Goal: Task Accomplishment & Management: Use online tool/utility

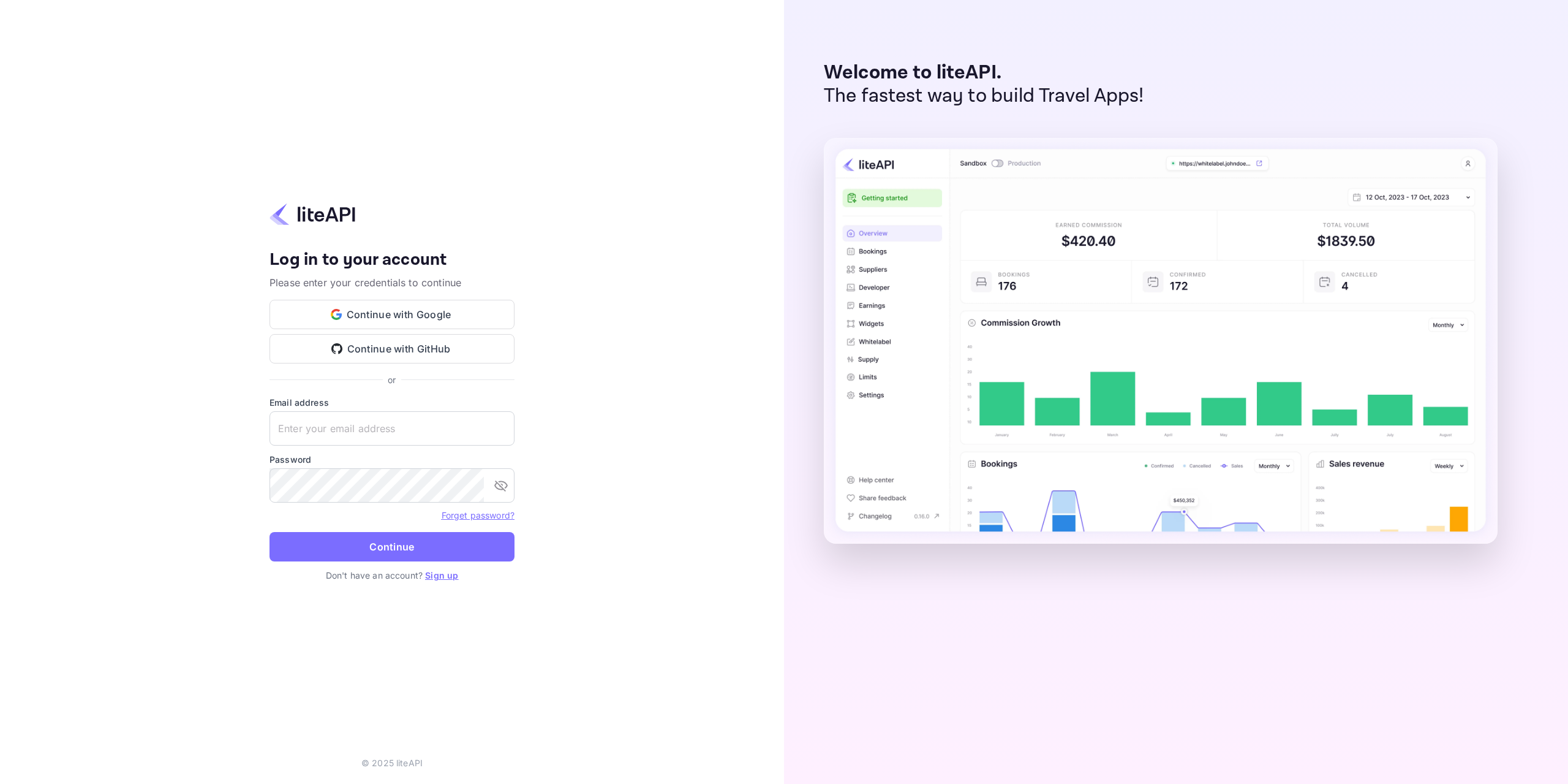
click at [658, 551] on div "Your account has been created successfully, a confirmation link has been sent t…" at bounding box center [392, 392] width 784 height 784
click at [405, 439] on input "text" at bounding box center [392, 428] width 245 height 34
paste input "[EMAIL_ADDRESS][DOMAIN_NAME]"
type input "[EMAIL_ADDRESS][DOMAIN_NAME]"
click at [620, 594] on div "Your account has been created successfully, a confirmation link has been sent t…" at bounding box center [392, 392] width 784 height 784
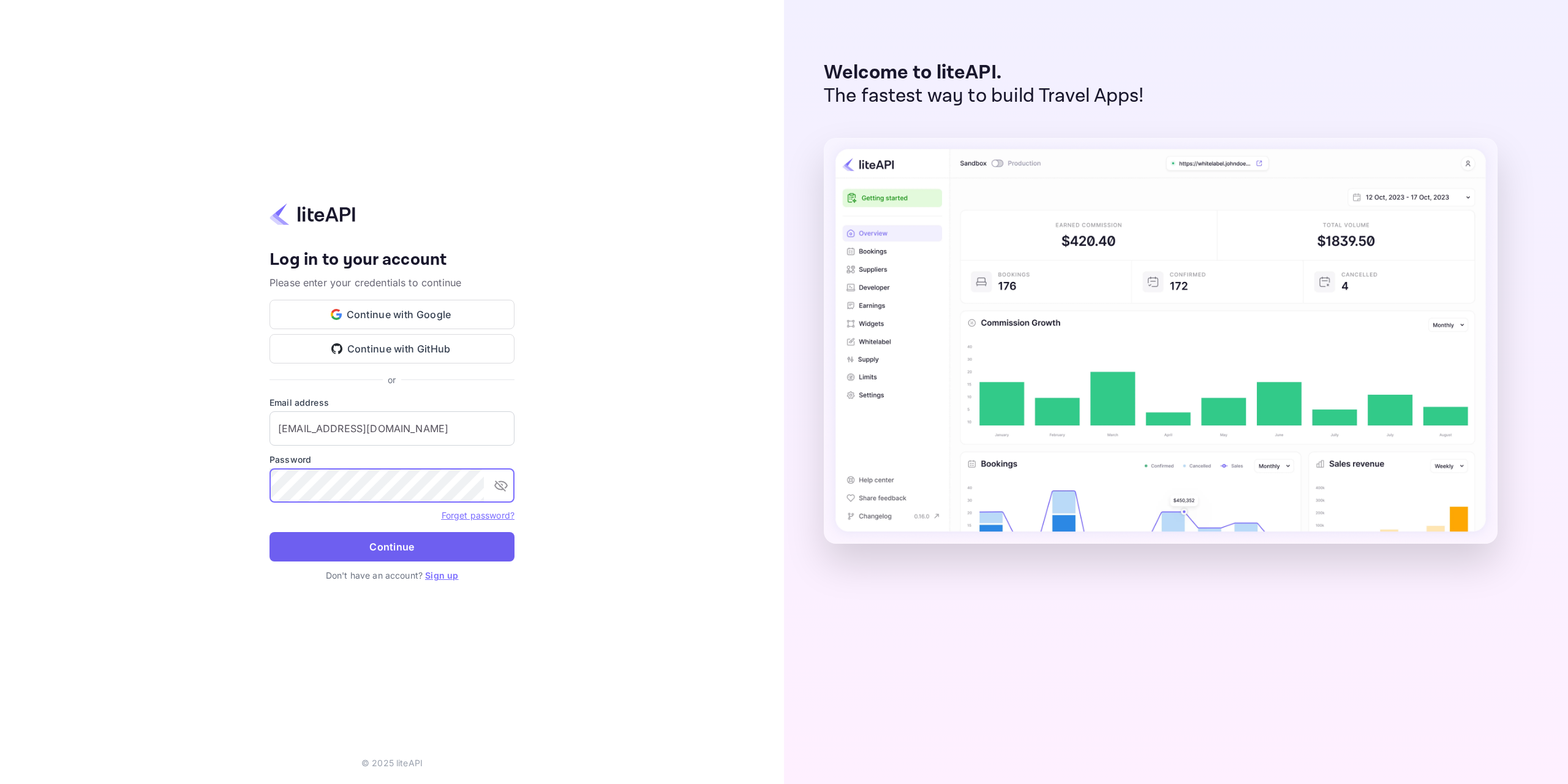
click at [403, 547] on button "Continue" at bounding box center [392, 546] width 245 height 29
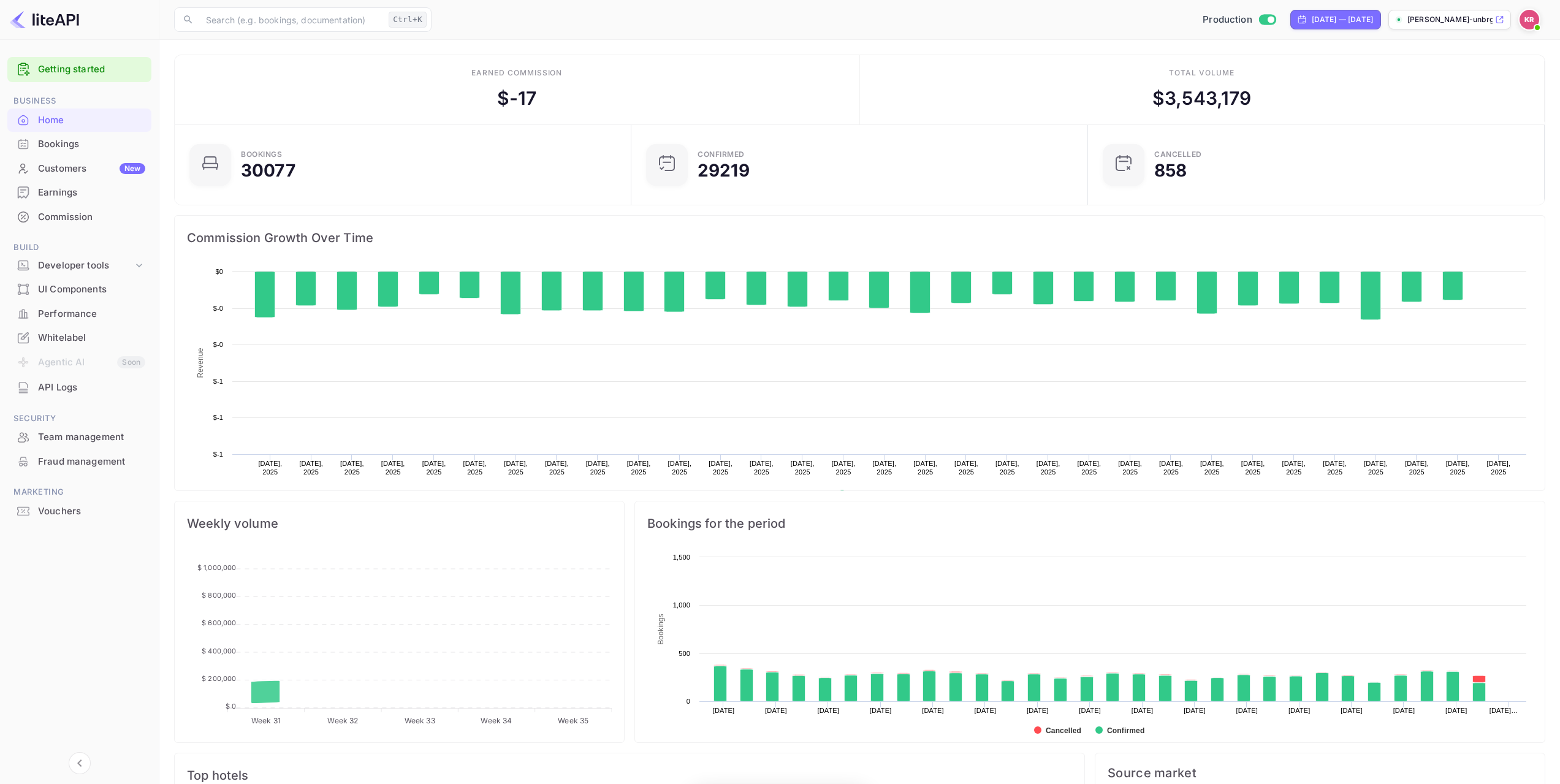
scroll to position [190, 440]
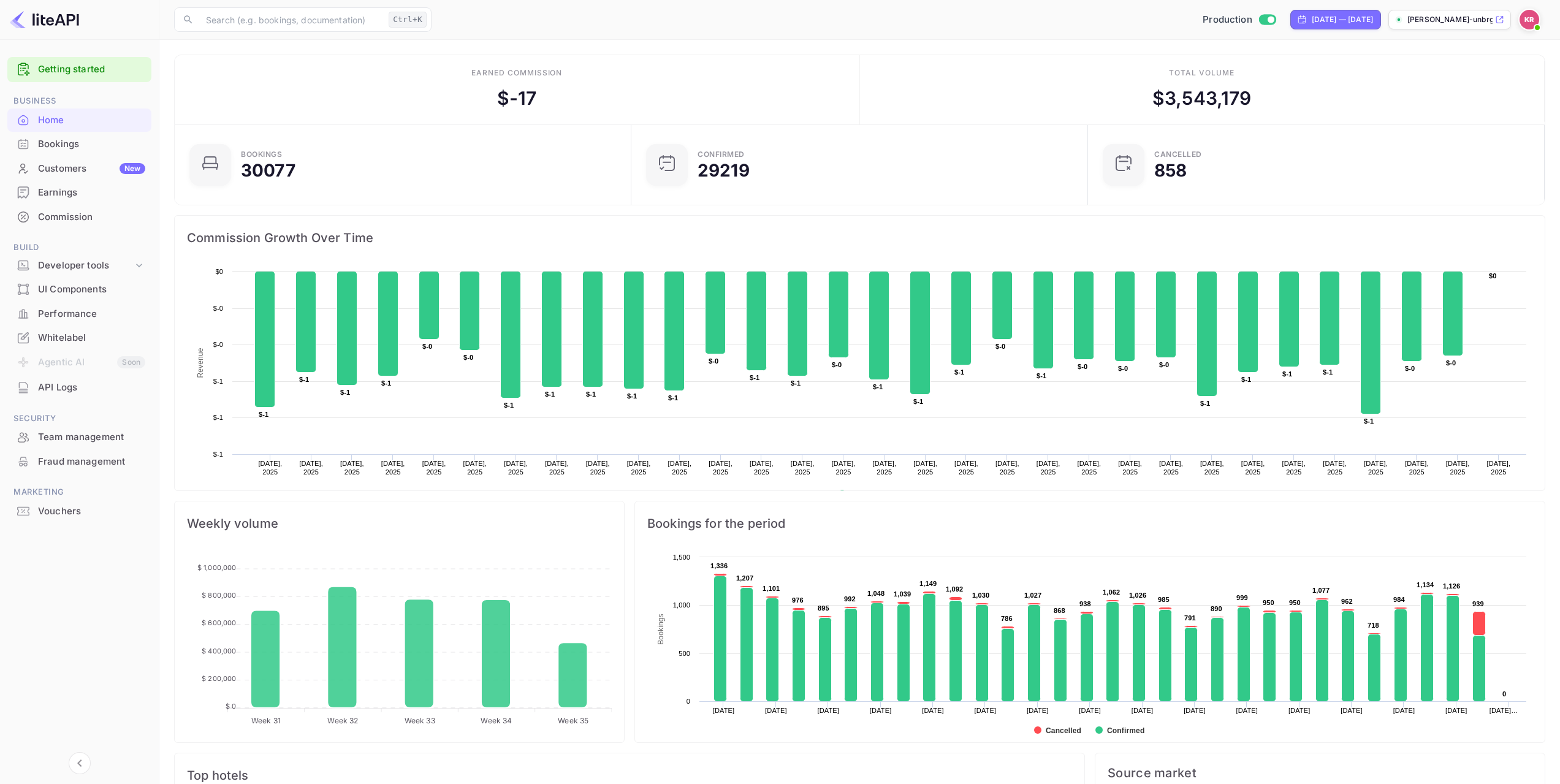
click at [1065, 28] on div "Production [DATE] — [DATE] [PERSON_NAME]-unbrg.[PERSON_NAME]..." at bounding box center [990, 20] width 1109 height 22
click at [131, 265] on div "Developer tools" at bounding box center [85, 265] width 95 height 14
click at [63, 462] on div "API Logs" at bounding box center [92, 464] width 107 height 14
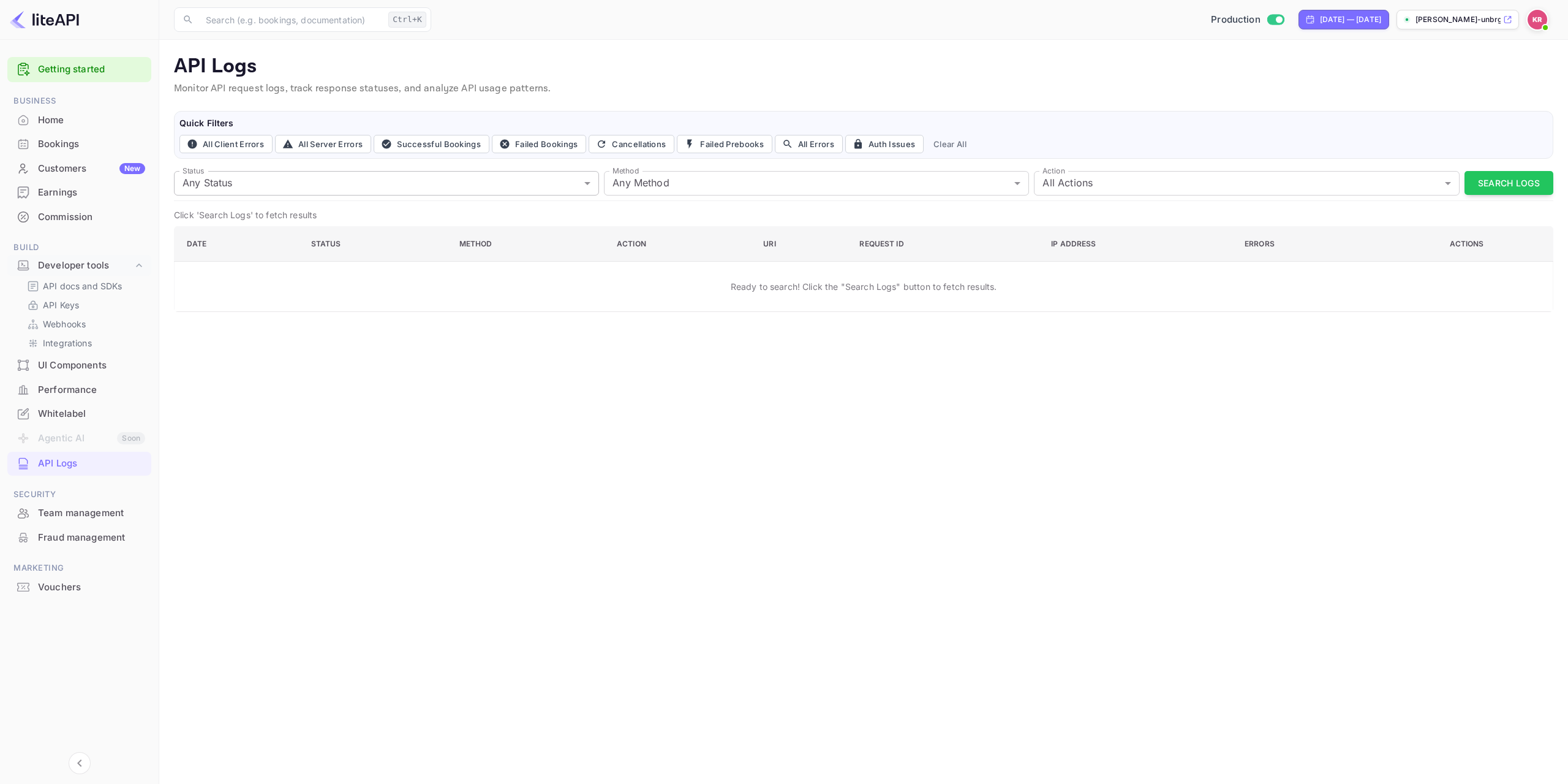
click at [588, 182] on body "Getting started Business Home Bookings Customers New Earnings Commission Build …" at bounding box center [784, 392] width 1568 height 784
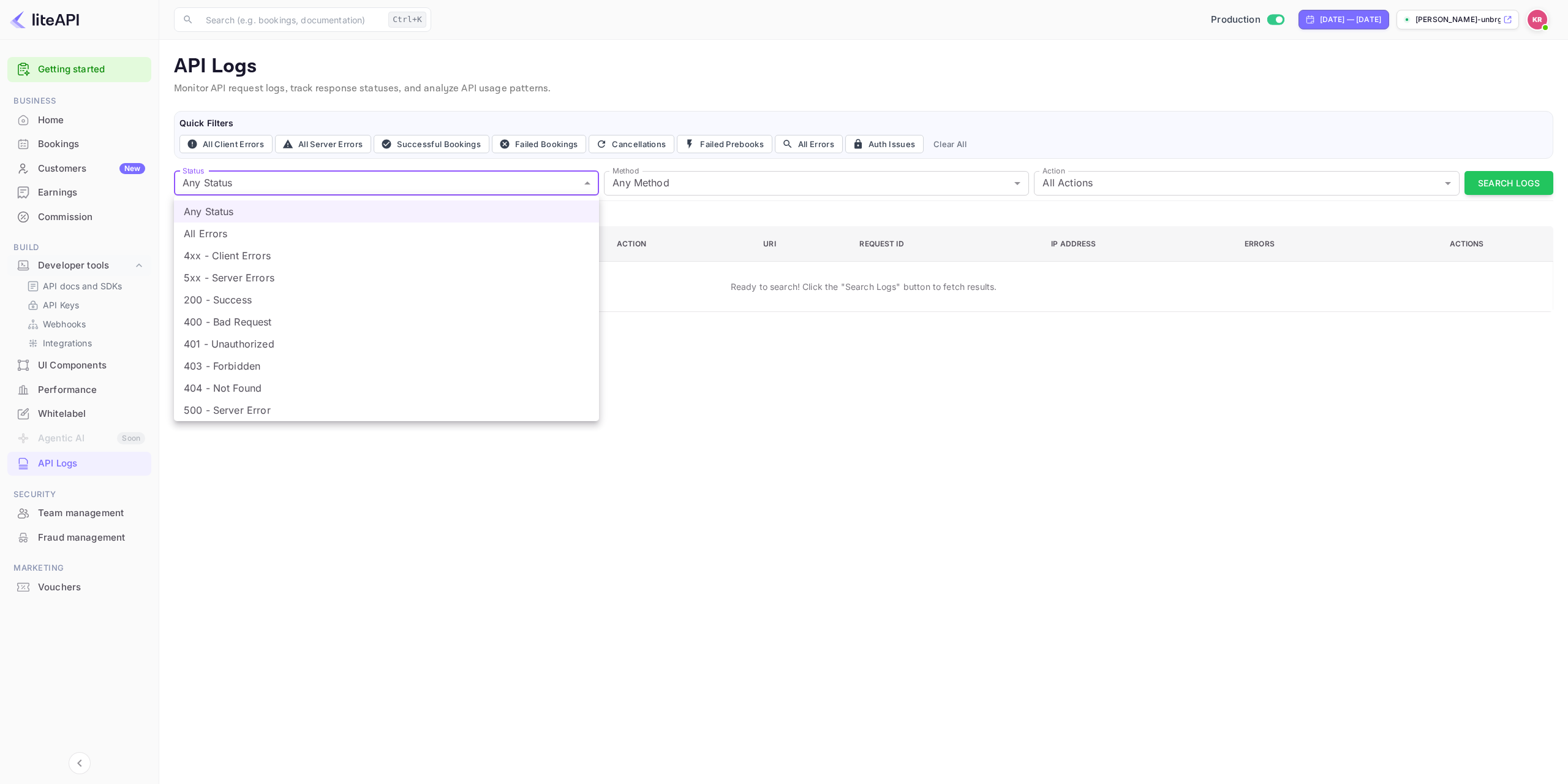
click at [789, 182] on div at bounding box center [784, 392] width 1568 height 784
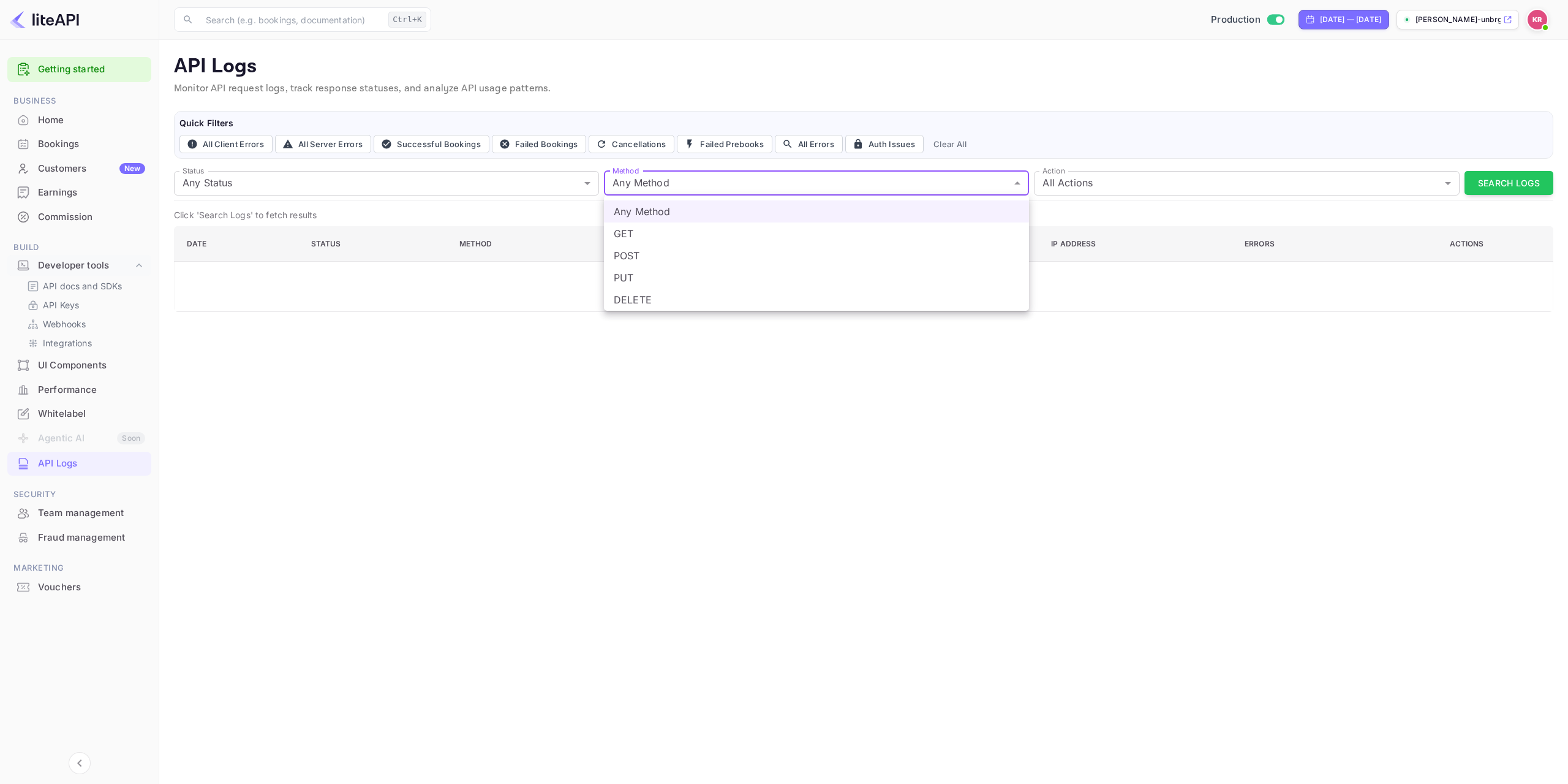
click at [1014, 181] on body "Getting started Business Home Bookings Customers New Earnings Commission Build …" at bounding box center [784, 392] width 1568 height 784
click at [1233, 332] on div at bounding box center [784, 392] width 1568 height 784
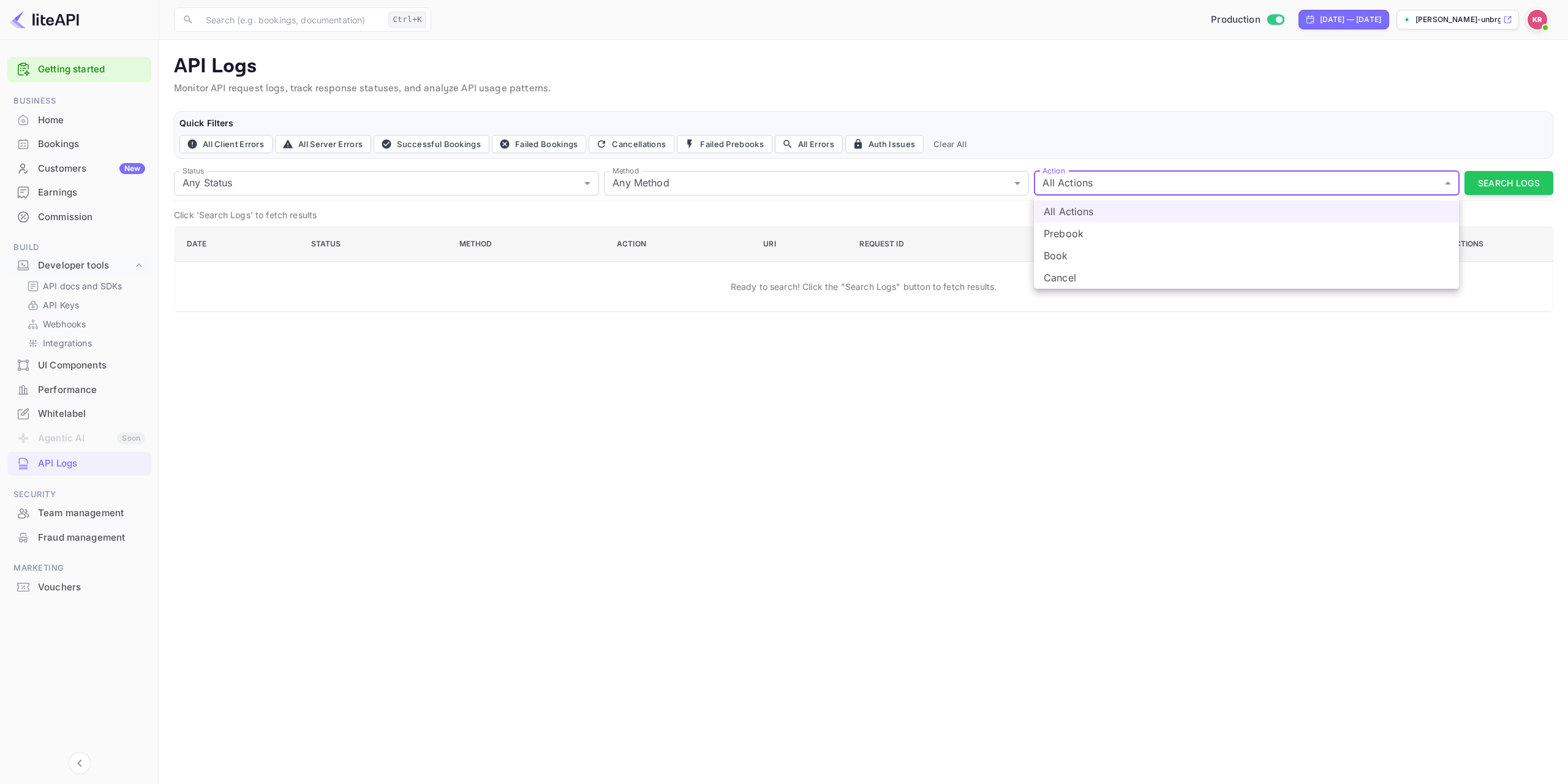
click at [1444, 184] on body "Getting started Business Home Bookings Customers New Earnings Commission Build …" at bounding box center [784, 392] width 1568 height 784
click at [1245, 287] on li "Cancel" at bounding box center [1246, 278] width 425 height 22
type input "cancel"
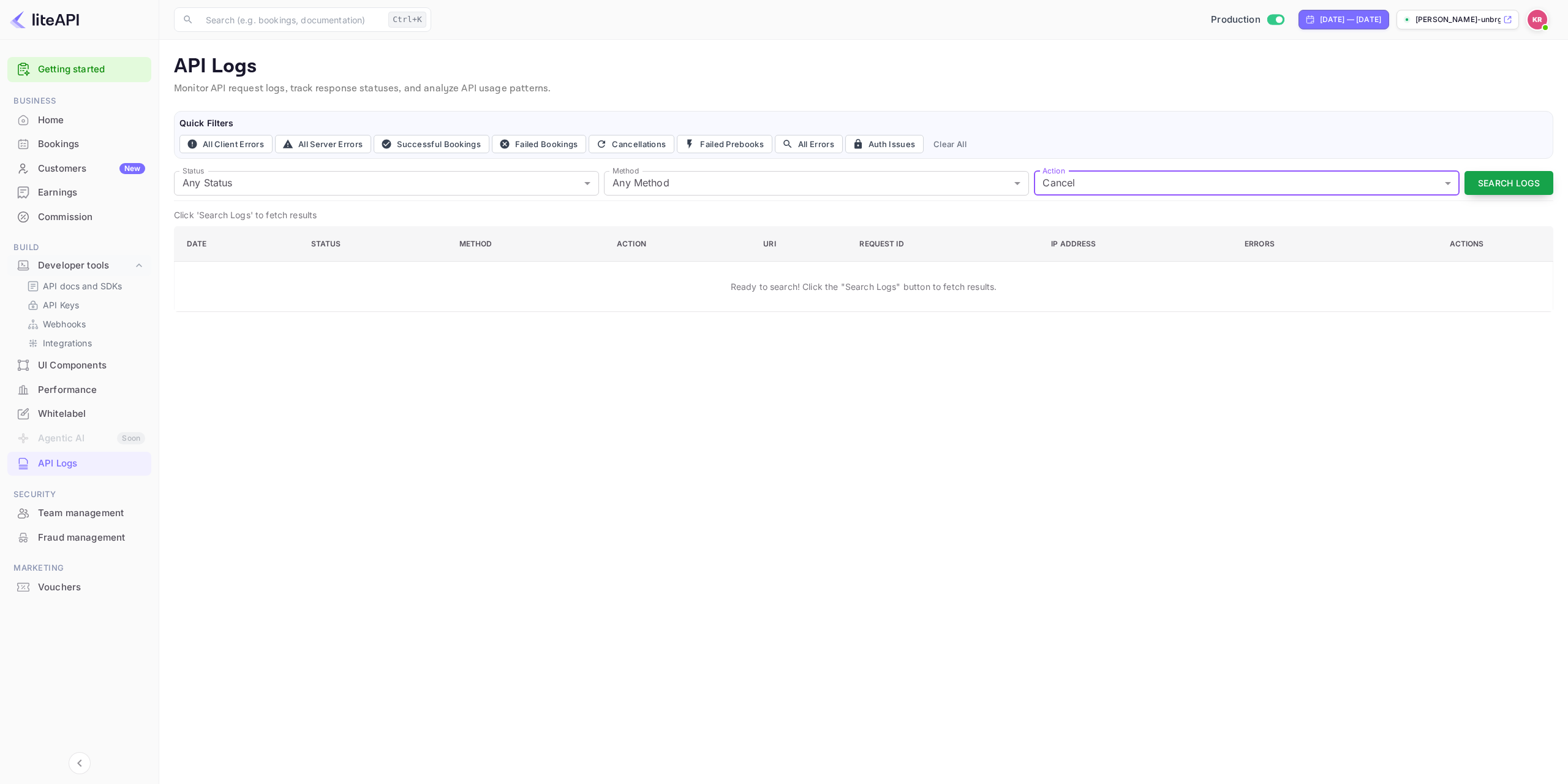
click at [1505, 182] on button "Search Logs" at bounding box center [1509, 182] width 89 height 24
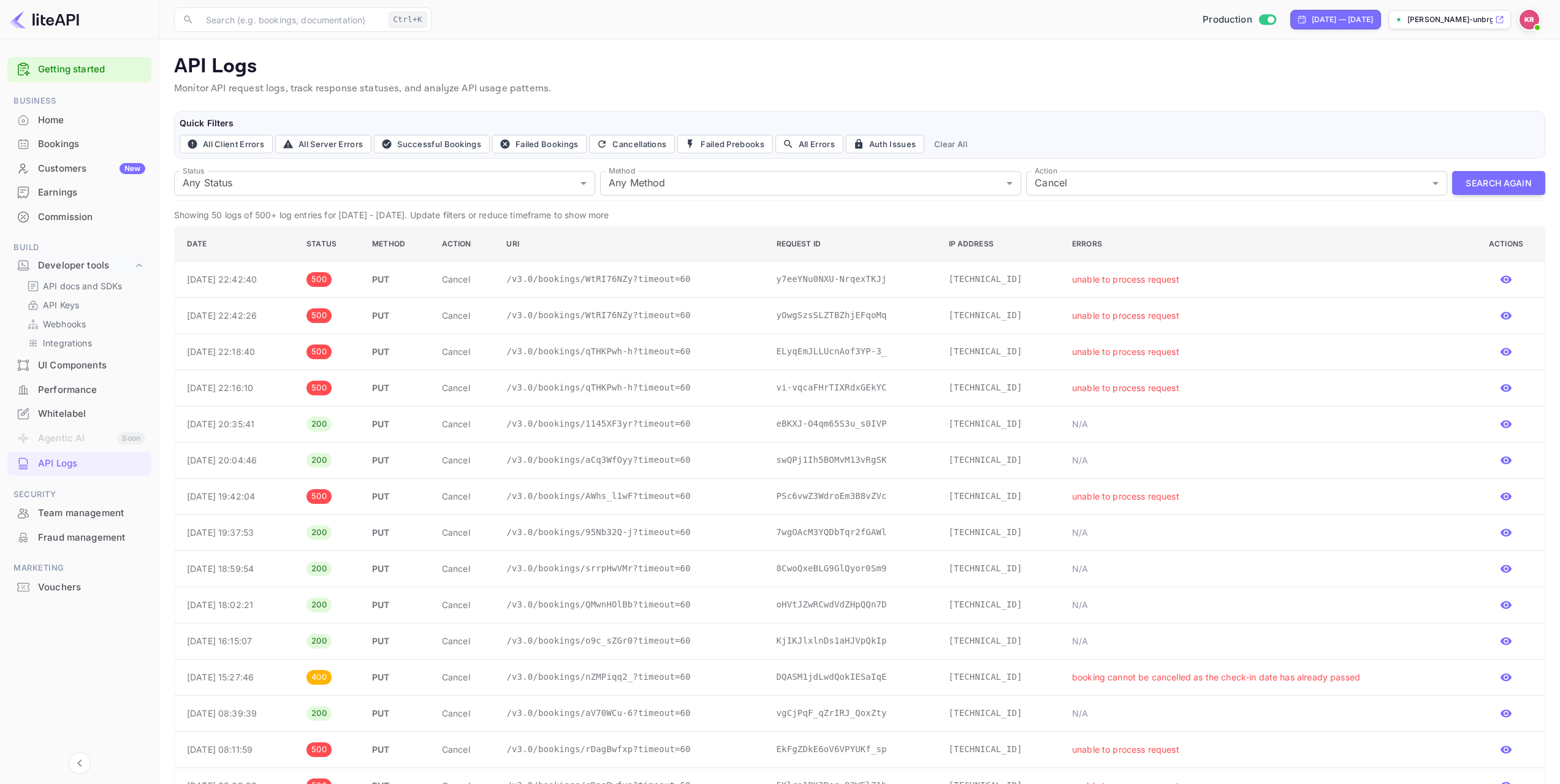
click at [1166, 135] on div "All Client Errors All Server Errors Successful Bookings Failed Bookings Cancell…" at bounding box center [859, 144] width 1360 height 18
click at [248, 279] on p "[DATE] 22:42:40" at bounding box center [237, 279] width 100 height 13
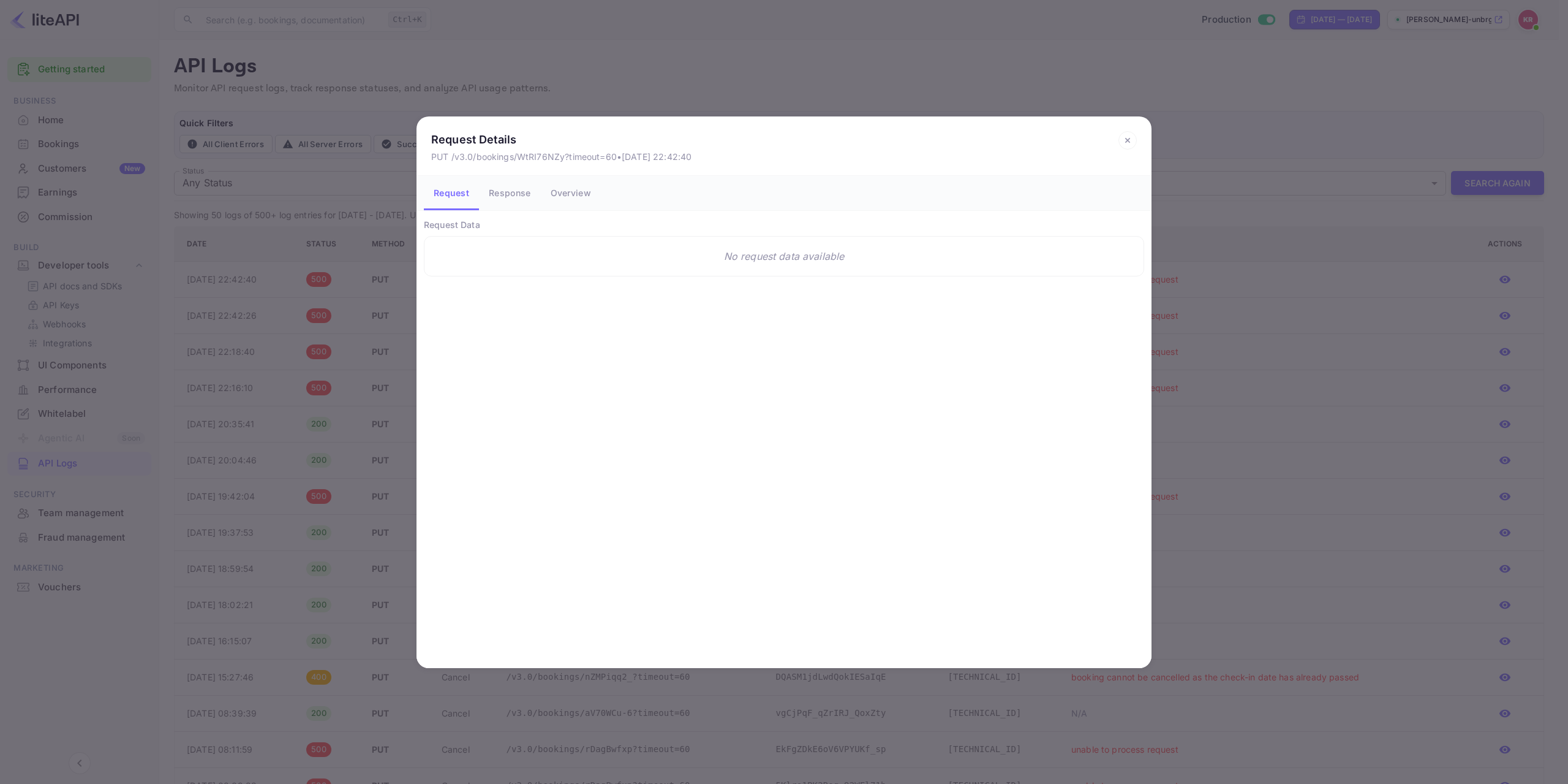
click at [521, 194] on button "Response" at bounding box center [510, 193] width 61 height 34
click at [577, 192] on button "Overview" at bounding box center [571, 193] width 60 height 34
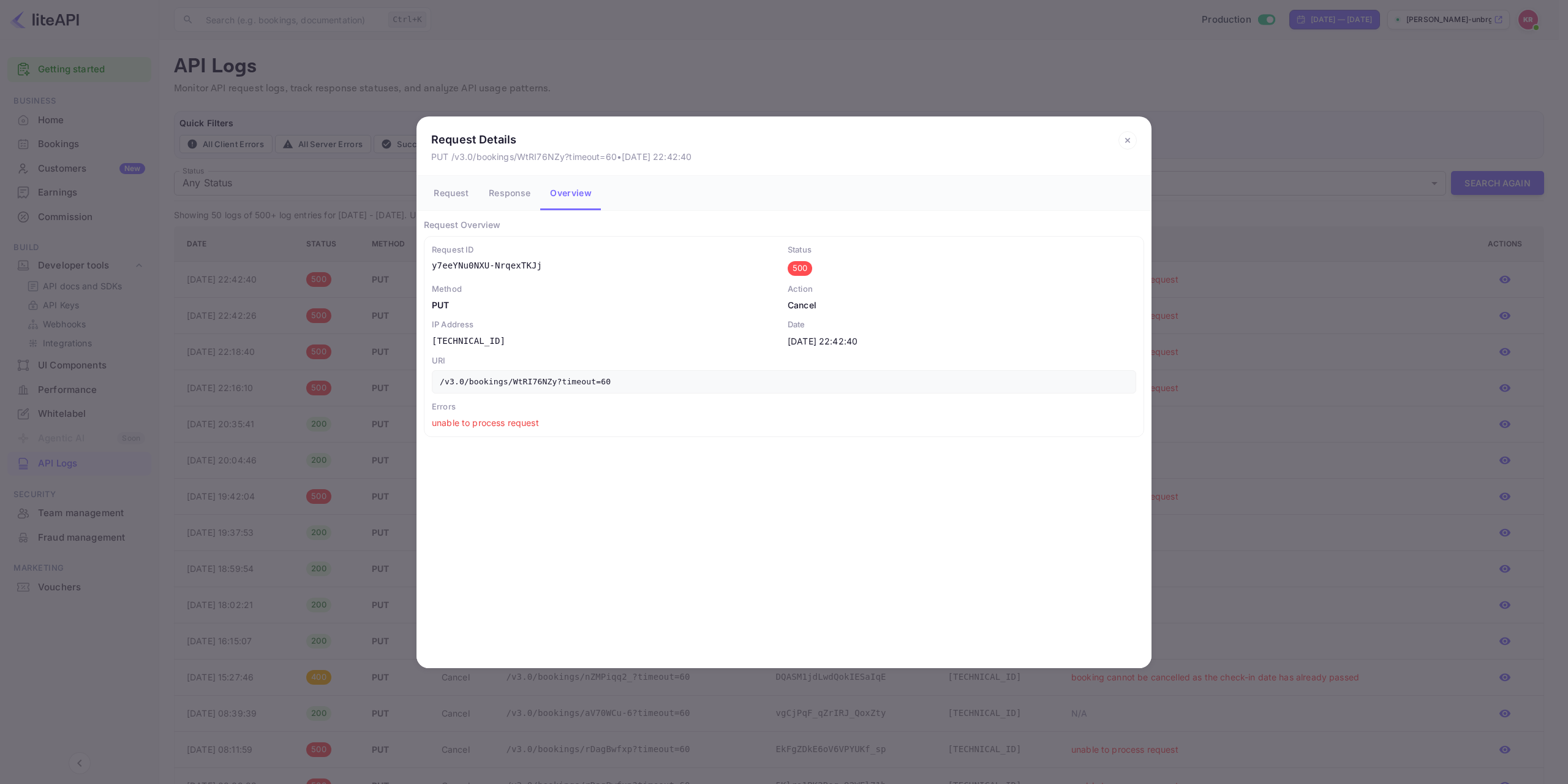
click at [1128, 141] on icon at bounding box center [1127, 141] width 18 height 18
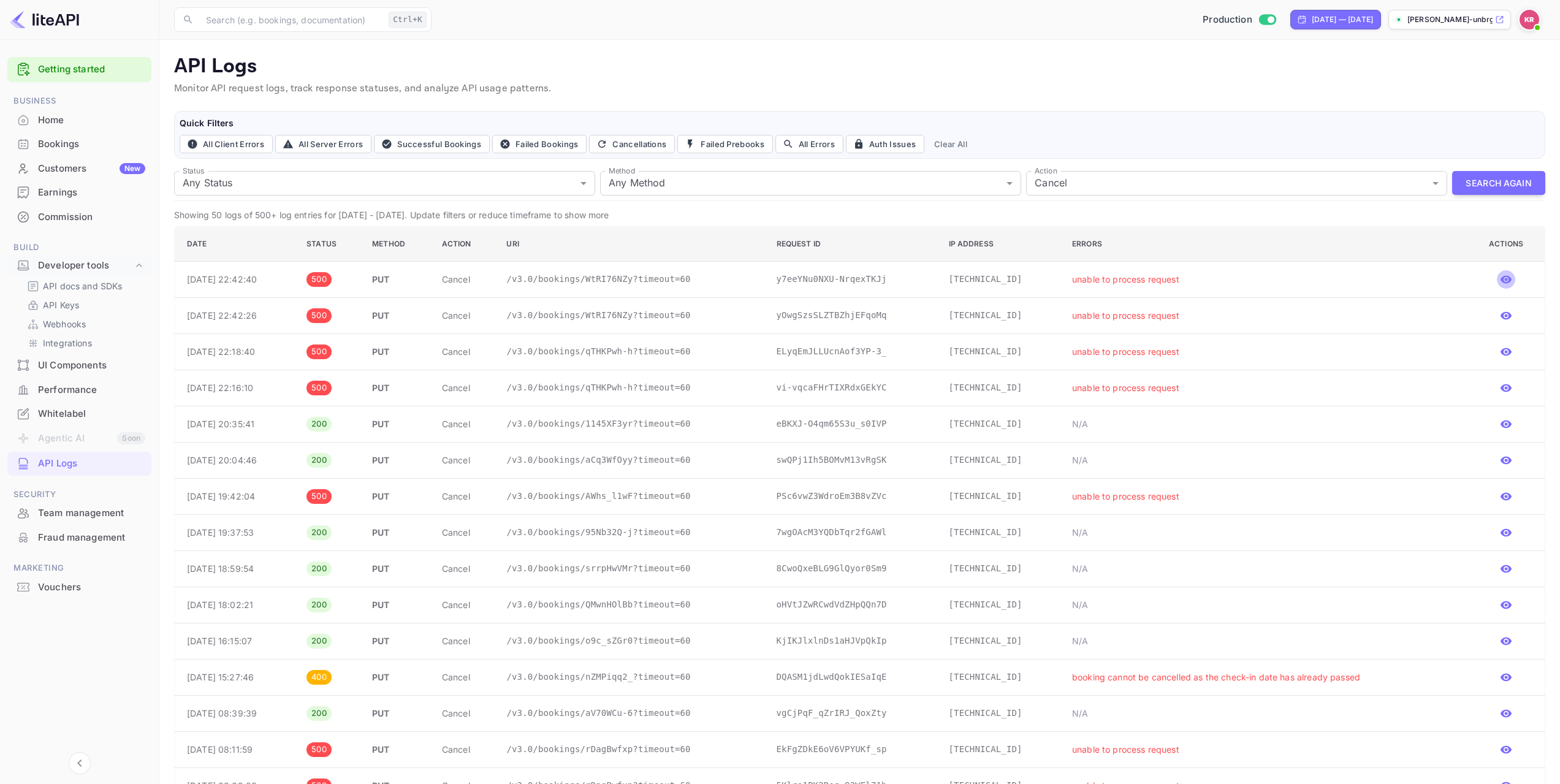
click at [1510, 279] on icon "button" at bounding box center [1506, 280] width 11 height 8
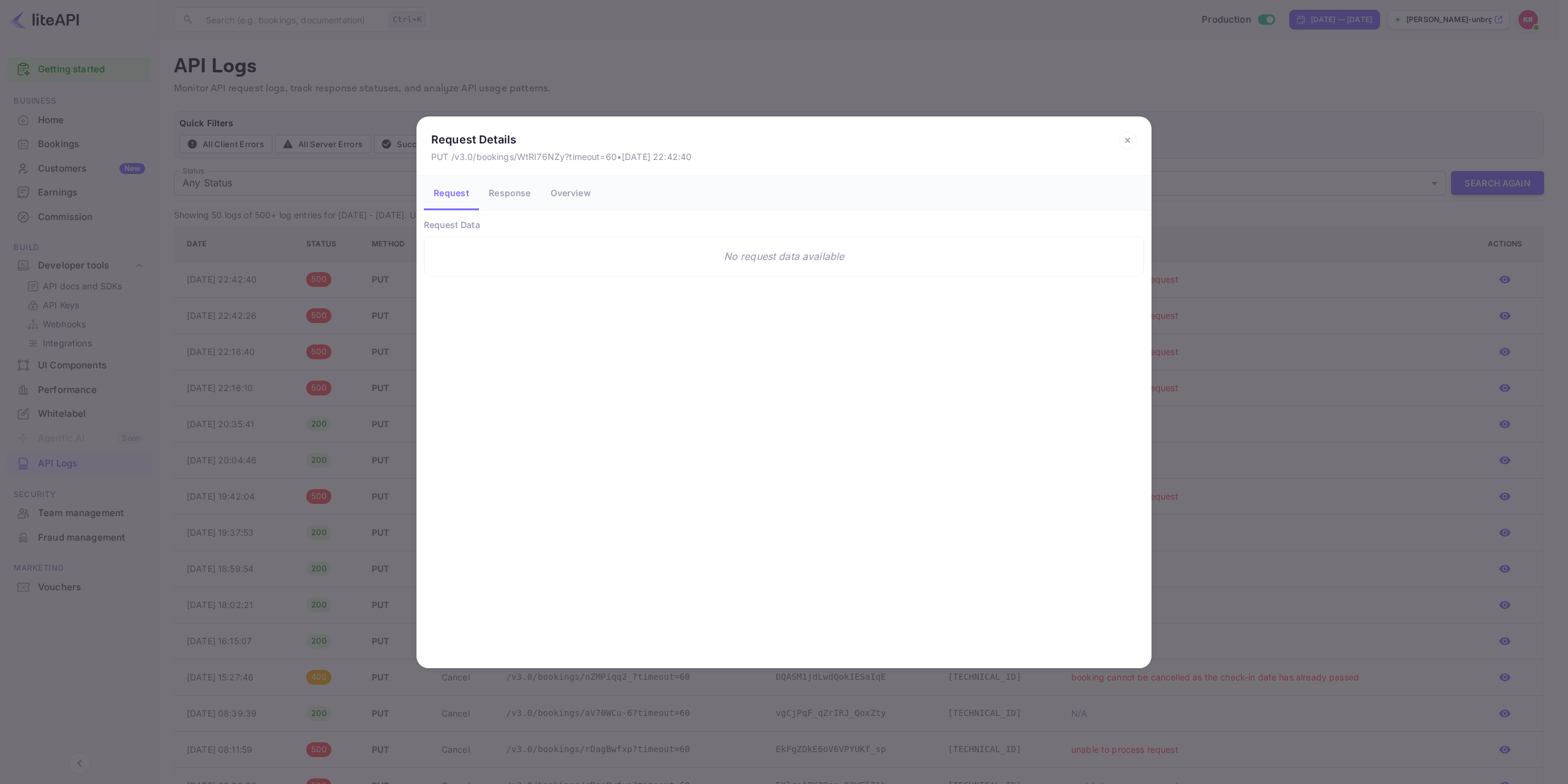
click at [456, 229] on p "Request Data" at bounding box center [784, 225] width 720 height 13
click at [433, 224] on p "Request Data" at bounding box center [784, 225] width 720 height 13
click at [520, 196] on button "Response" at bounding box center [510, 193] width 61 height 34
click at [1127, 139] on icon at bounding box center [1127, 141] width 18 height 18
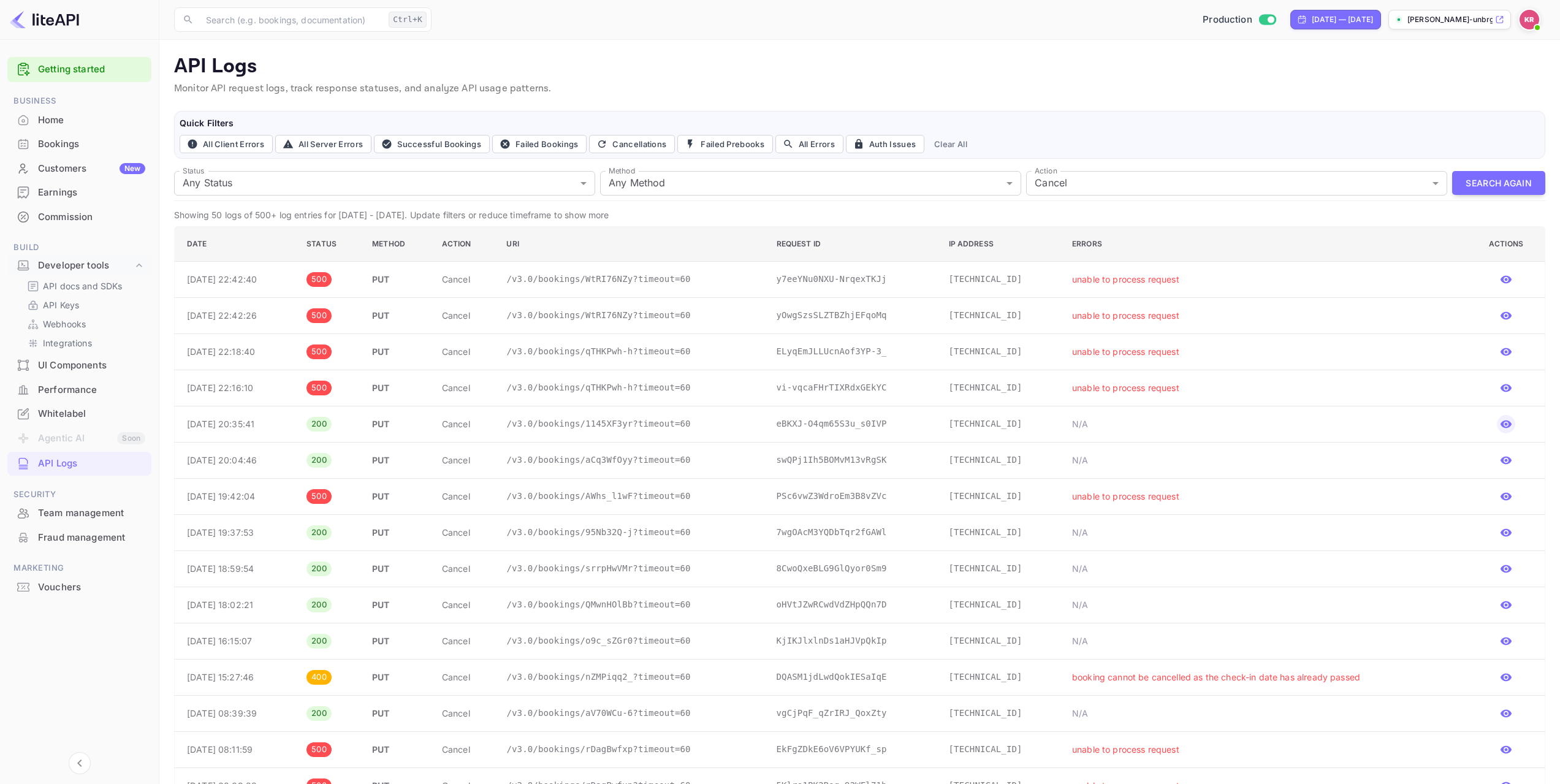
click at [1506, 424] on icon "button" at bounding box center [1506, 424] width 11 height 8
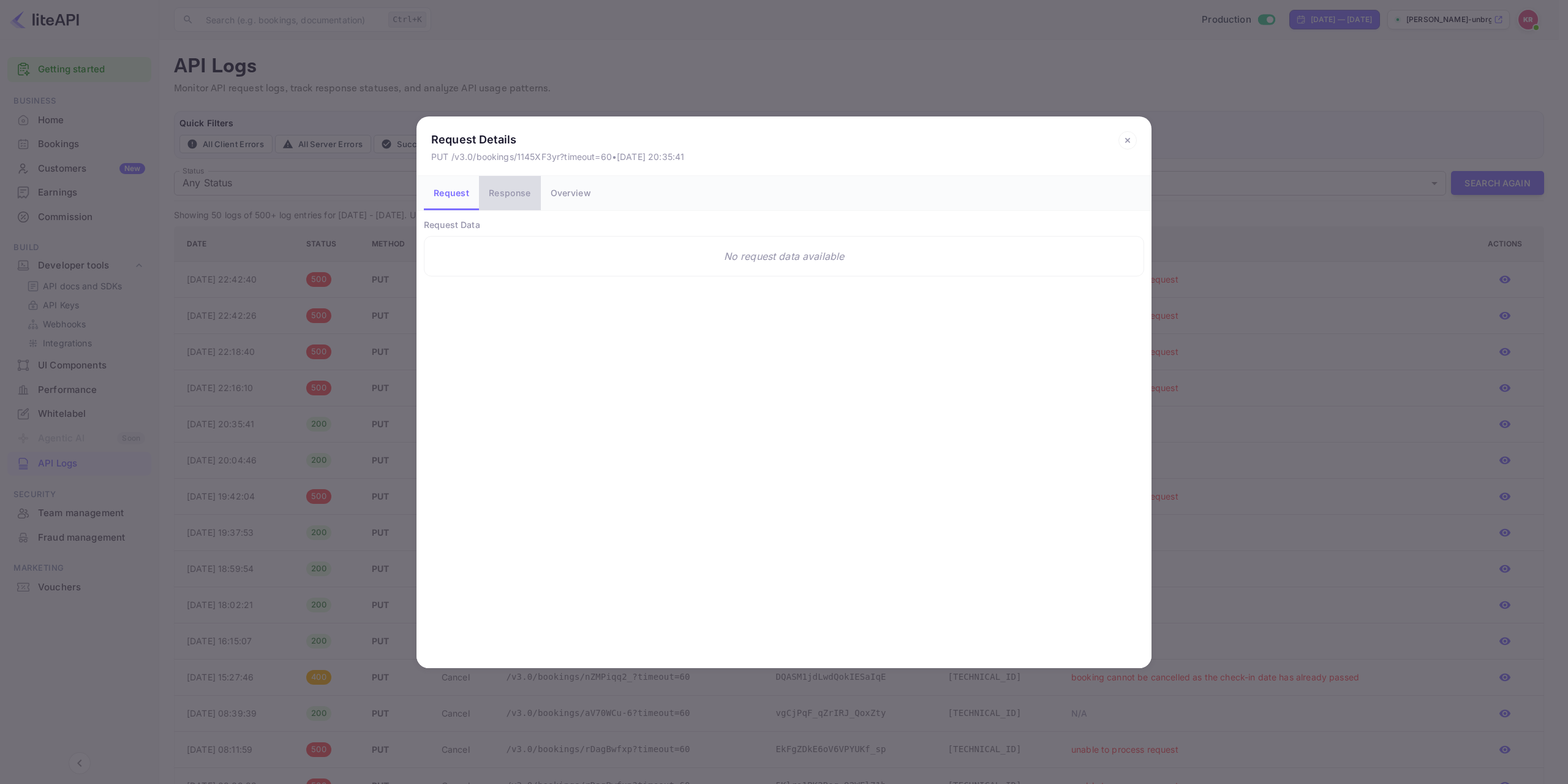
click at [505, 195] on button "Response" at bounding box center [510, 193] width 61 height 34
click at [565, 194] on button "Overview" at bounding box center [571, 193] width 60 height 34
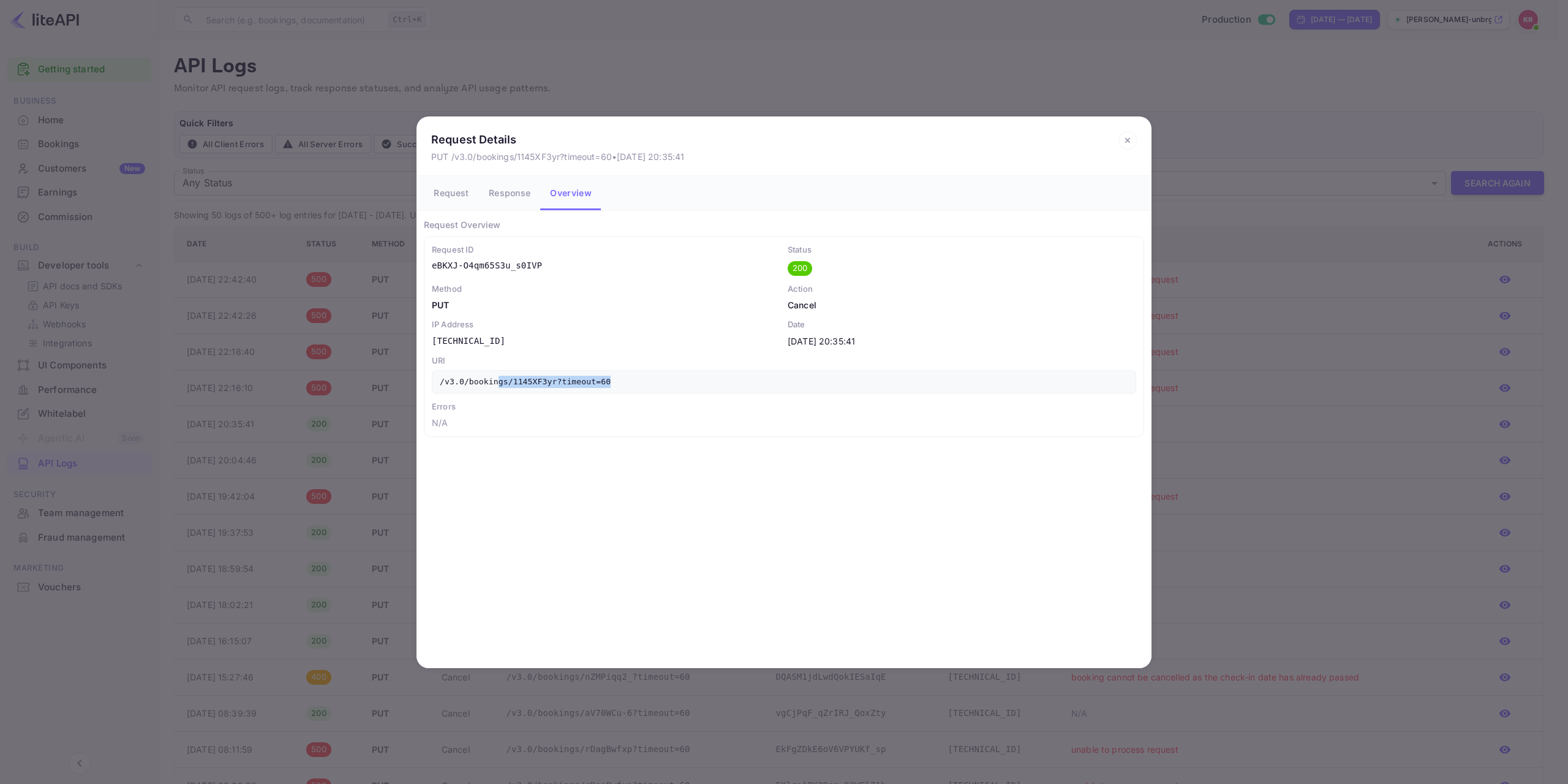
drag, startPoint x: 492, startPoint y: 383, endPoint x: 714, endPoint y: 385, distance: 222.0
click at [714, 385] on p "/v3.0/bookings/1145XF3yr?timeout=60" at bounding box center [784, 382] width 705 height 24
drag, startPoint x: 432, startPoint y: 249, endPoint x: 1022, endPoint y: 414, distance: 612.6
click at [1022, 414] on div "Request ID eBKXJ-O4qm65S3u_s0IVP Status 200 Method PUT Action cancel IP Address…" at bounding box center [784, 337] width 705 height 186
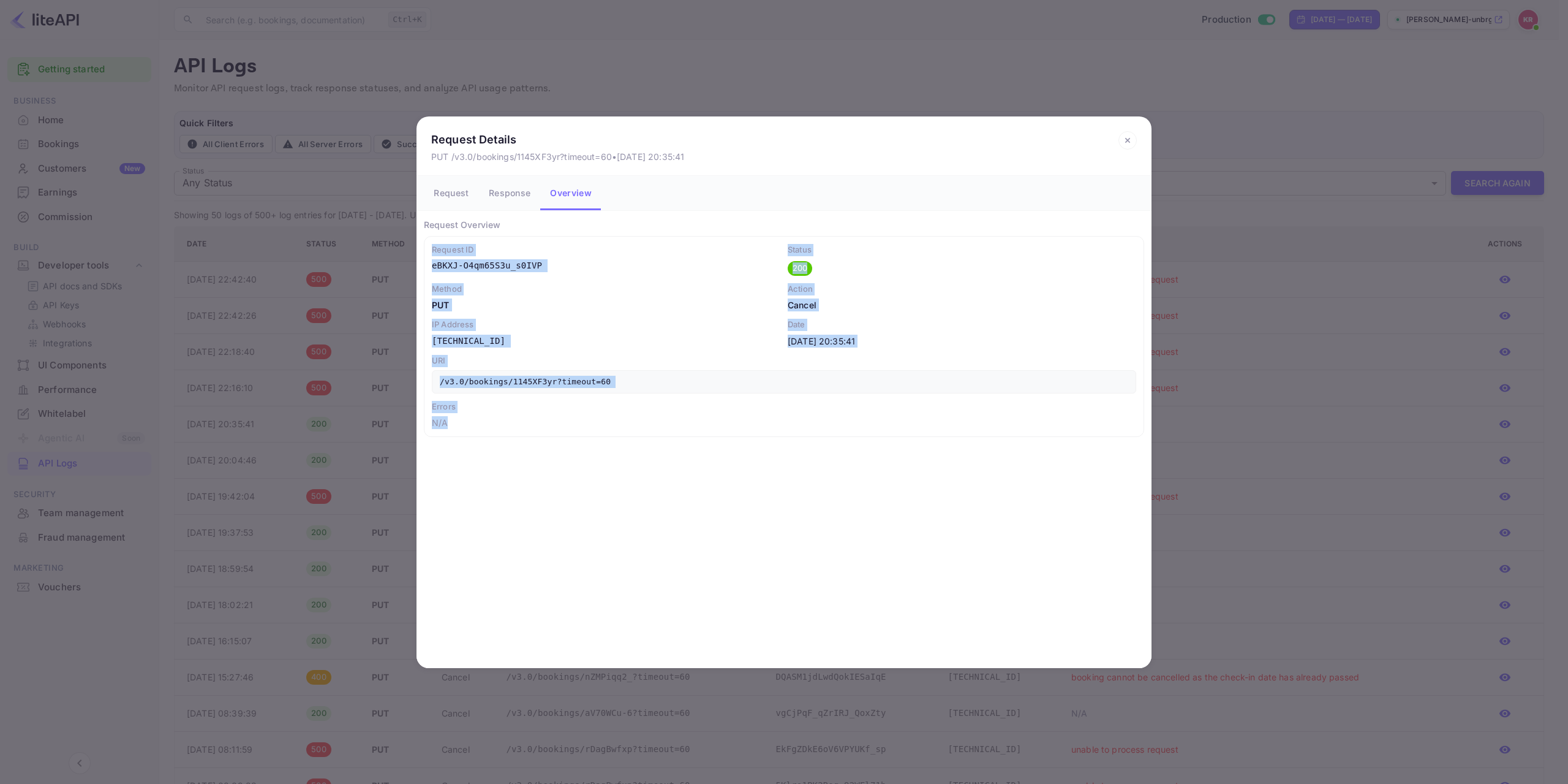
click at [988, 409] on p "Errors" at bounding box center [784, 407] width 705 height 12
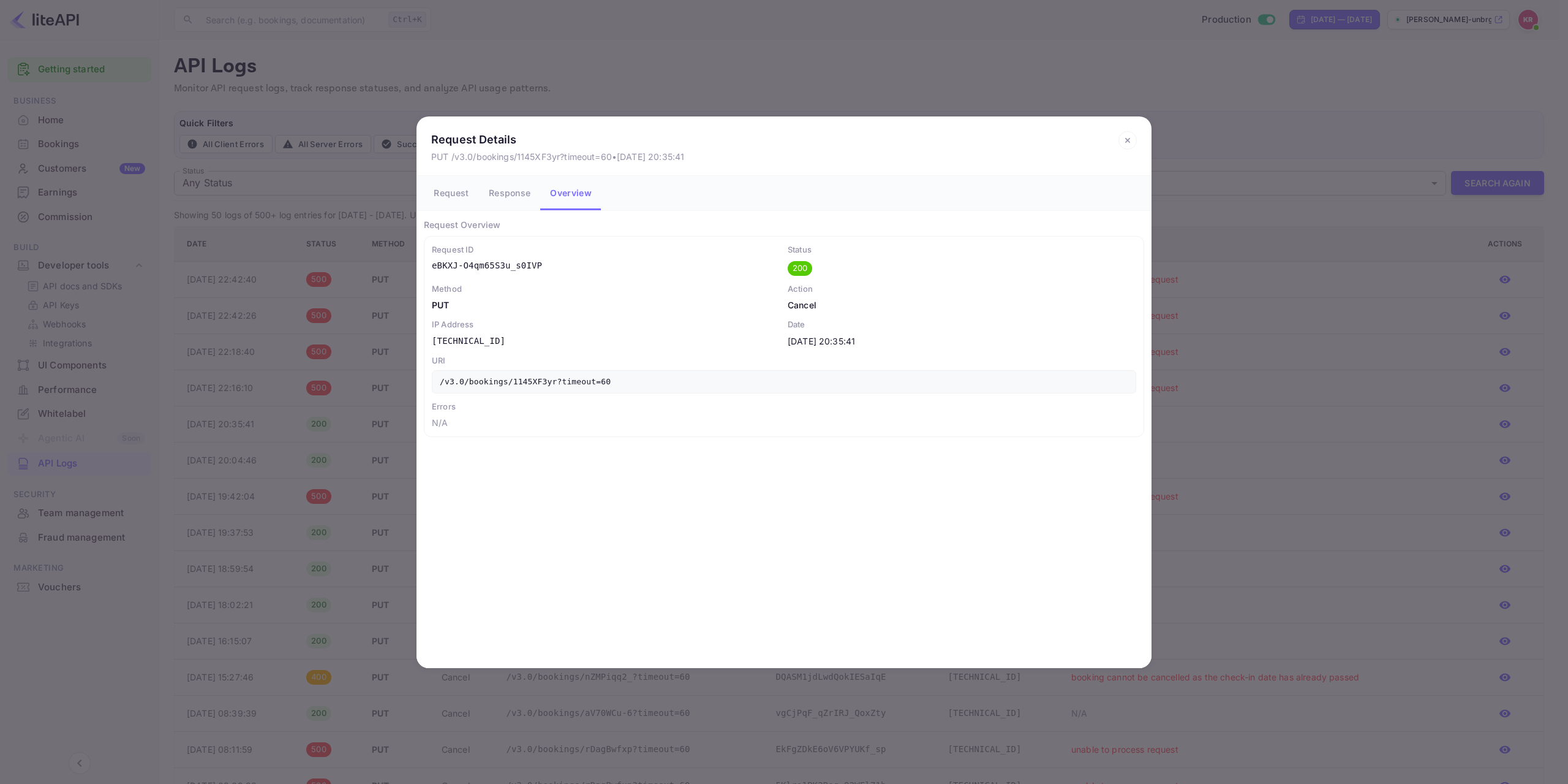
click at [1126, 141] on icon at bounding box center [1127, 140] width 5 height 5
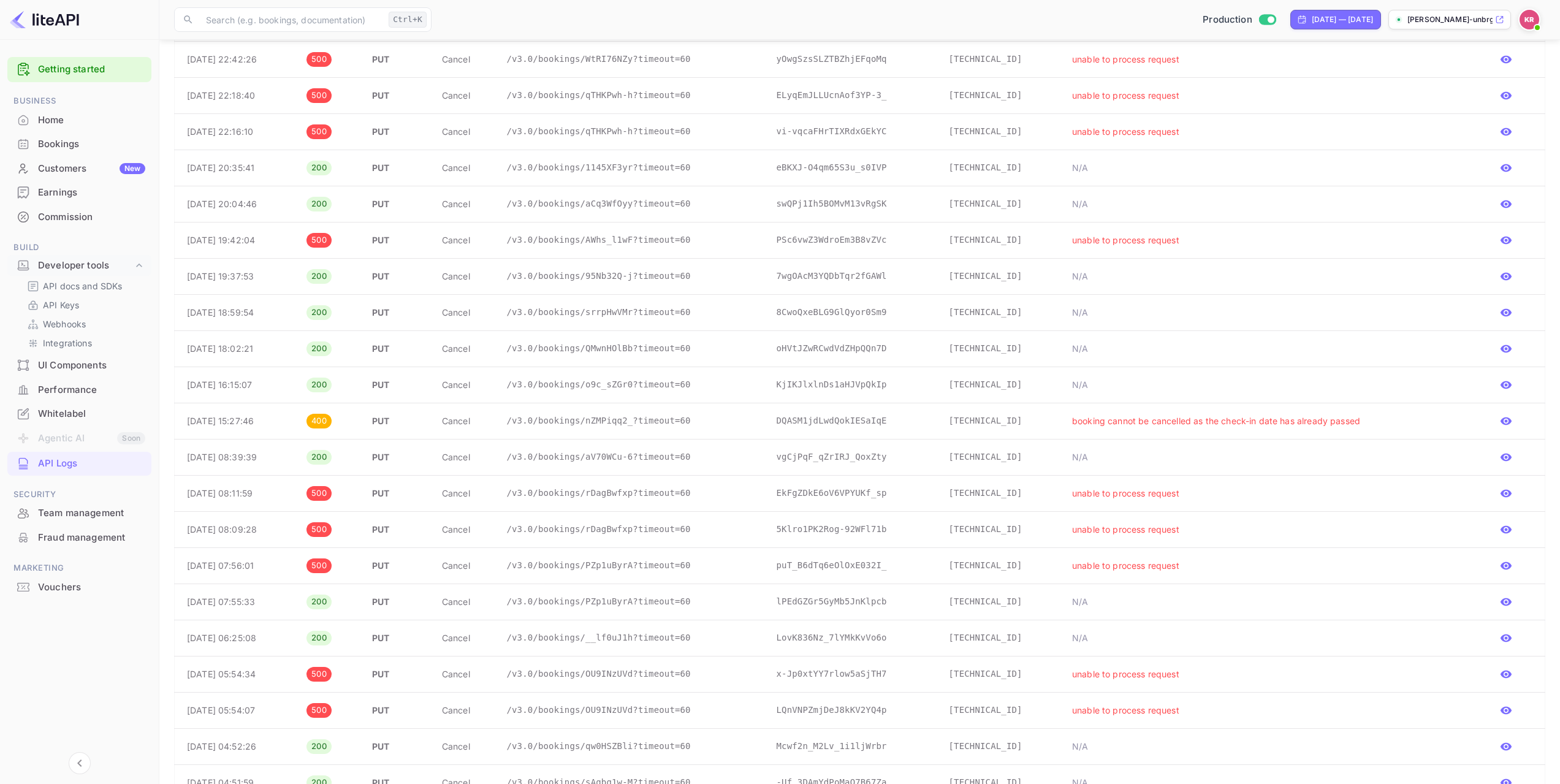
scroll to position [307, 0]
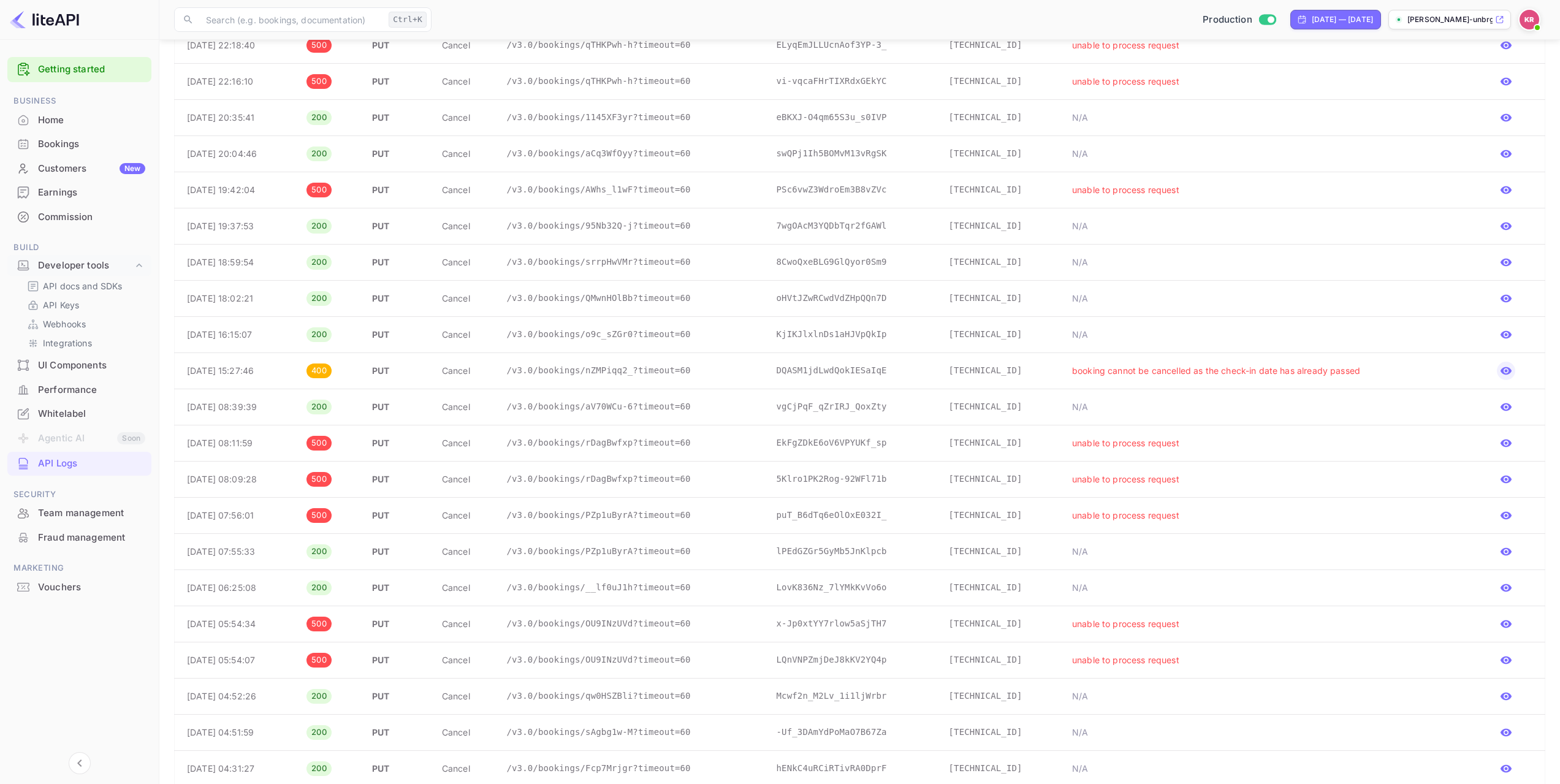
click at [1502, 373] on icon "button" at bounding box center [1506, 371] width 11 height 8
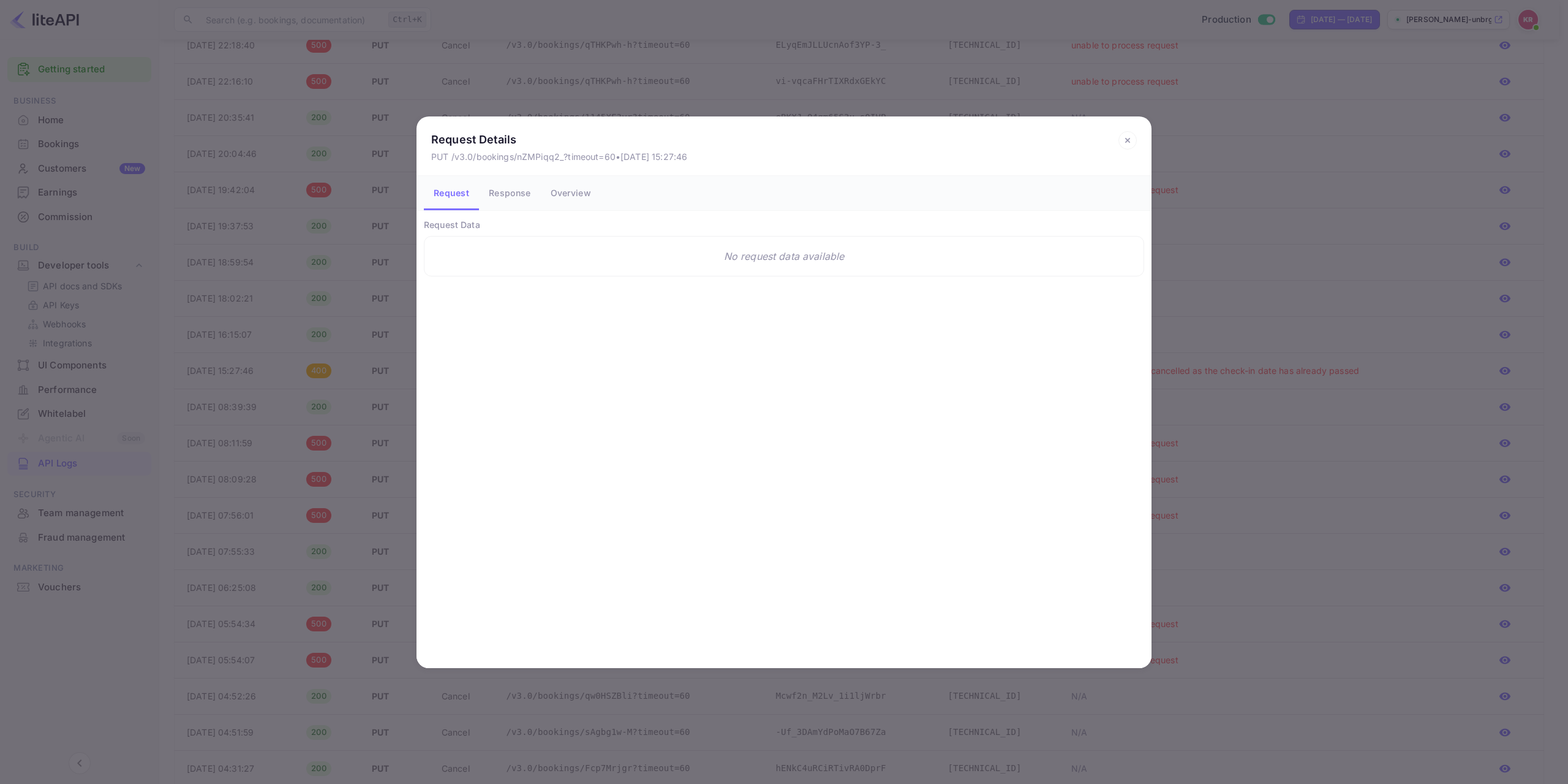
click at [518, 197] on button "Response" at bounding box center [510, 193] width 61 height 34
click at [567, 190] on button "Overview" at bounding box center [571, 193] width 60 height 34
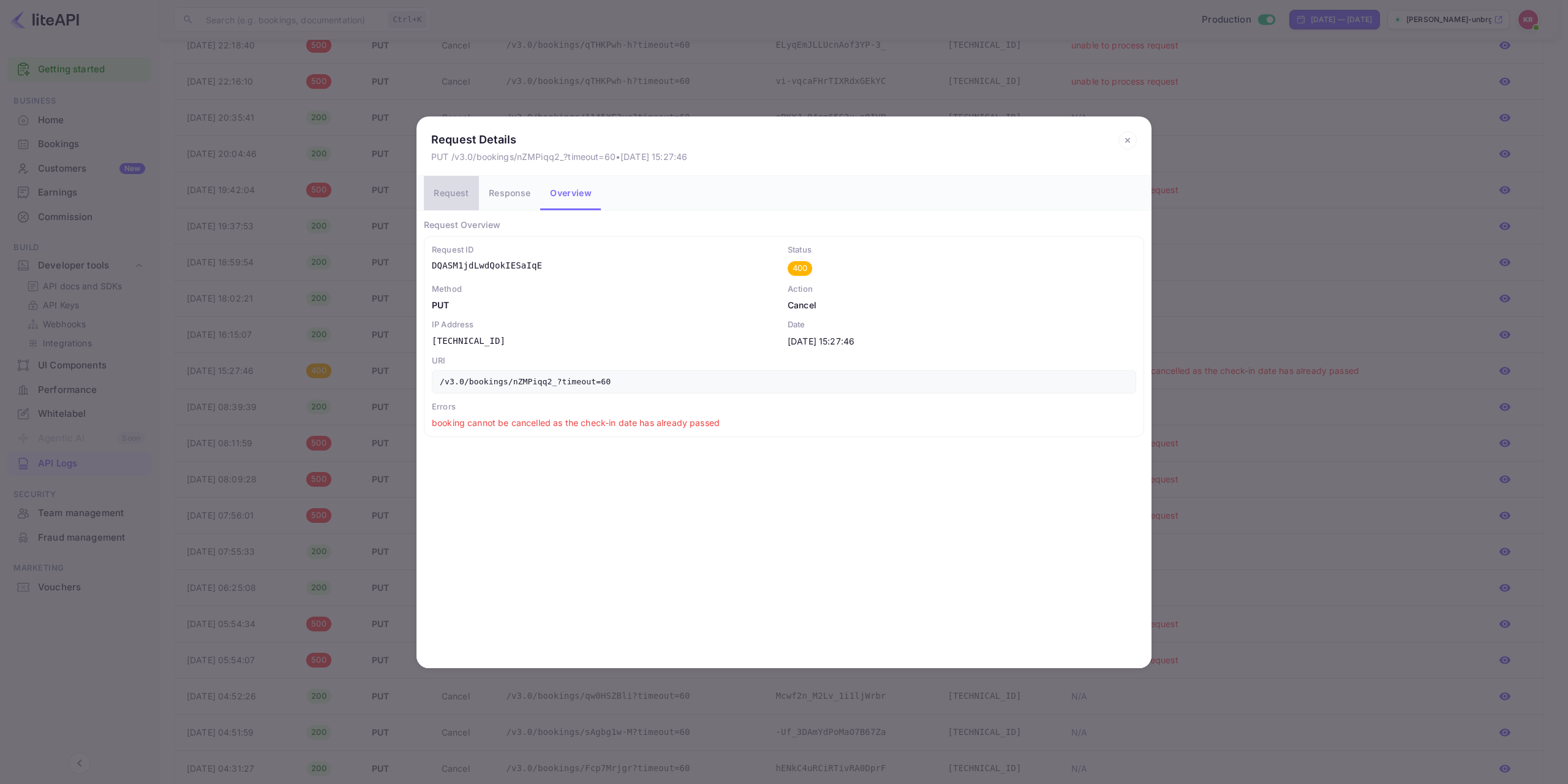
click at [453, 194] on button "Request" at bounding box center [451, 193] width 55 height 34
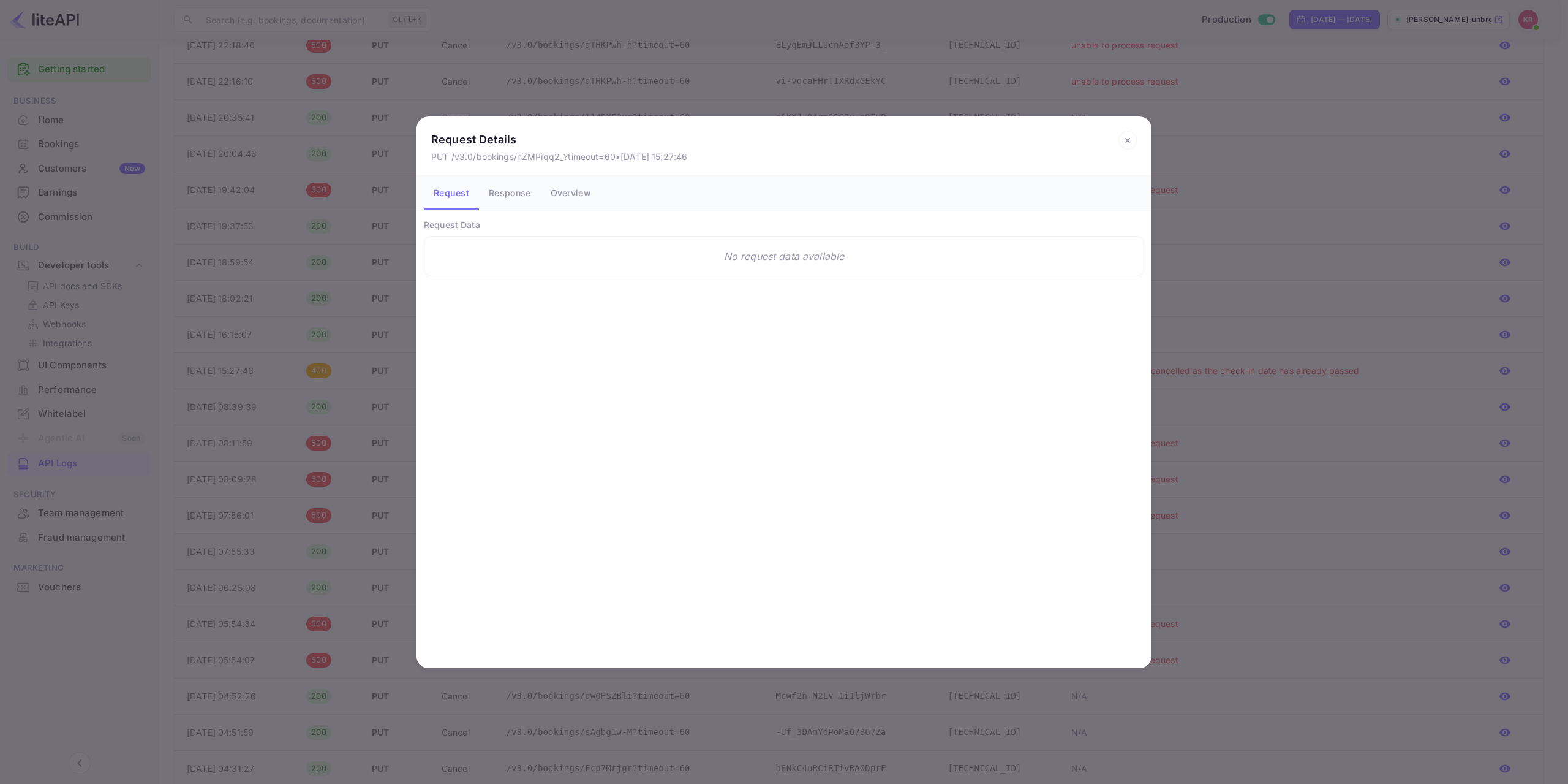
click at [1125, 141] on icon at bounding box center [1127, 141] width 18 height 18
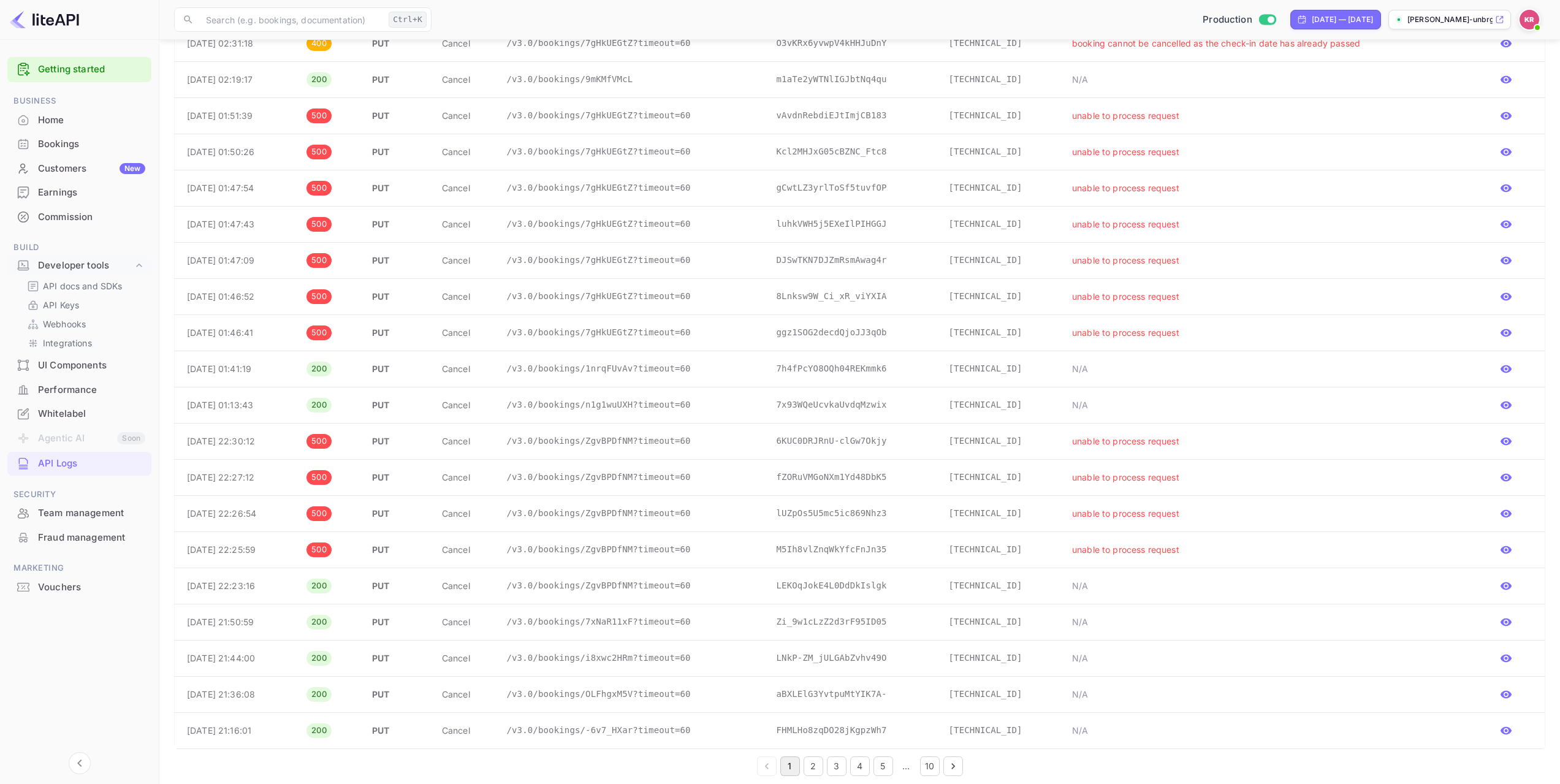
scroll to position [1327, 0]
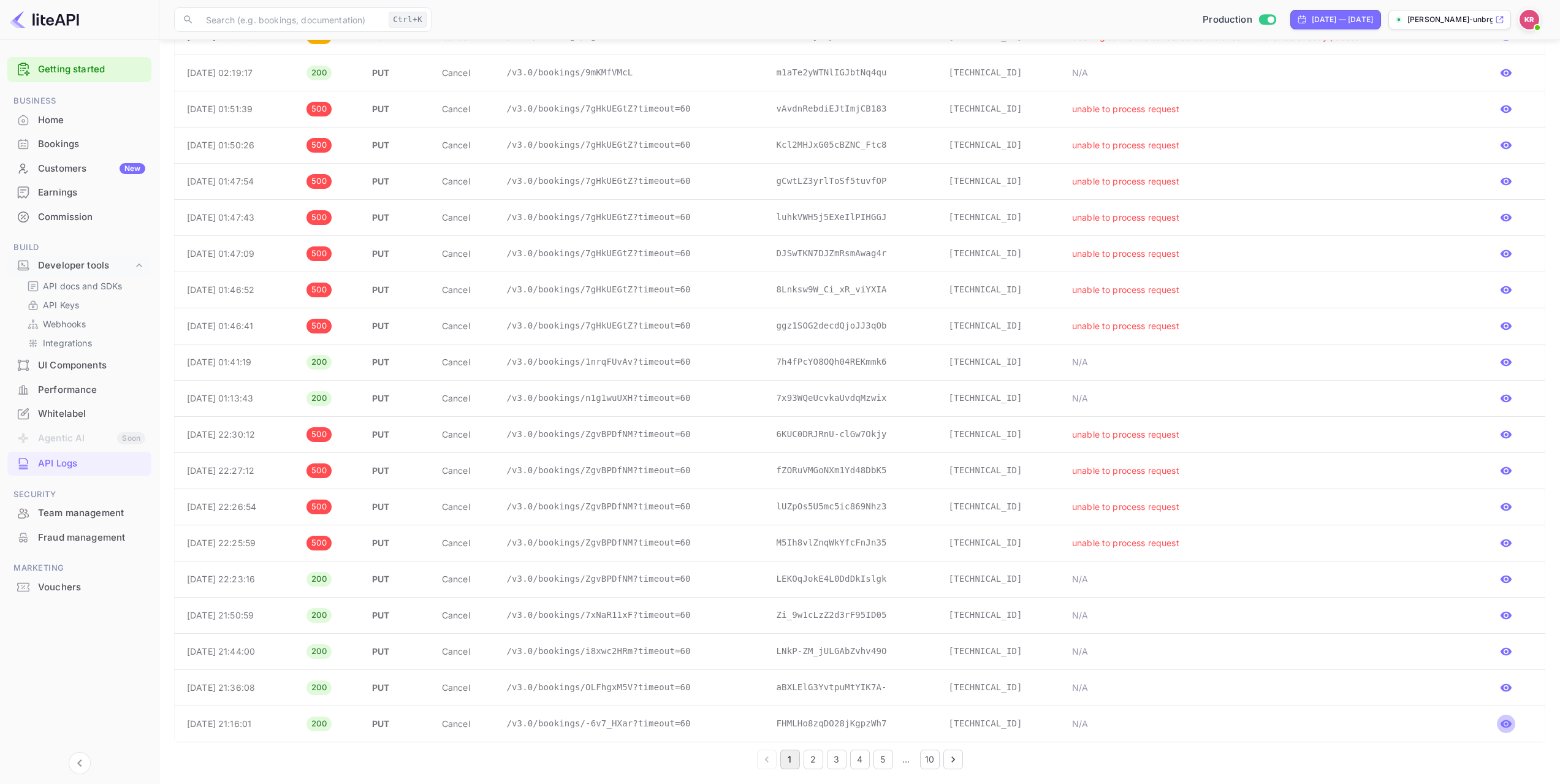
click at [1508, 725] on icon "button" at bounding box center [1506, 723] width 12 height 12
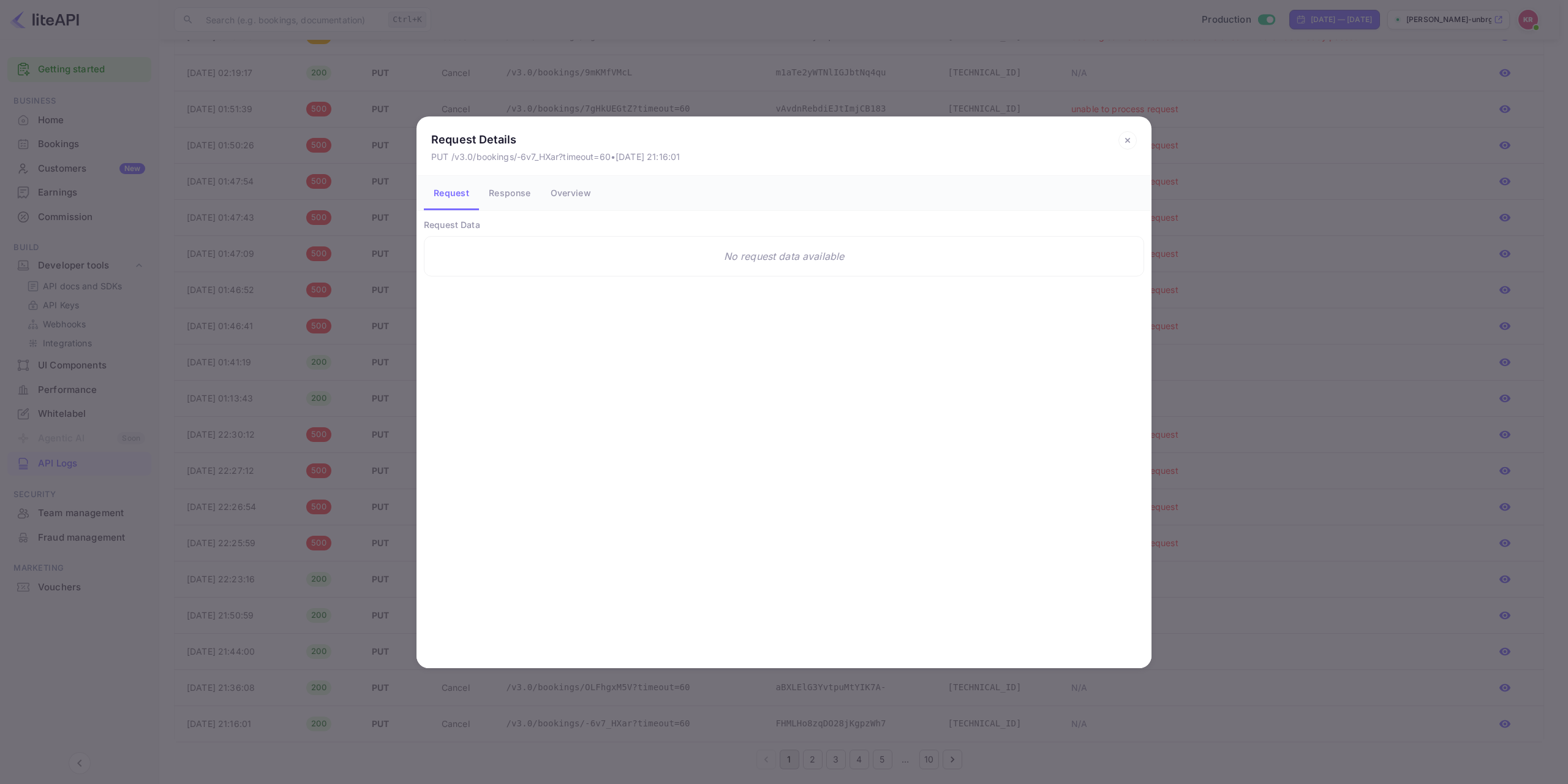
click at [512, 195] on button "Response" at bounding box center [510, 193] width 61 height 34
click at [581, 194] on button "Overview" at bounding box center [571, 193] width 60 height 34
click at [1130, 137] on icon at bounding box center [1127, 141] width 18 height 18
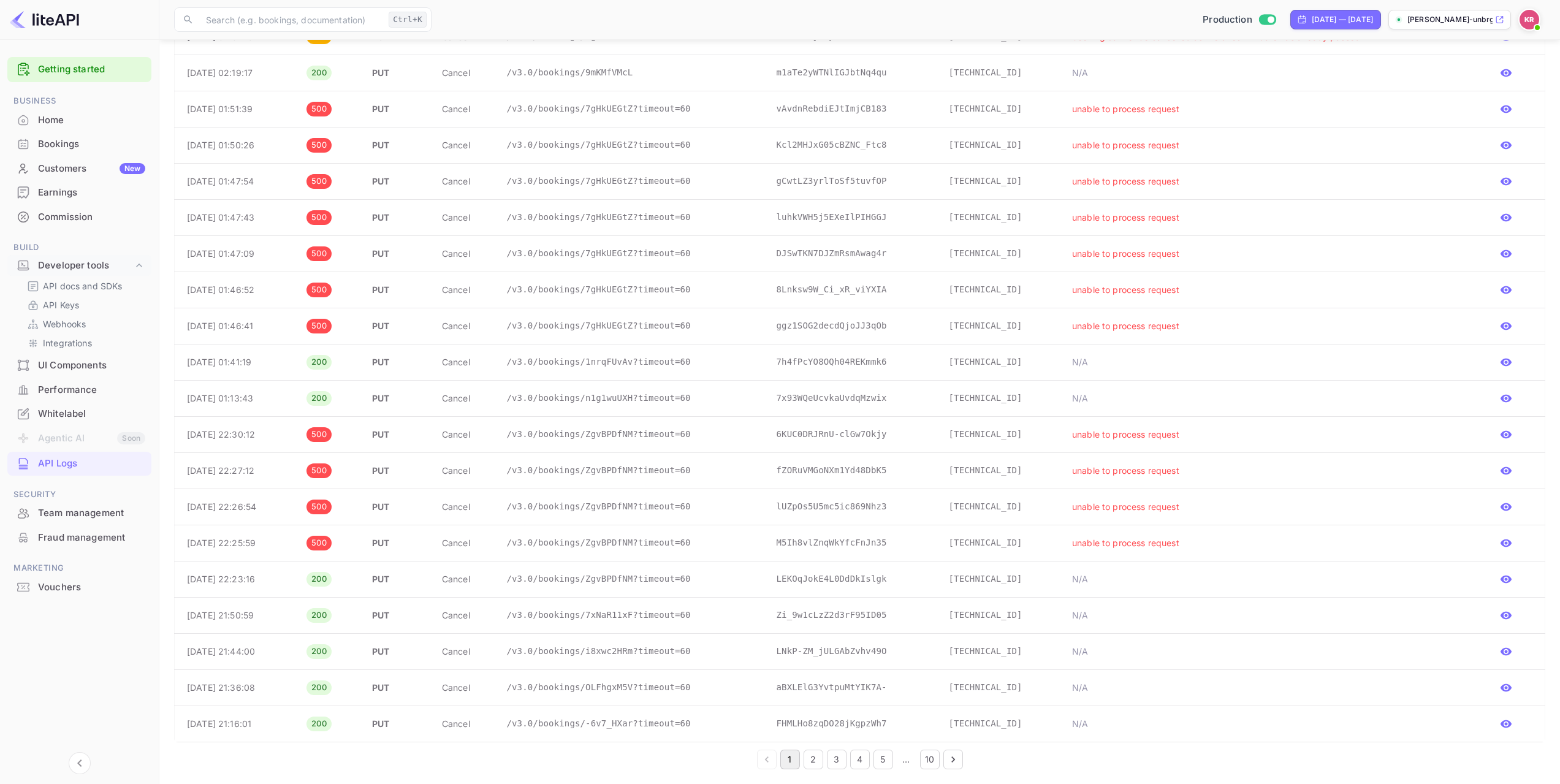
click at [812, 759] on button "2" at bounding box center [814, 759] width 20 height 20
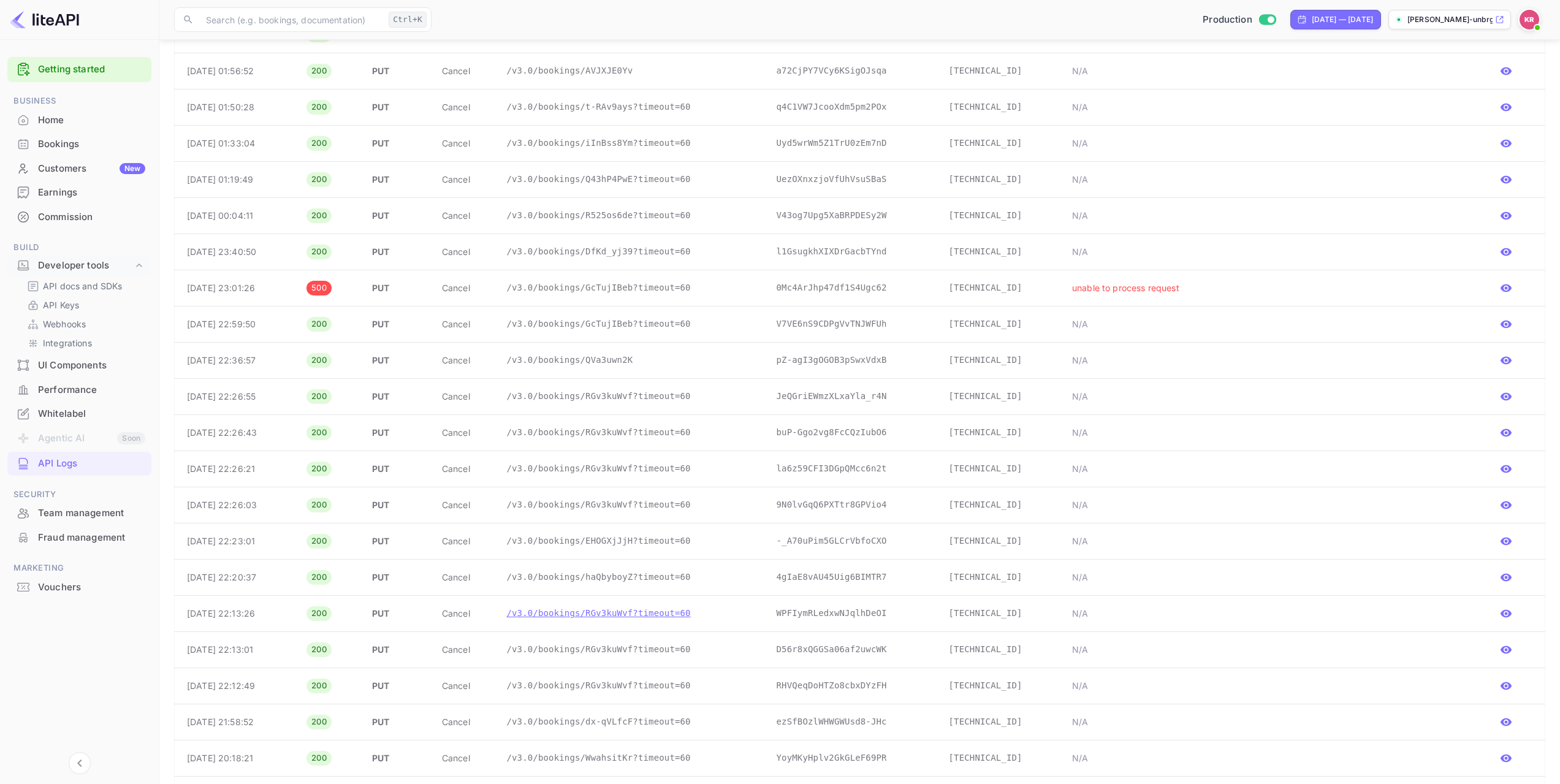
scroll to position [1082, 0]
click at [1509, 317] on icon "button" at bounding box center [1506, 318] width 11 height 8
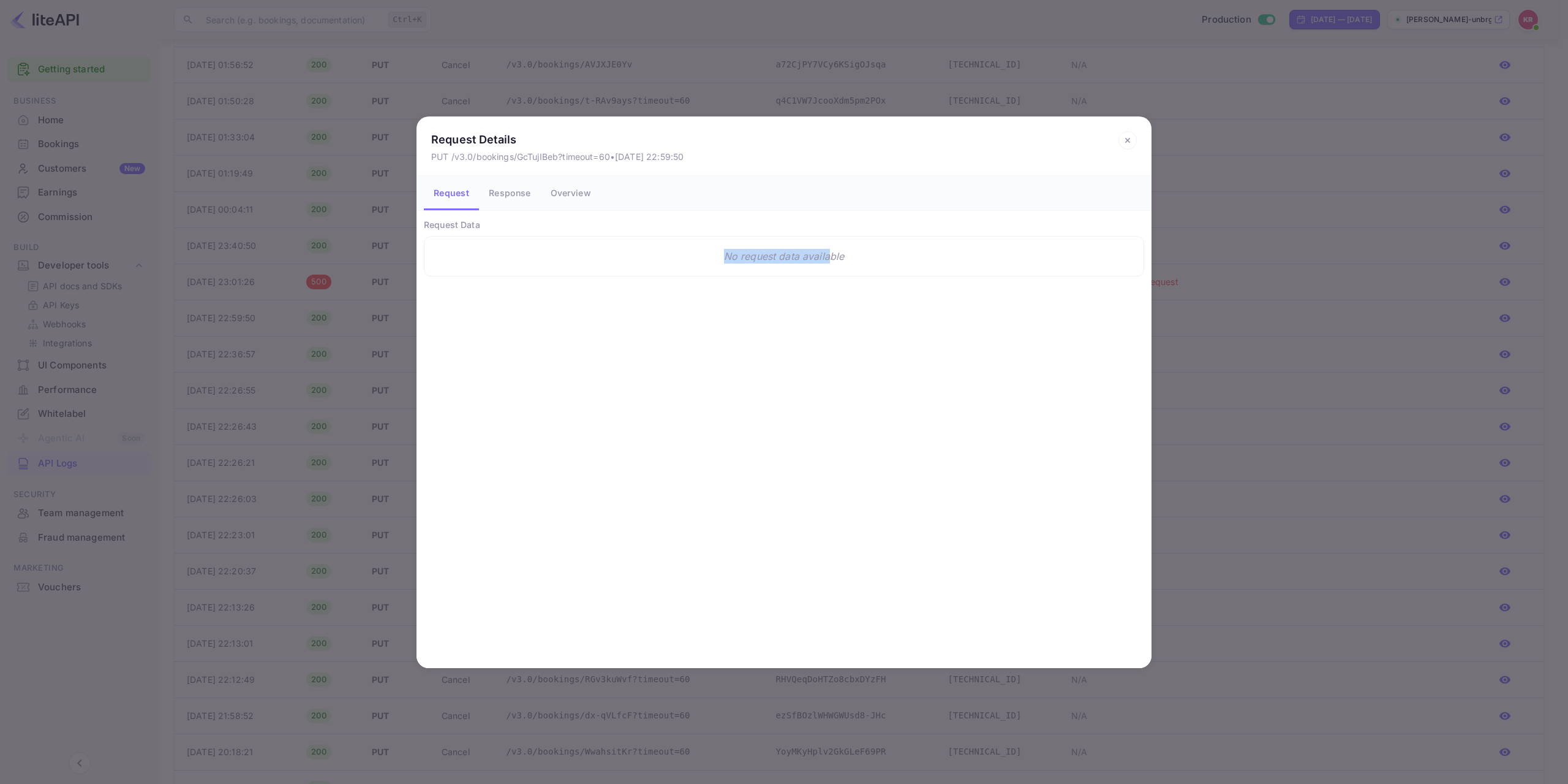
drag, startPoint x: 463, startPoint y: 249, endPoint x: 831, endPoint y: 278, distance: 369.1
click at [827, 281] on div "Request Data No request data available" at bounding box center [784, 439] width 735 height 458
click at [831, 278] on div "Request Data No request data available" at bounding box center [784, 439] width 735 height 458
click at [511, 194] on button "Response" at bounding box center [510, 193] width 61 height 34
click at [583, 194] on button "Overview" at bounding box center [571, 193] width 60 height 34
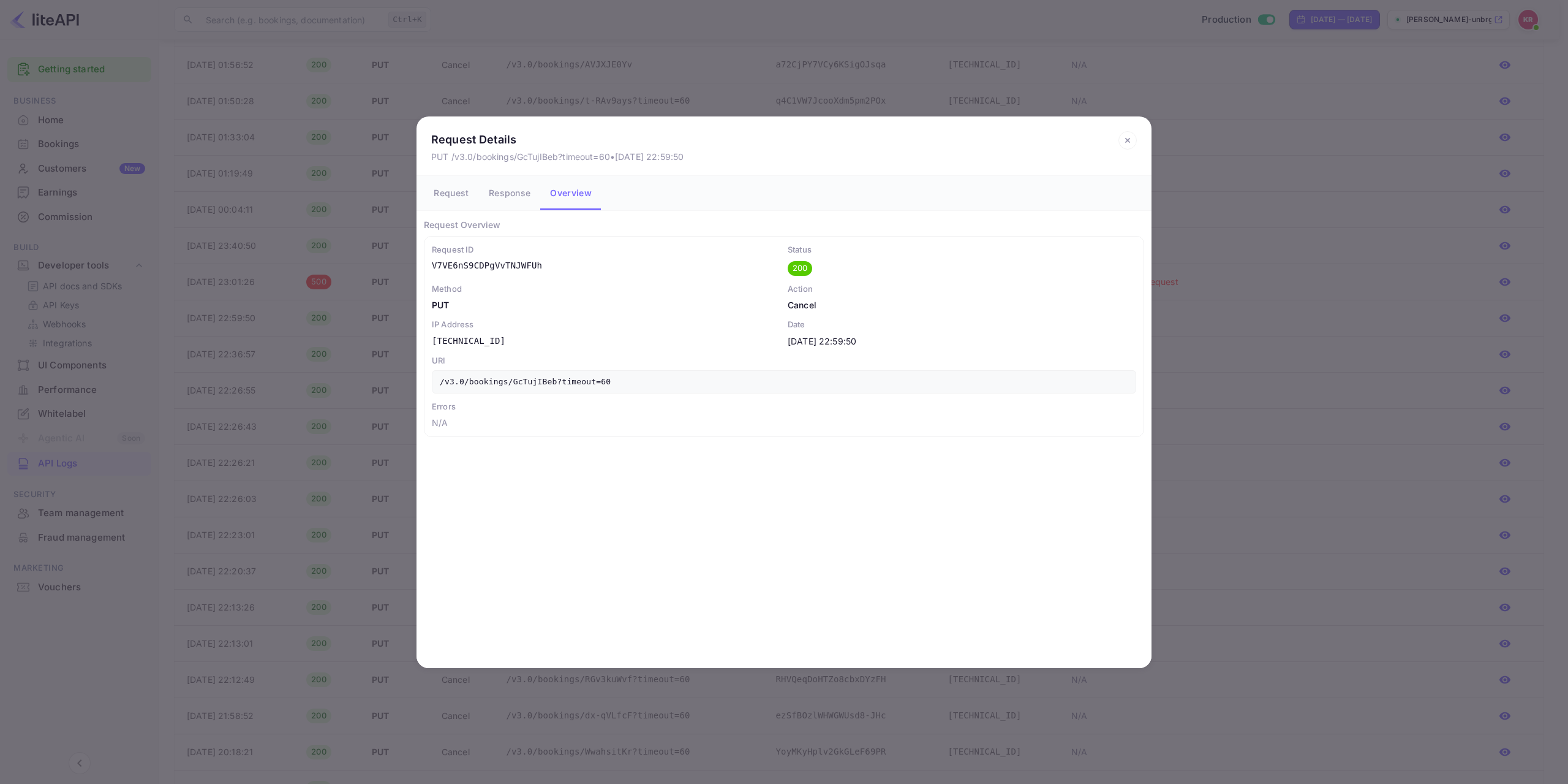
click at [1127, 139] on icon at bounding box center [1127, 140] width 5 height 5
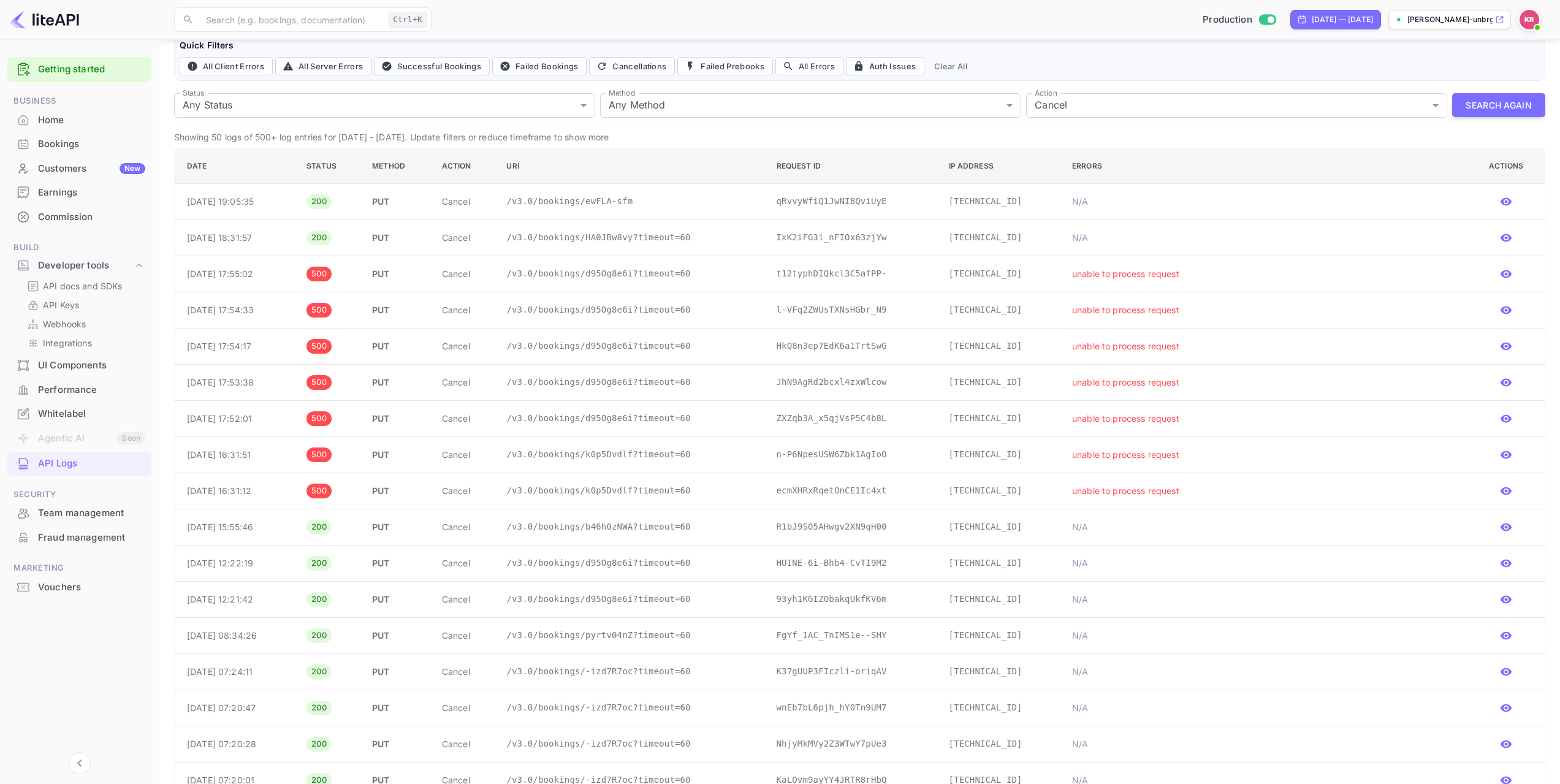
scroll to position [0, 0]
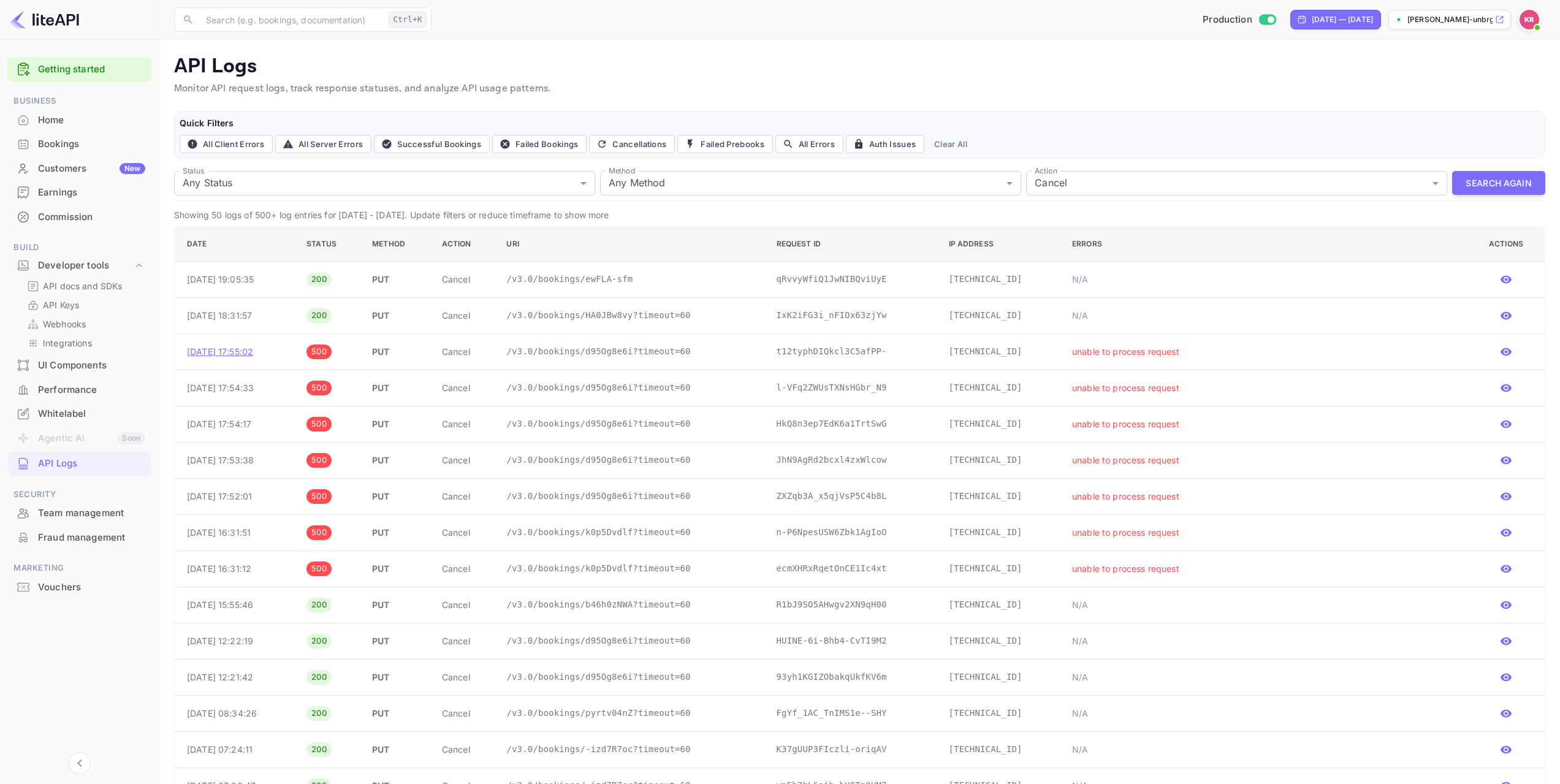
click at [233, 350] on p "[DATE] 17:55:02" at bounding box center [237, 352] width 100 height 13
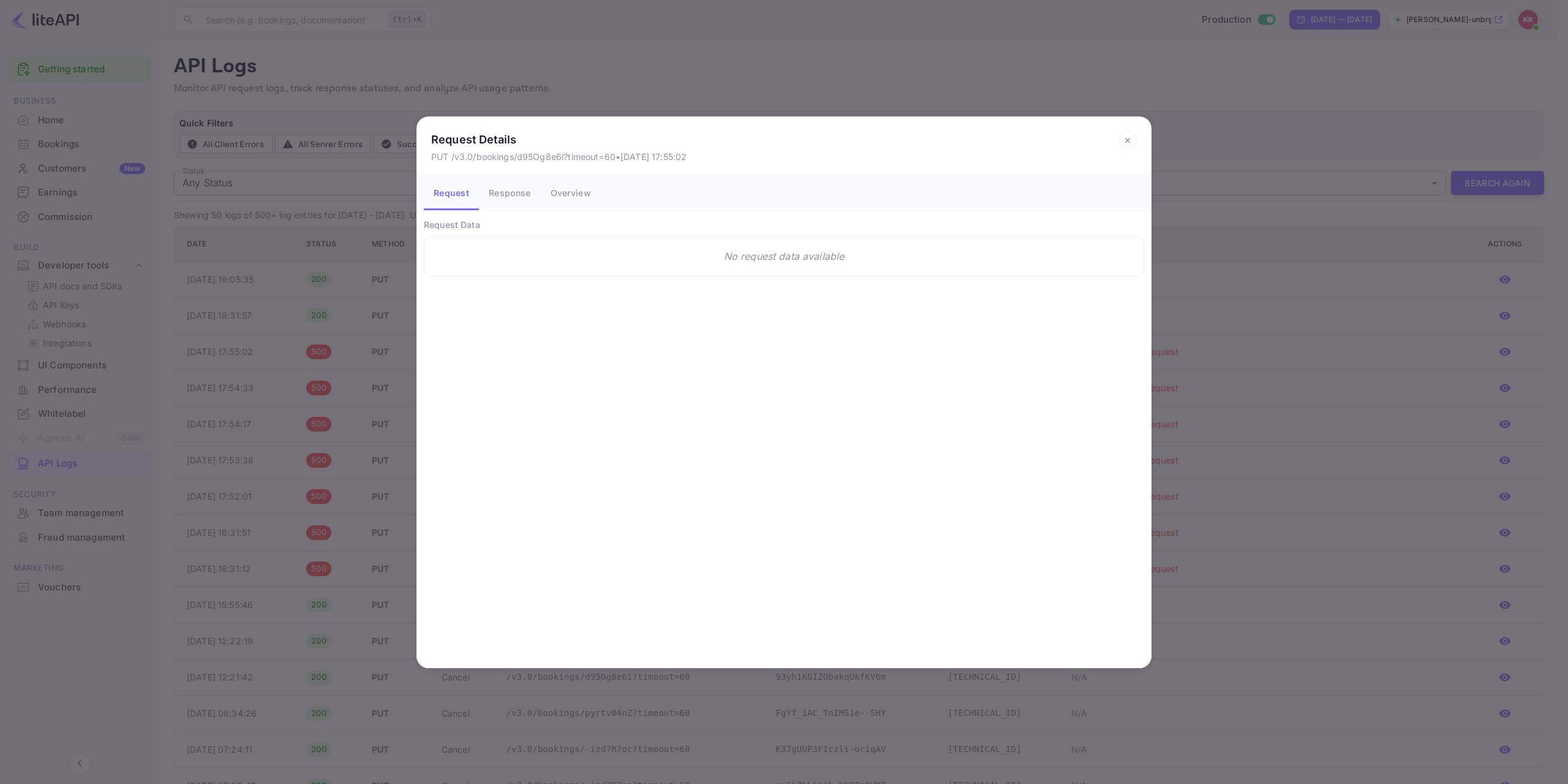
click at [514, 196] on button "Response" at bounding box center [510, 193] width 61 height 34
click at [569, 197] on button "Overview" at bounding box center [571, 193] width 60 height 34
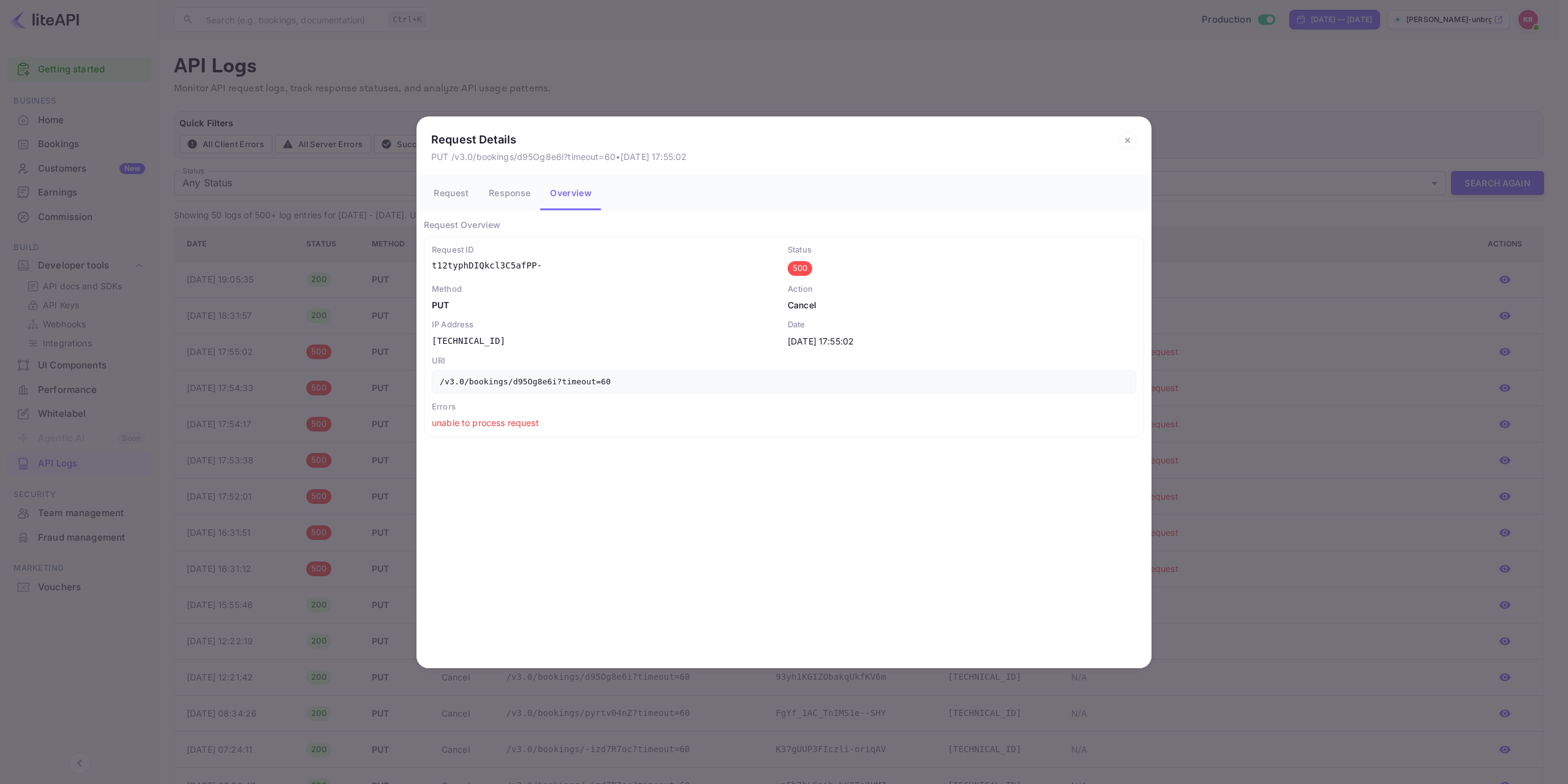
click at [500, 379] on p "/v3.0/bookings/d95Og8e6i?timeout=60" at bounding box center [784, 382] width 705 height 24
click at [695, 404] on p "Errors" at bounding box center [784, 407] width 705 height 12
click at [1126, 142] on icon at bounding box center [1127, 141] width 18 height 18
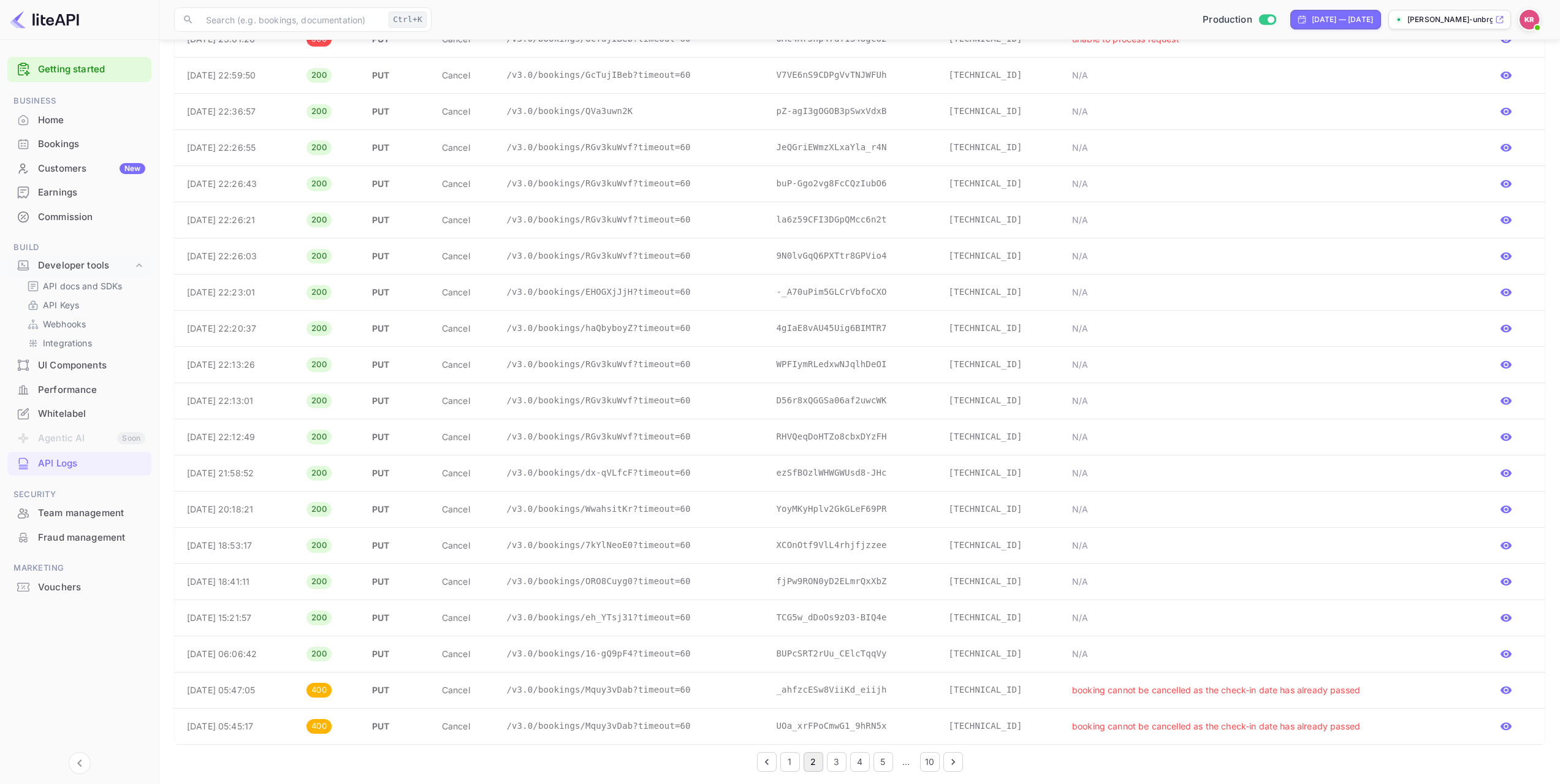
scroll to position [1327, 0]
click at [786, 764] on button "1" at bounding box center [790, 759] width 20 height 20
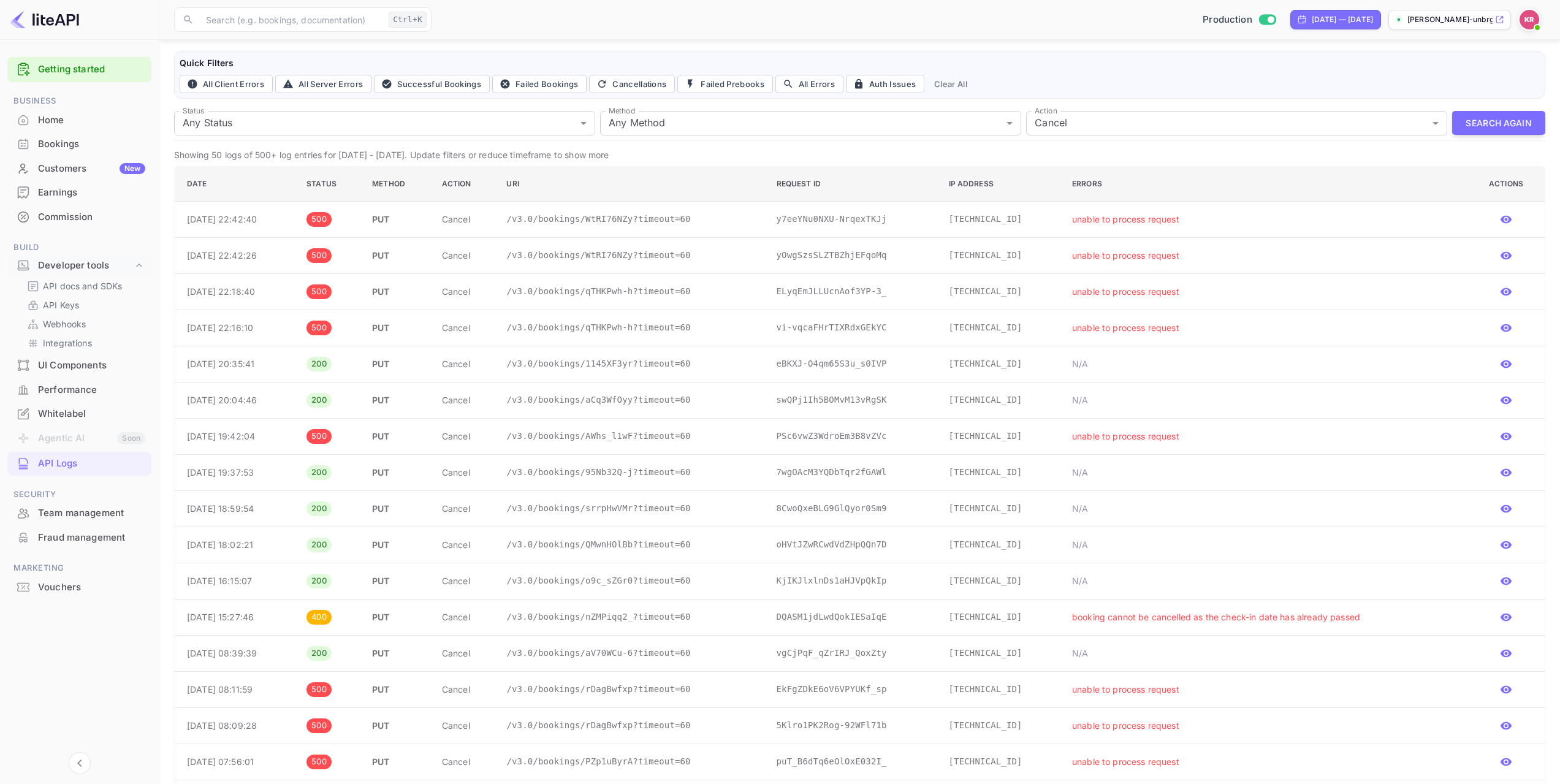
scroll to position [0, 0]
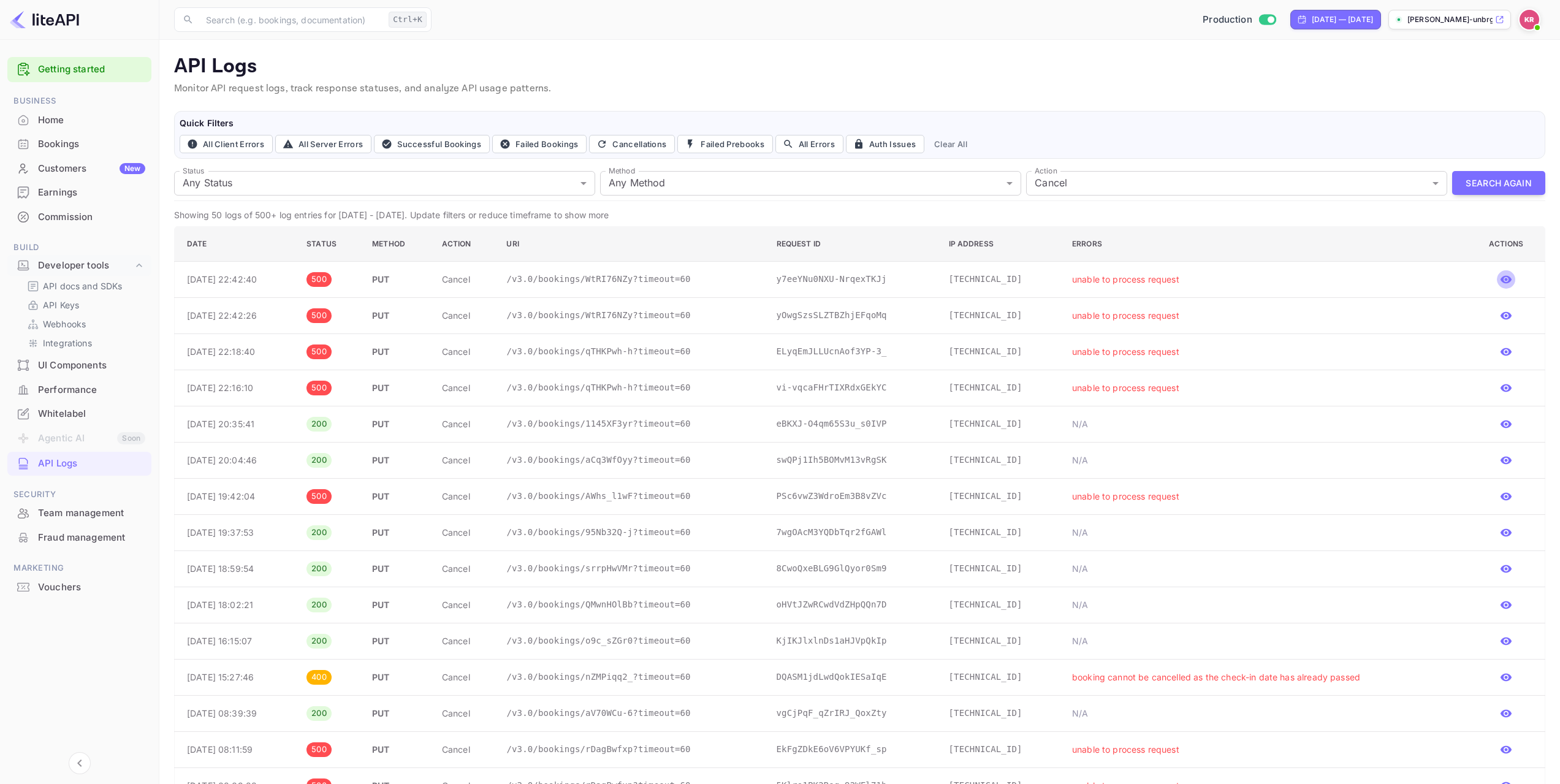
click at [1508, 279] on icon "button" at bounding box center [1506, 279] width 12 height 12
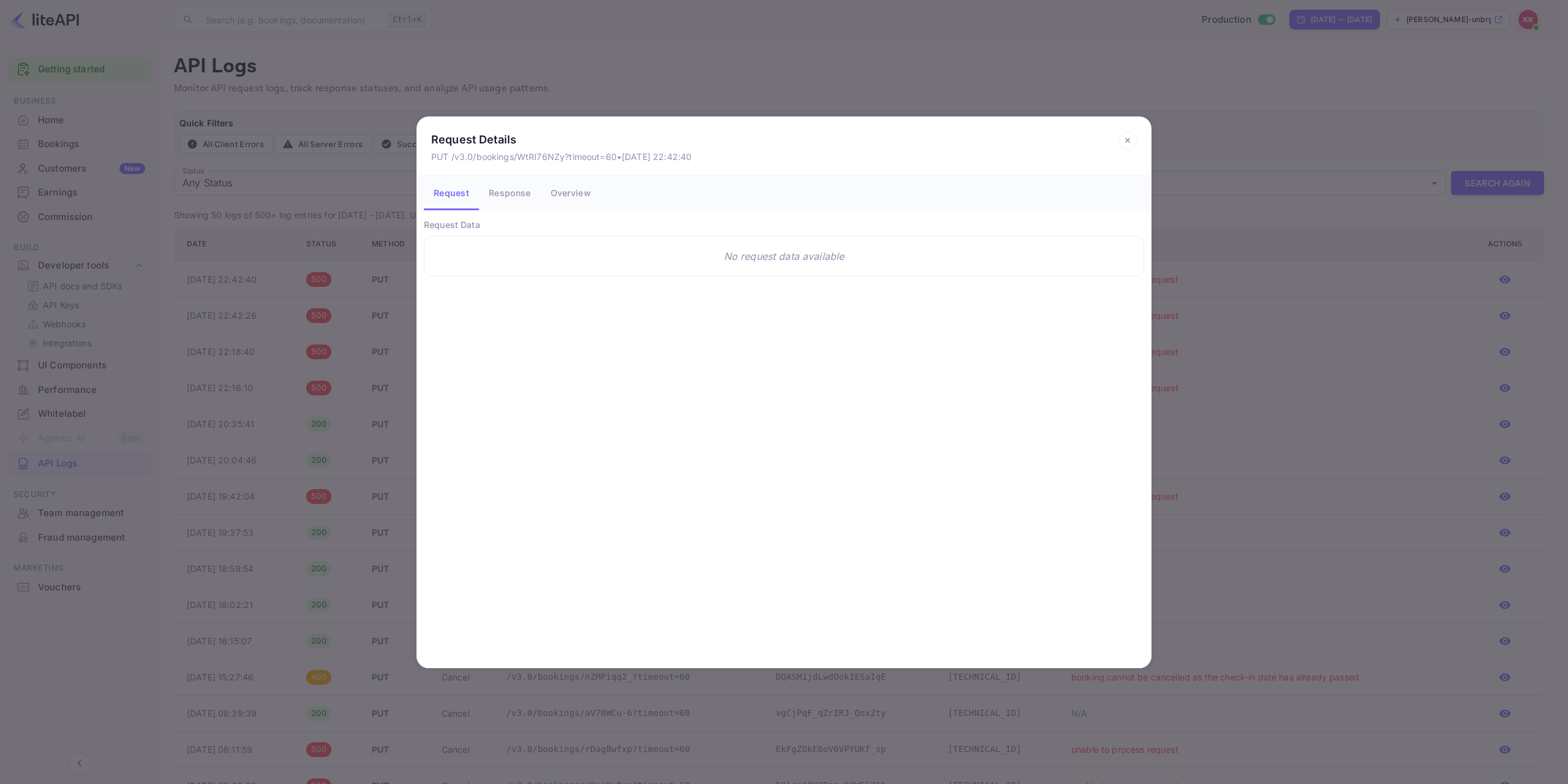
click at [512, 192] on button "Response" at bounding box center [510, 193] width 61 height 34
click at [579, 194] on button "Overview" at bounding box center [571, 193] width 60 height 34
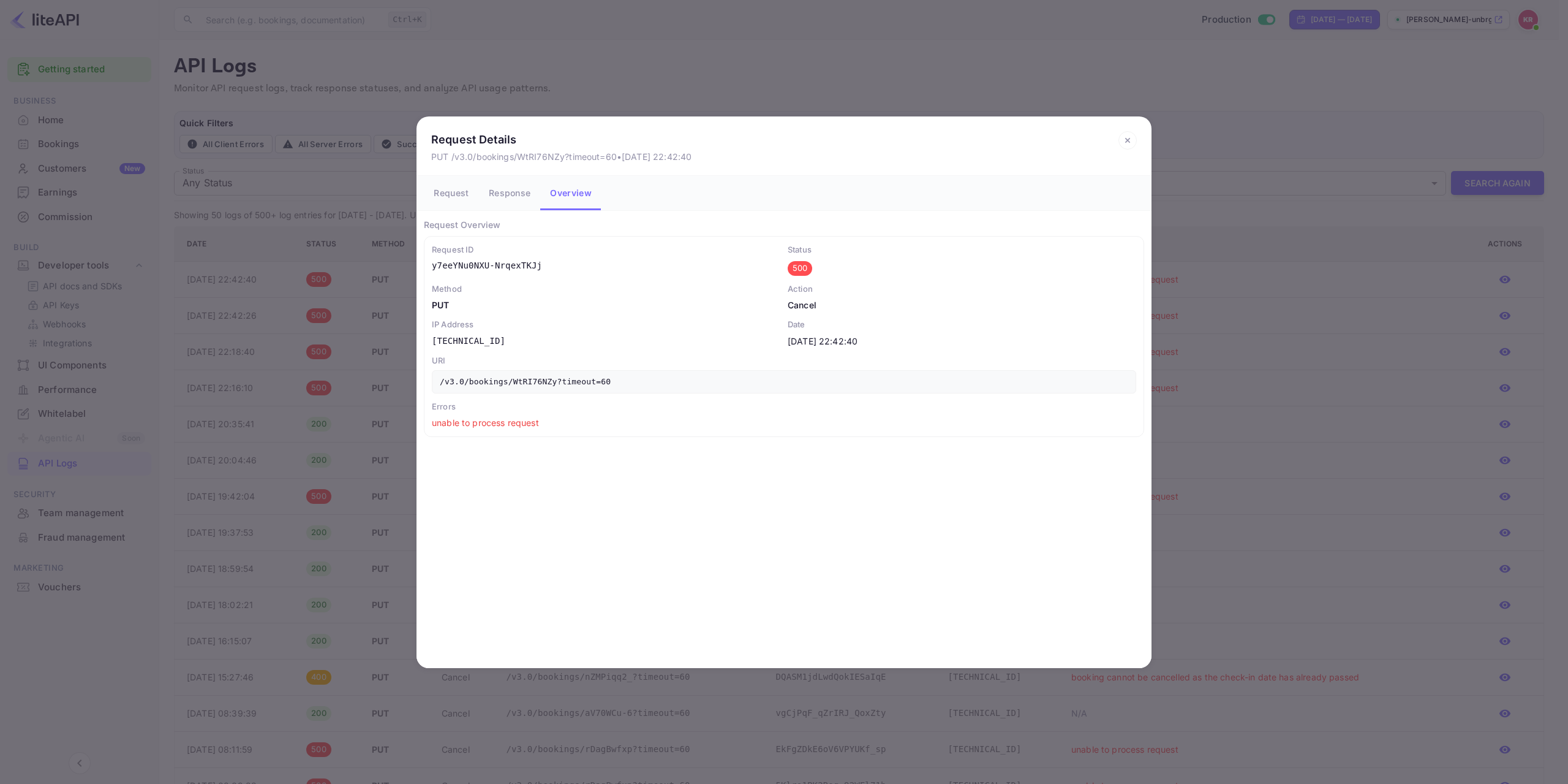
click at [464, 193] on button "Request" at bounding box center [451, 193] width 55 height 34
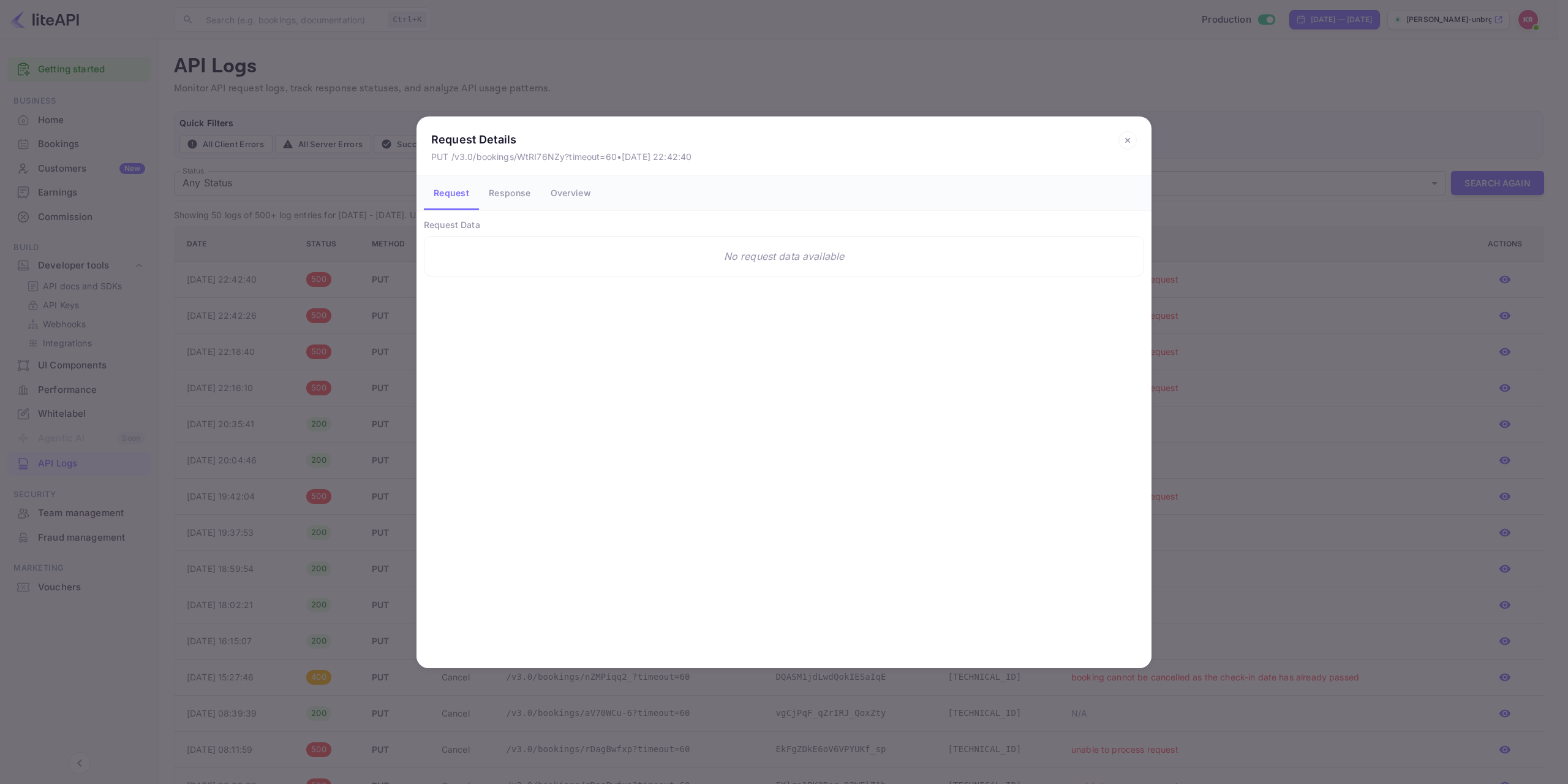
click at [1129, 141] on icon at bounding box center [1127, 140] width 5 height 5
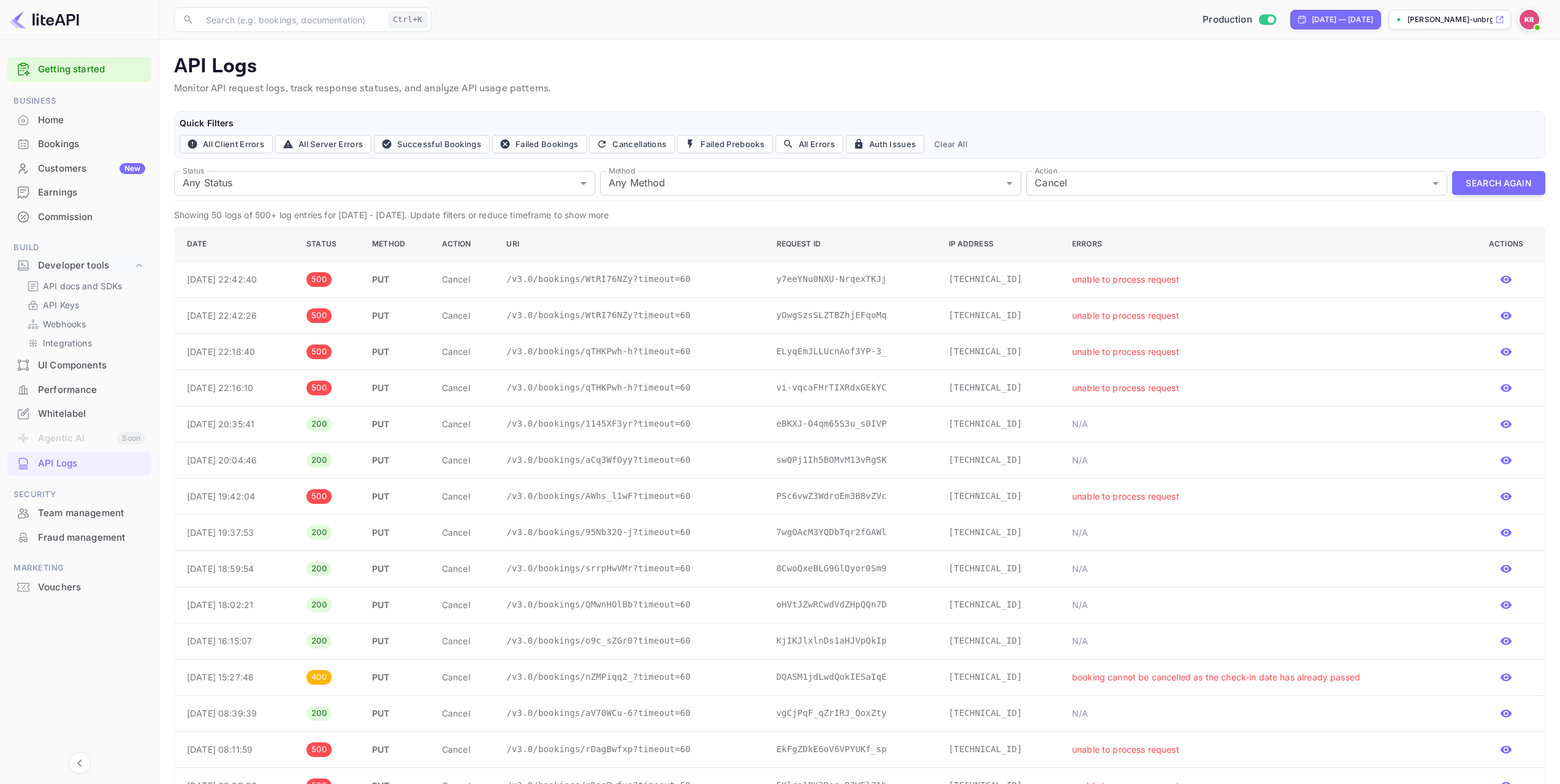
click at [63, 148] on div "Bookings" at bounding box center [92, 145] width 107 height 14
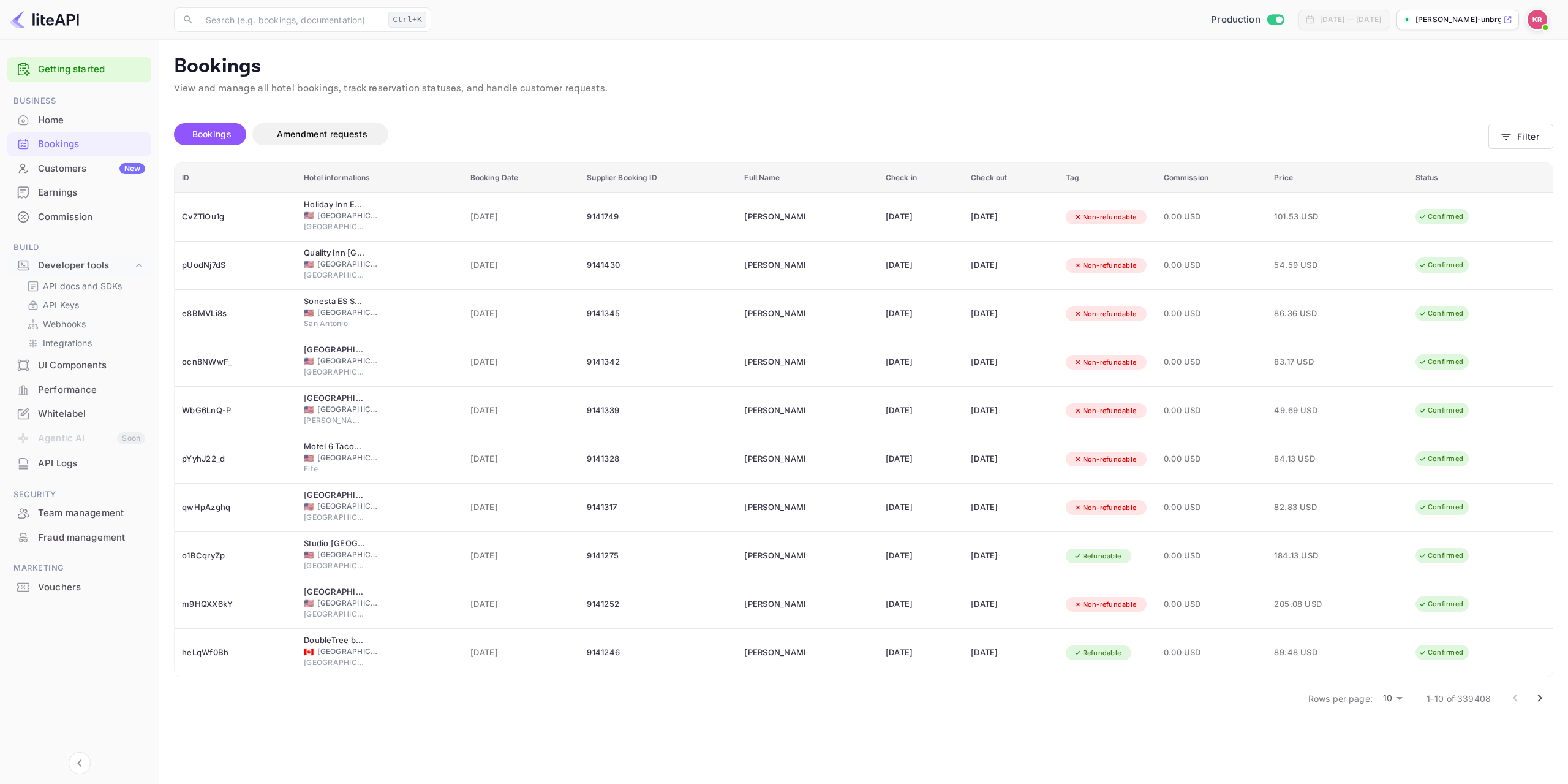
click at [1397, 699] on body "Getting started Business Home Bookings Customers New Earnings Commission Build …" at bounding box center [784, 392] width 1568 height 784
click at [1397, 765] on li "50" at bounding box center [1393, 763] width 32 height 22
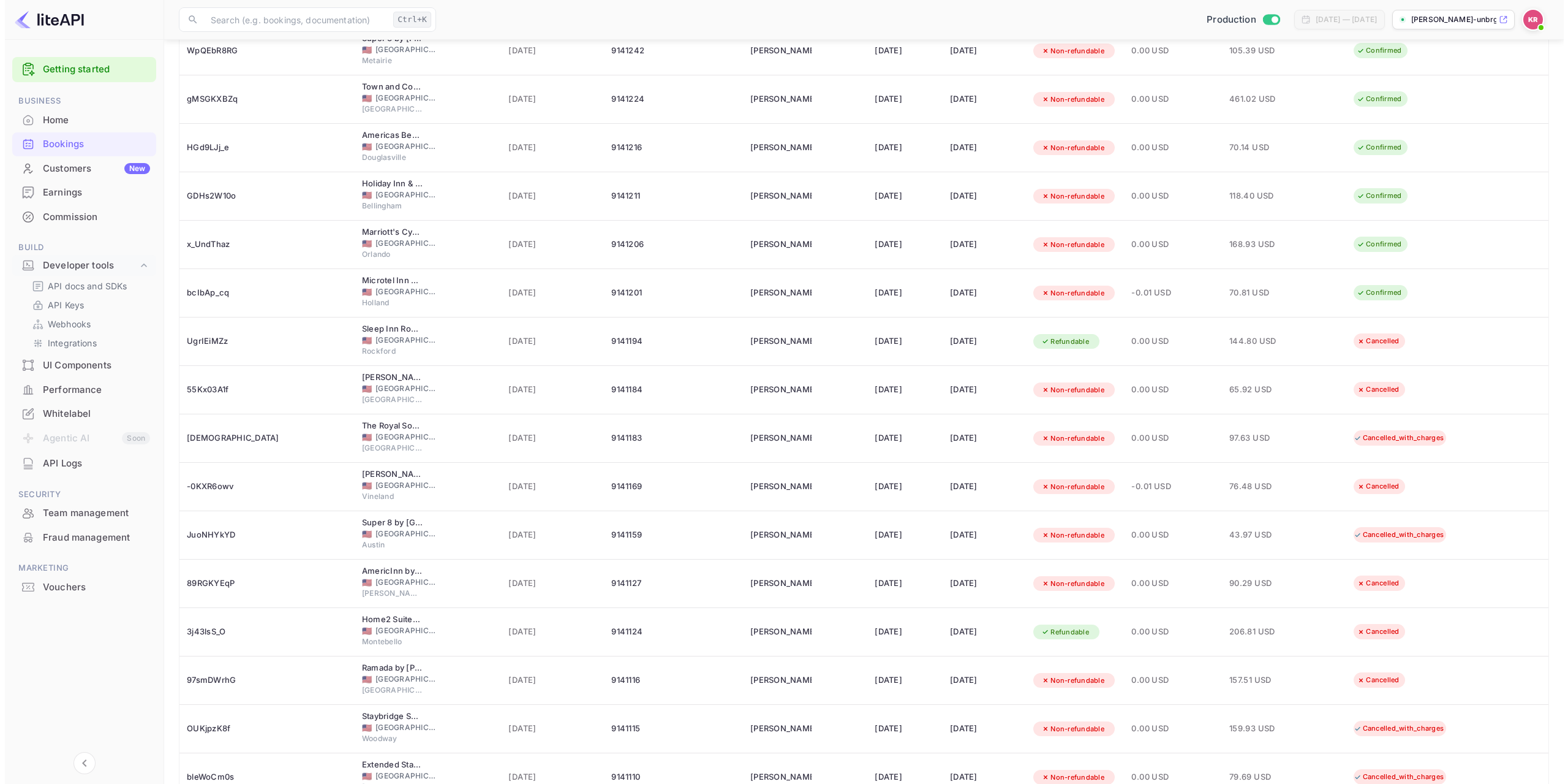
scroll to position [594, 0]
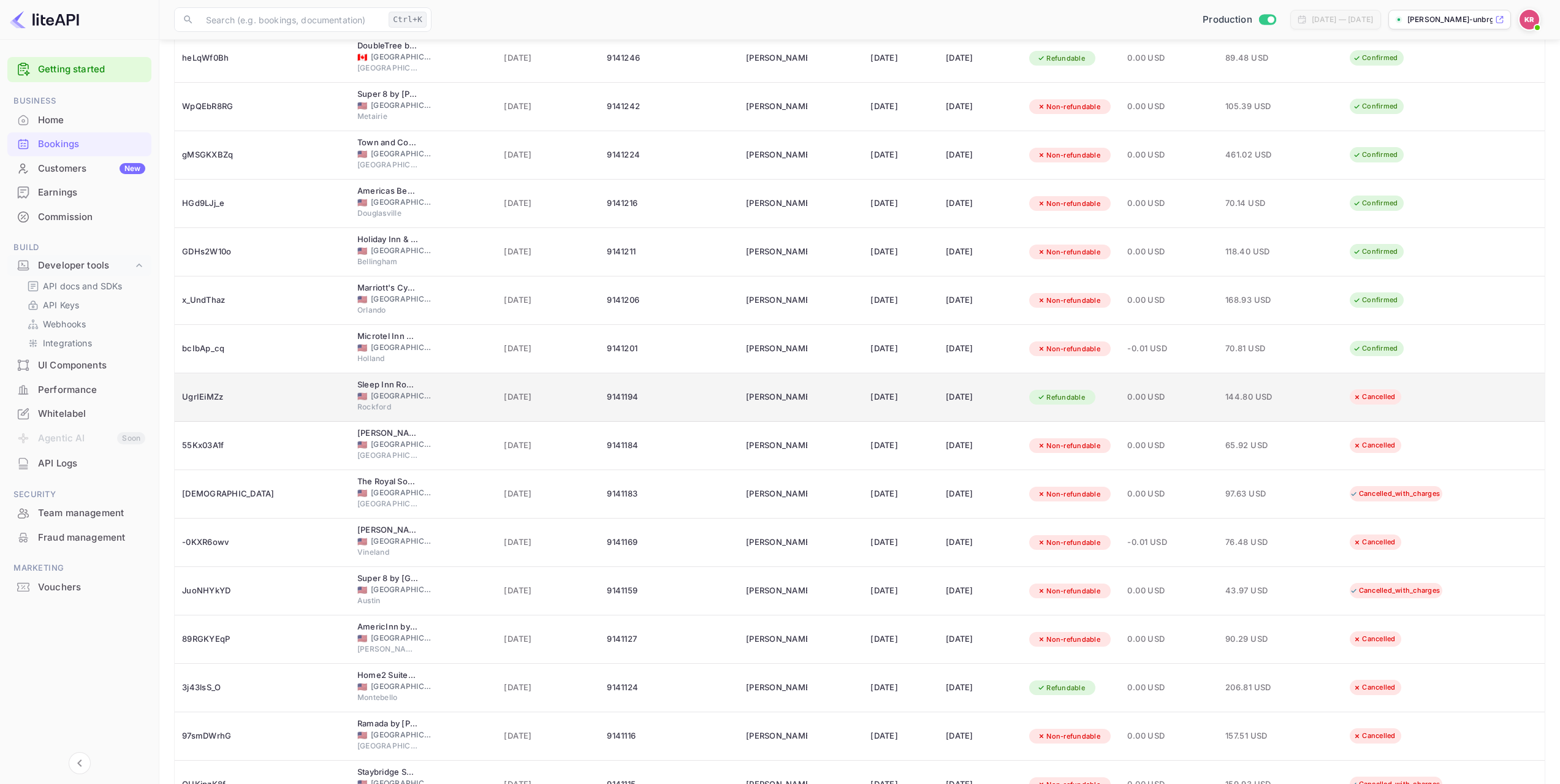
click at [209, 397] on div "UgrIEiMZz" at bounding box center [262, 397] width 161 height 20
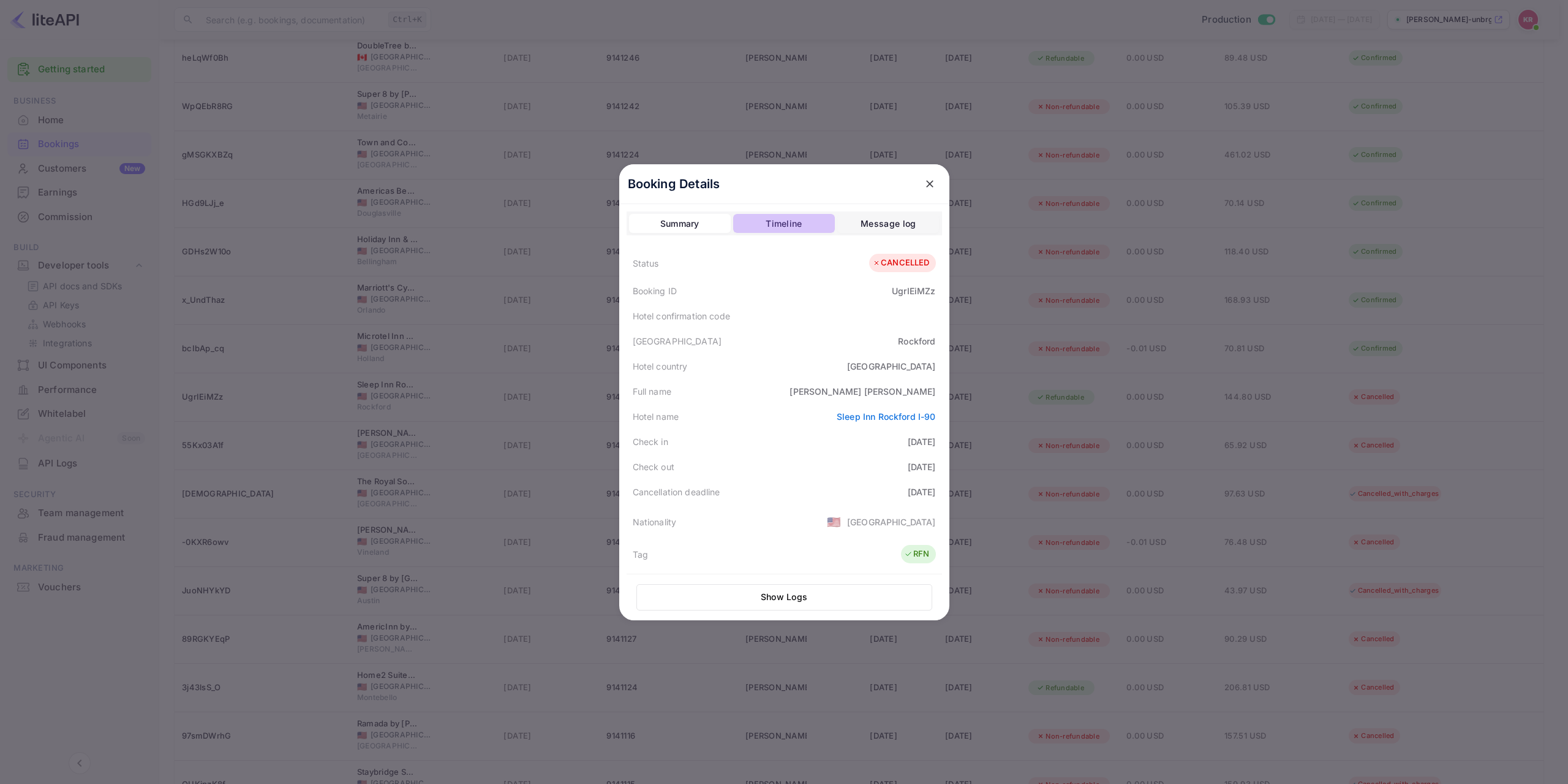
click at [790, 220] on div "Timeline" at bounding box center [783, 224] width 36 height 14
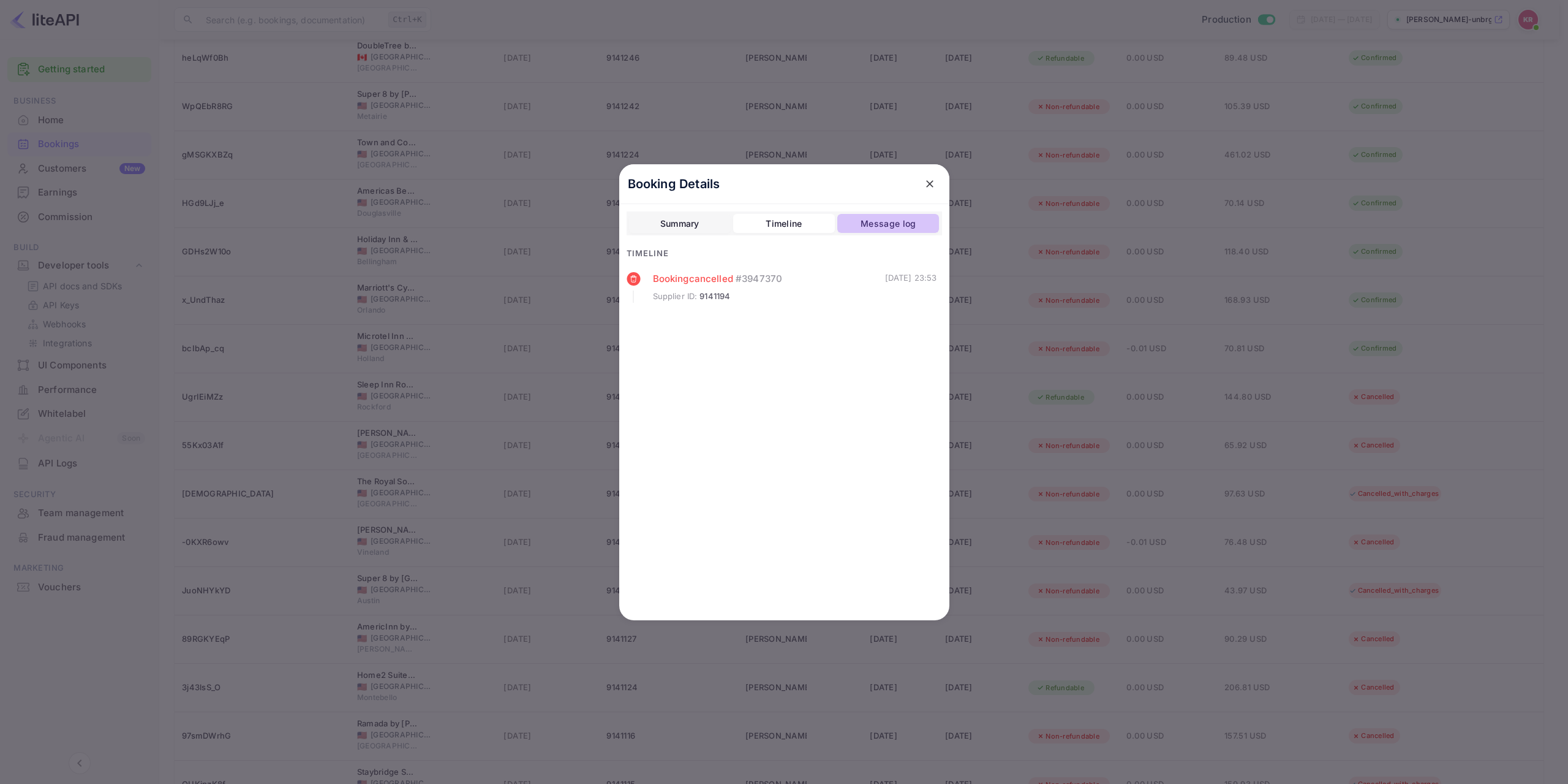
click at [878, 230] on div "Message log" at bounding box center [888, 224] width 55 height 14
click at [801, 222] on div "Timeline" at bounding box center [783, 224] width 36 height 14
click at [694, 222] on div "Summary" at bounding box center [680, 224] width 39 height 14
click at [797, 597] on button "Show Logs" at bounding box center [784, 597] width 296 height 26
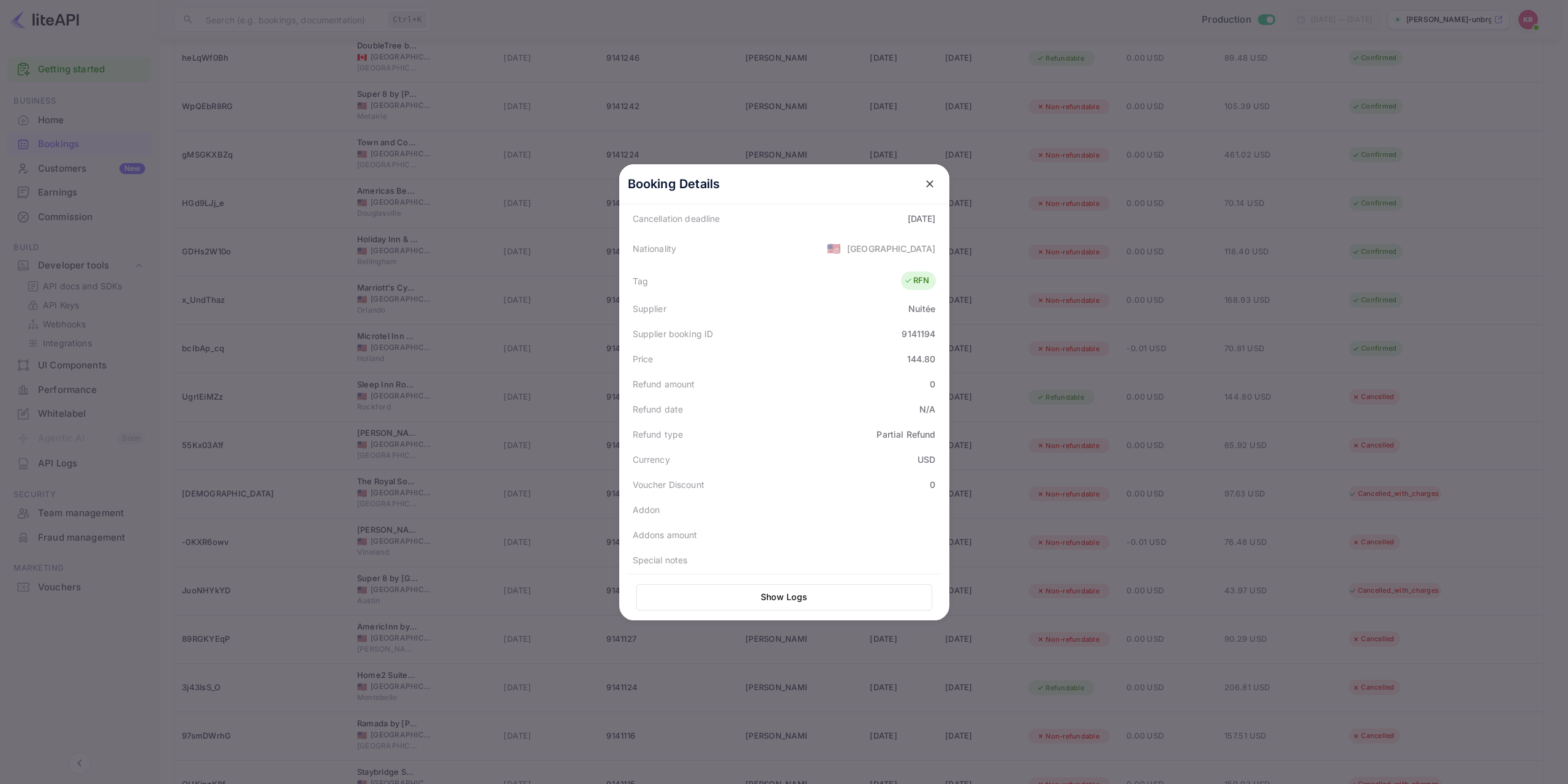
scroll to position [277, 0]
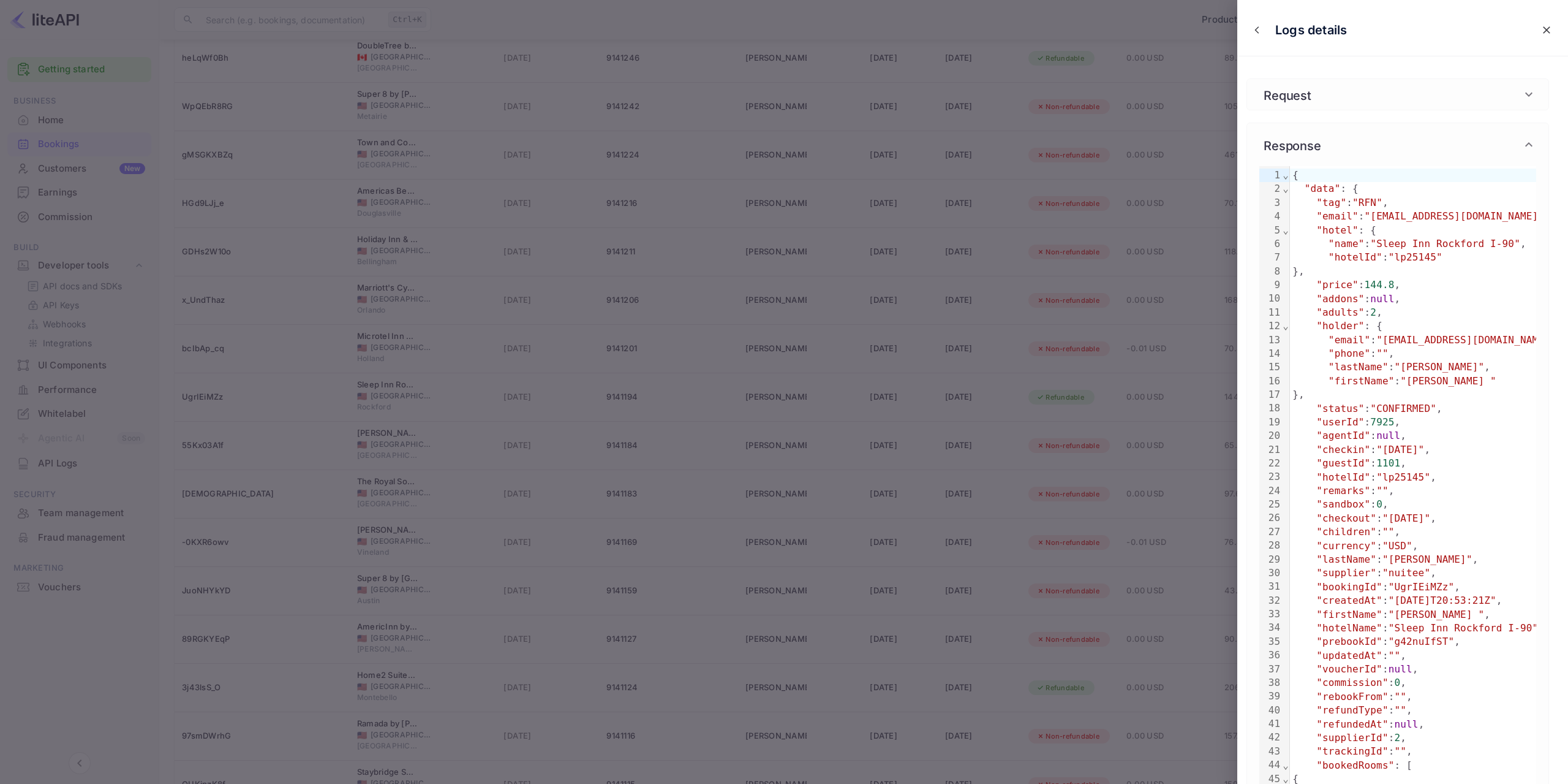
click at [1533, 94] on icon at bounding box center [1529, 94] width 14 height 14
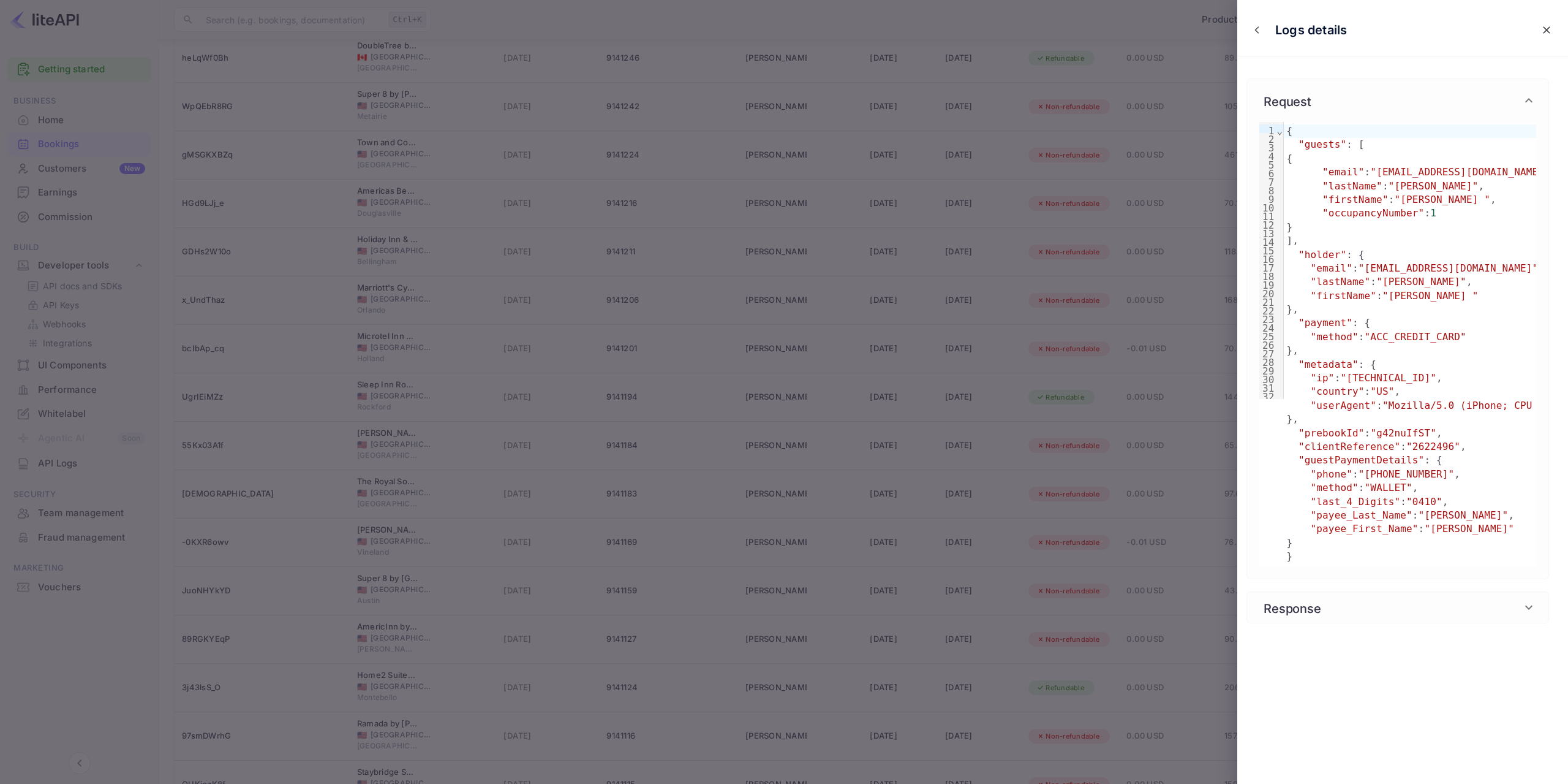
click at [1531, 98] on icon at bounding box center [1529, 100] width 14 height 14
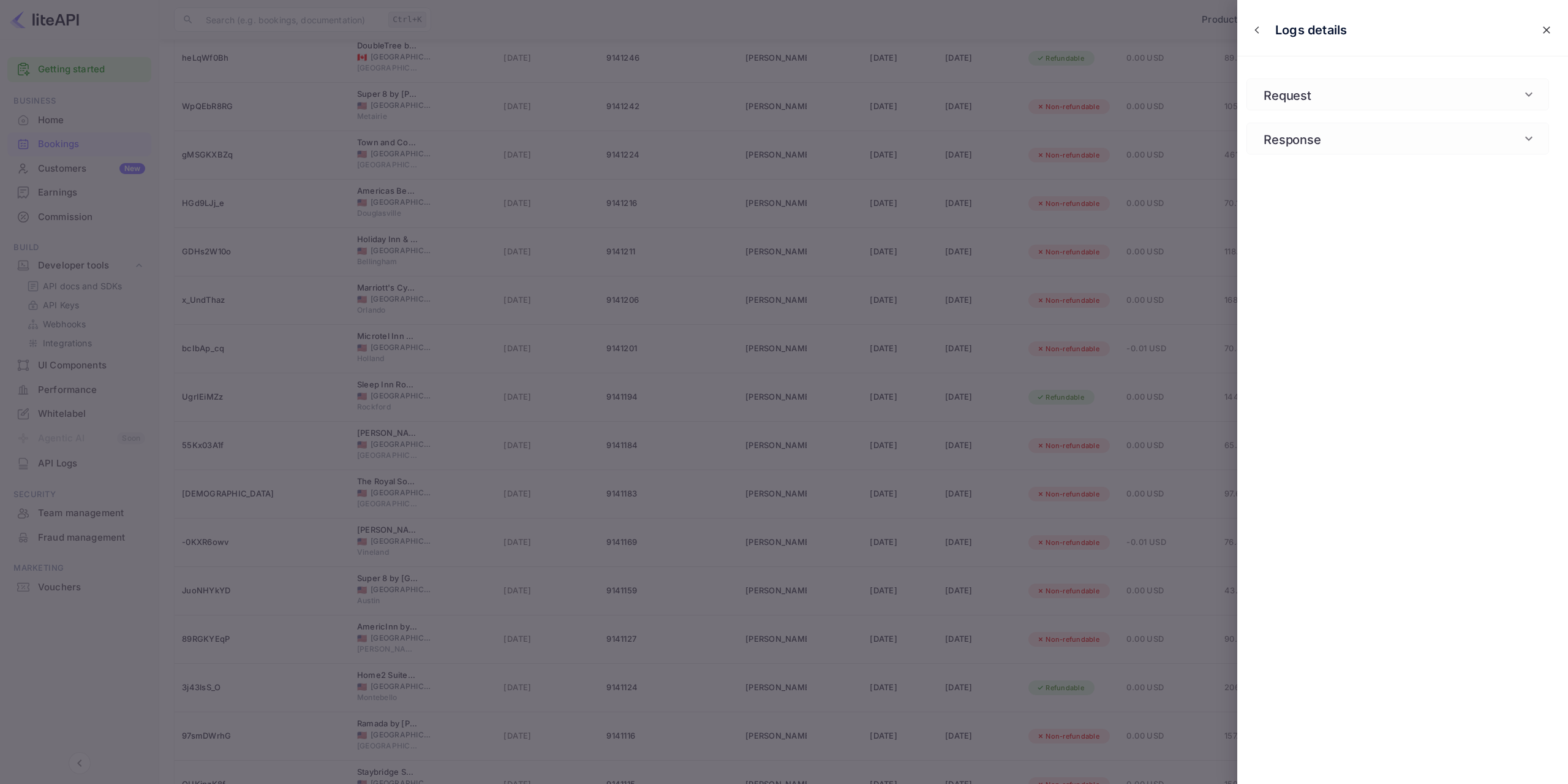
click at [1529, 139] on icon at bounding box center [1529, 139] width 14 height 14
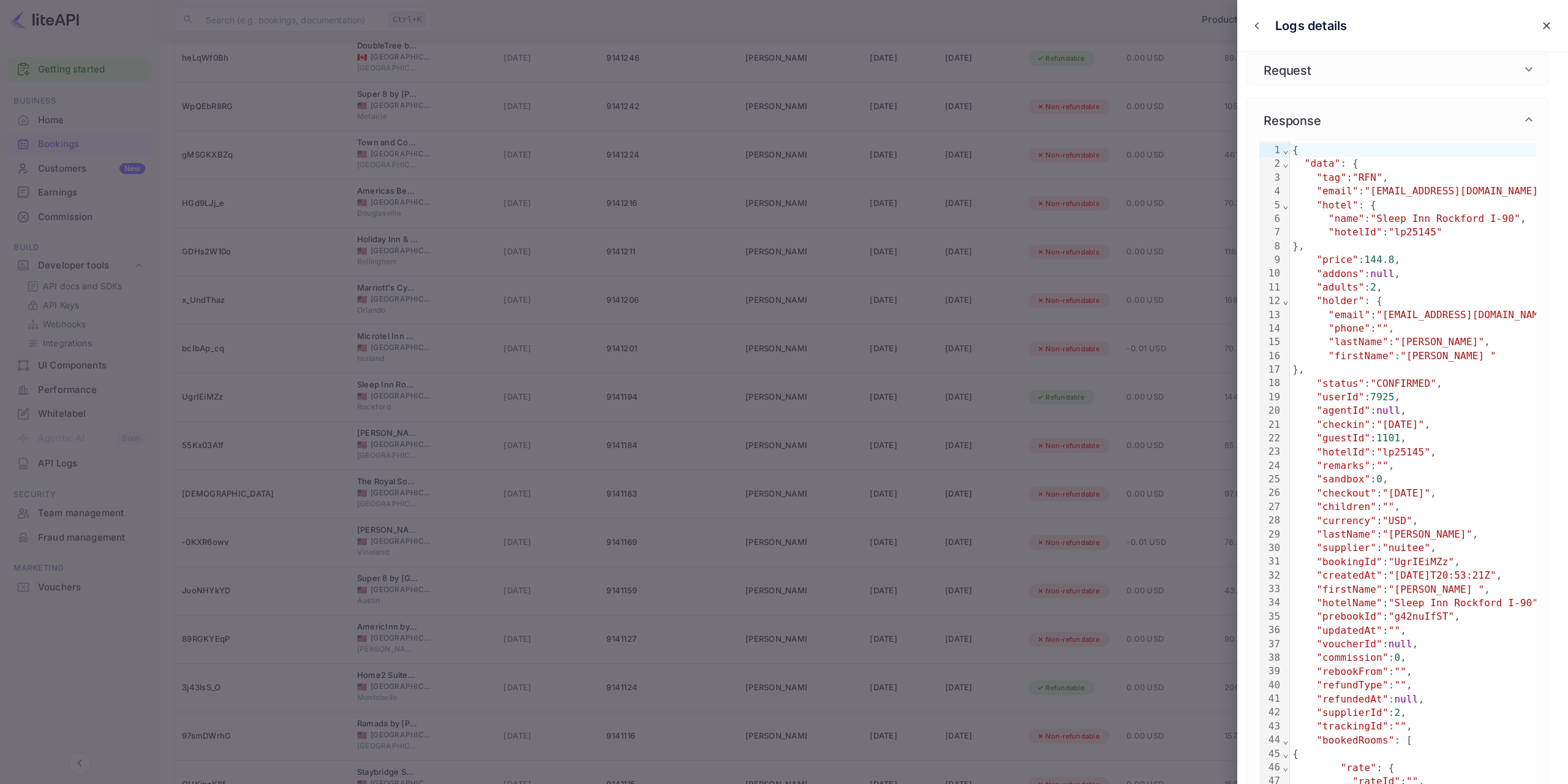
scroll to position [0, 0]
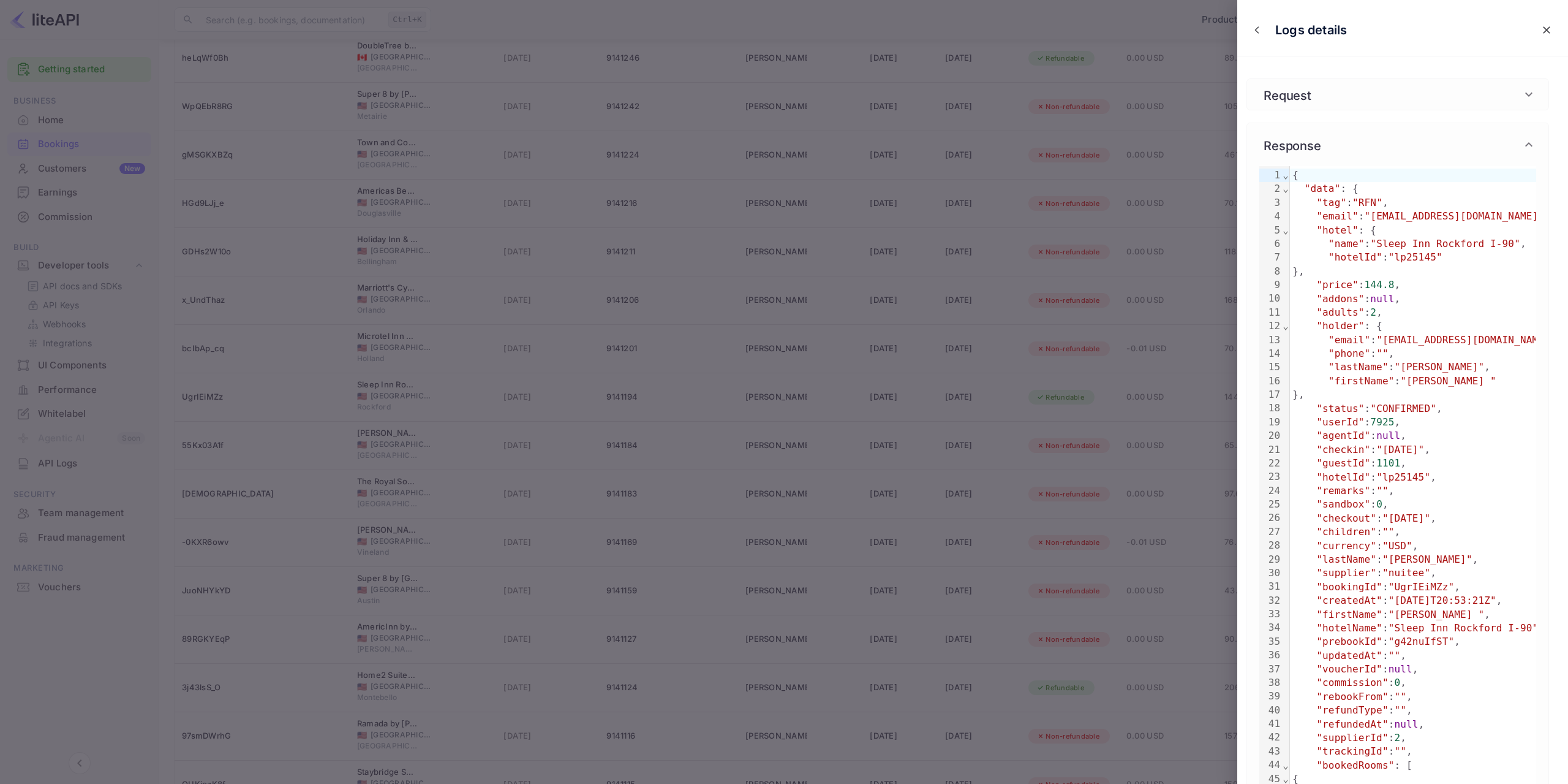
click at [1529, 143] on icon at bounding box center [1528, 144] width 7 height 5
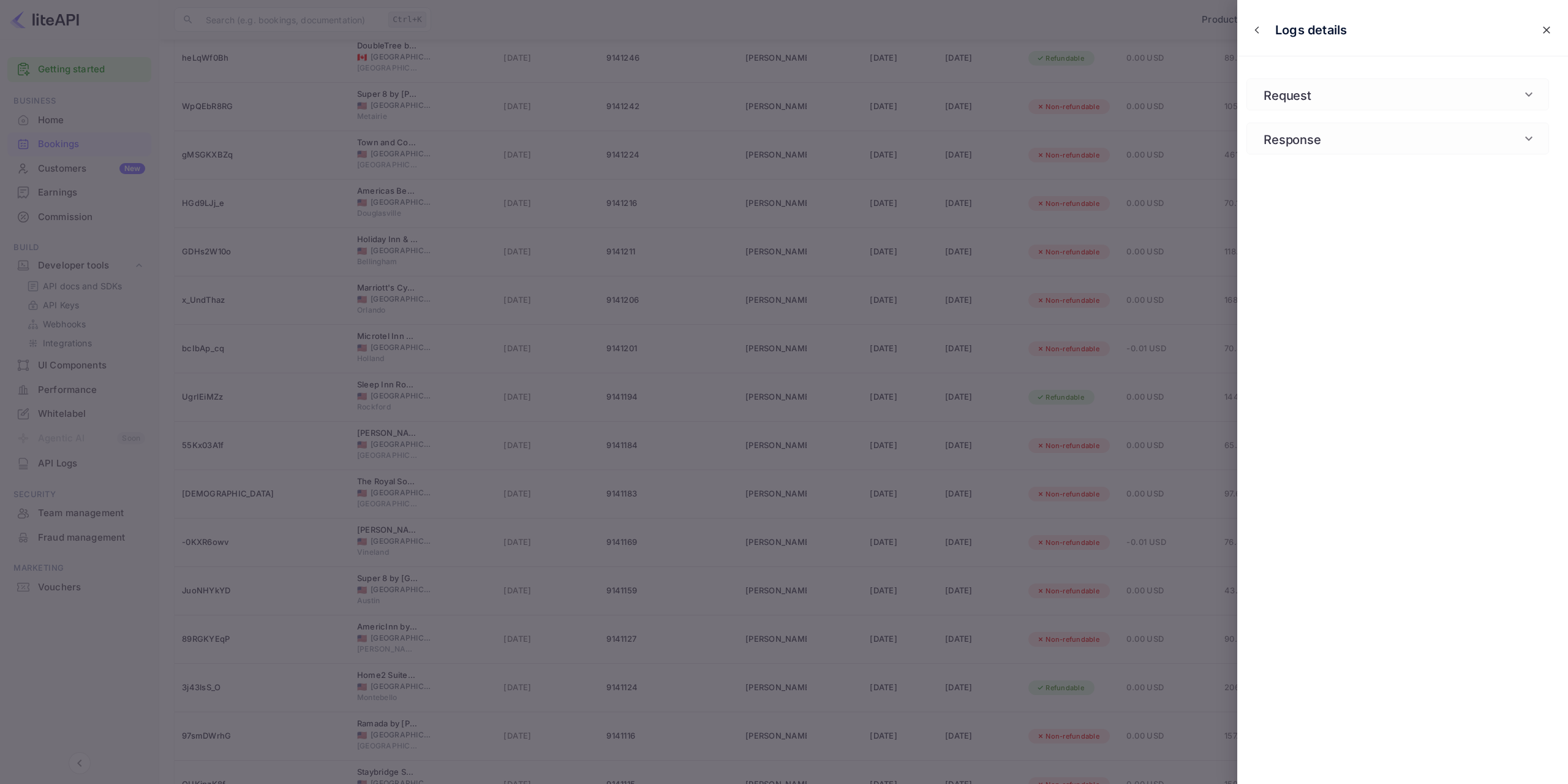
click at [1526, 92] on icon at bounding box center [1529, 94] width 14 height 14
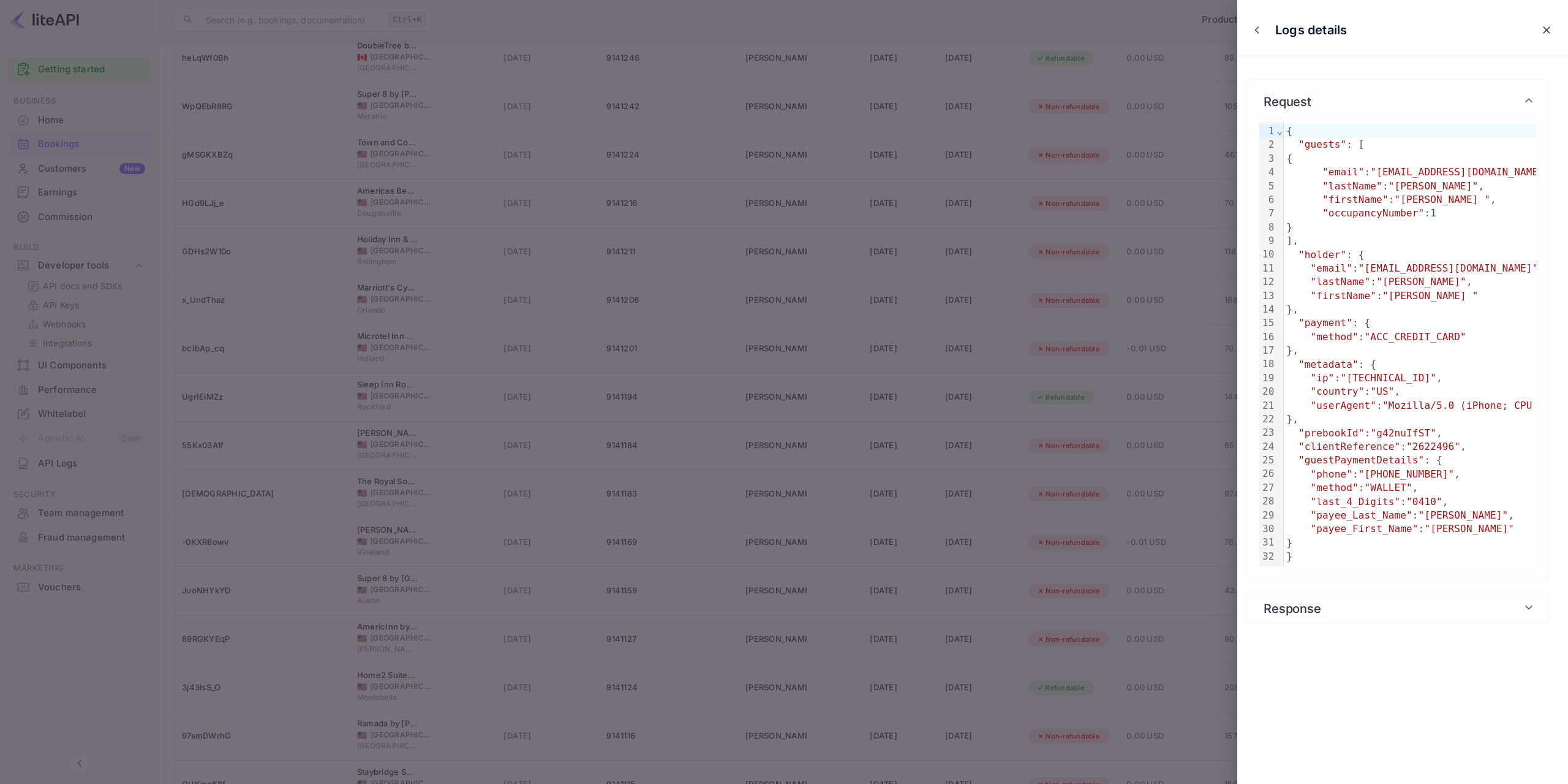
click at [1323, 617] on h6 "Response" at bounding box center [1292, 607] width 66 height 18
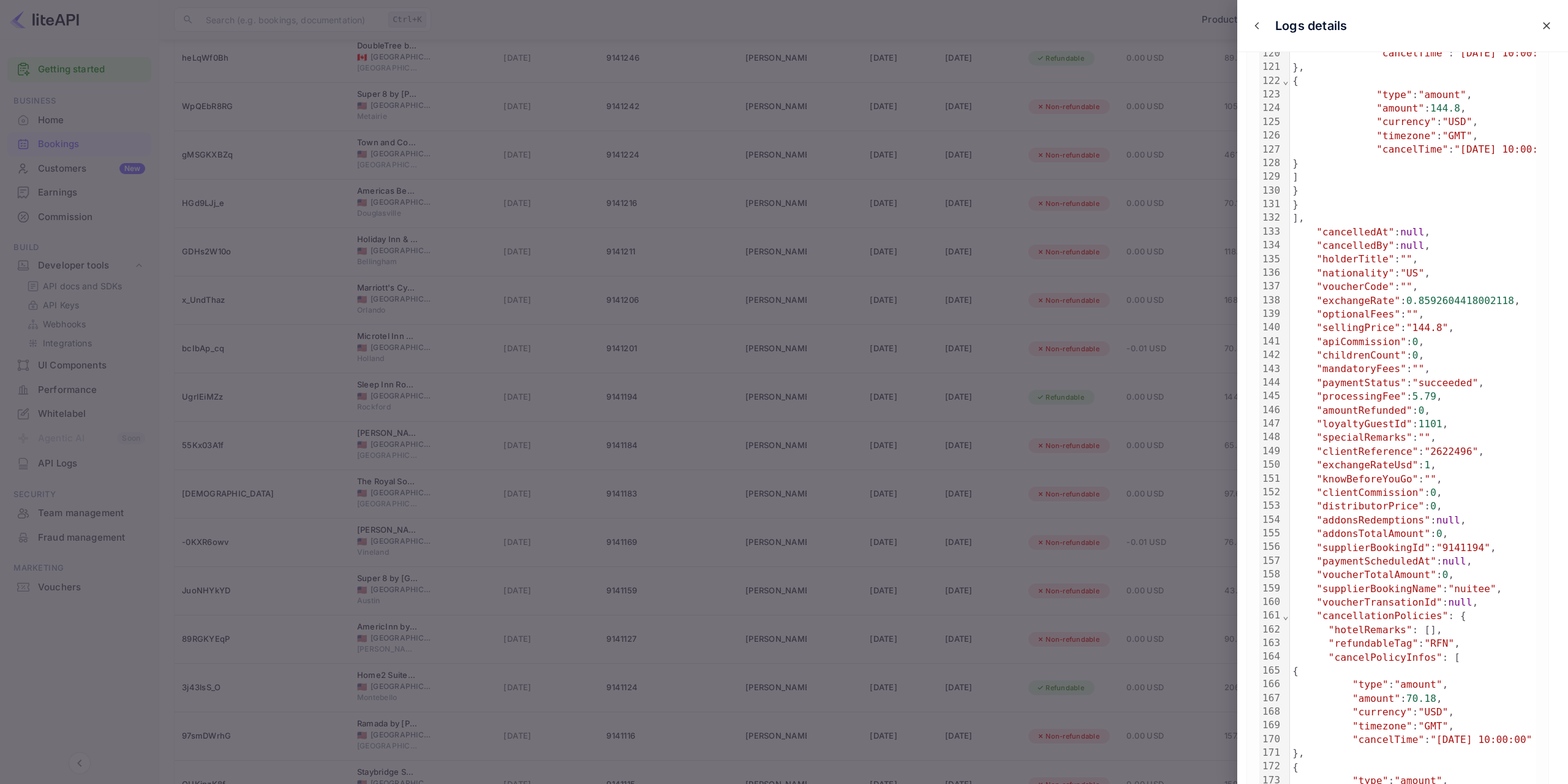
scroll to position [1777, 0]
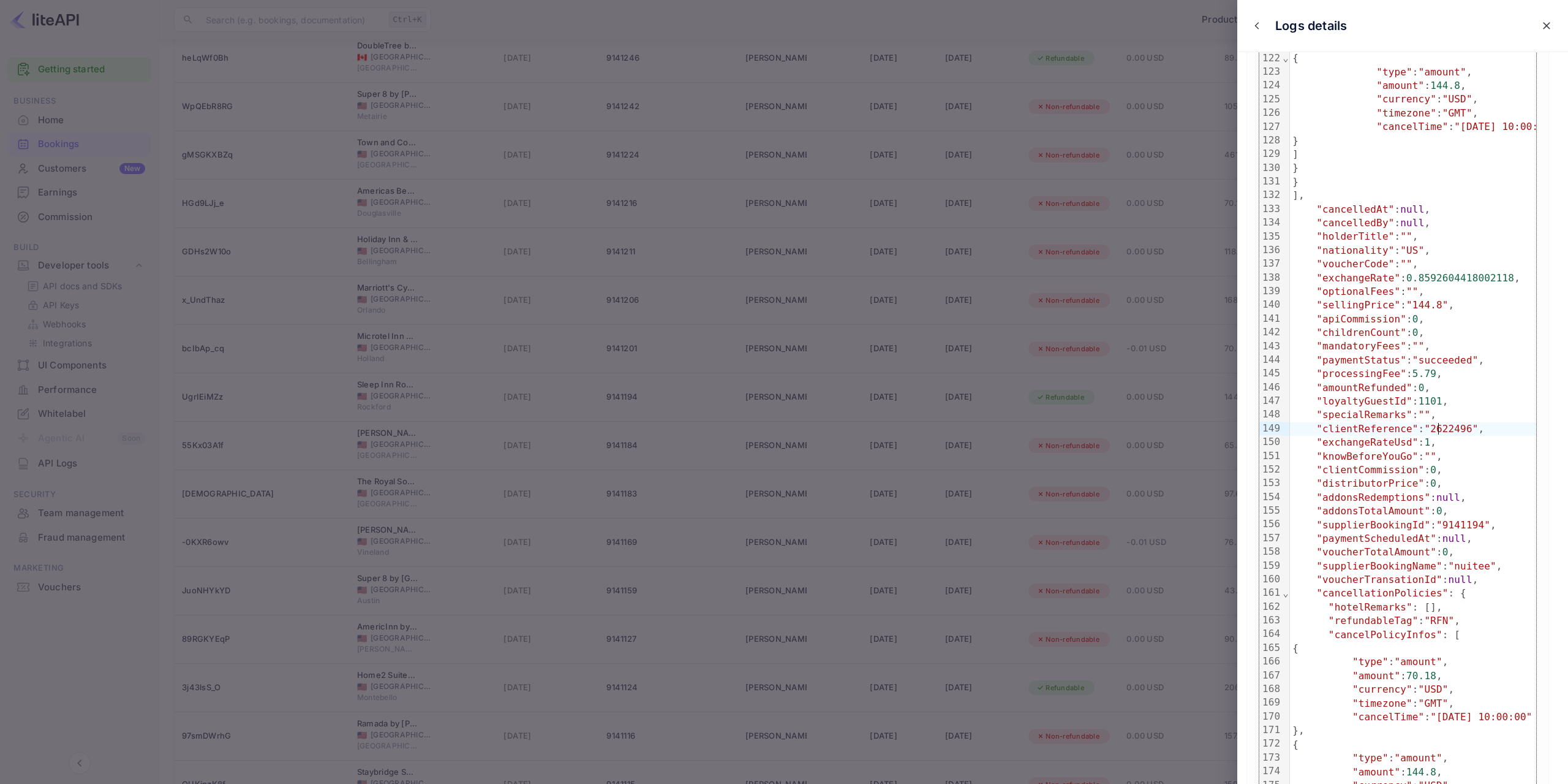
click at [1438, 428] on span ""2622496"" at bounding box center [1451, 429] width 54 height 12
copy span "2622496"
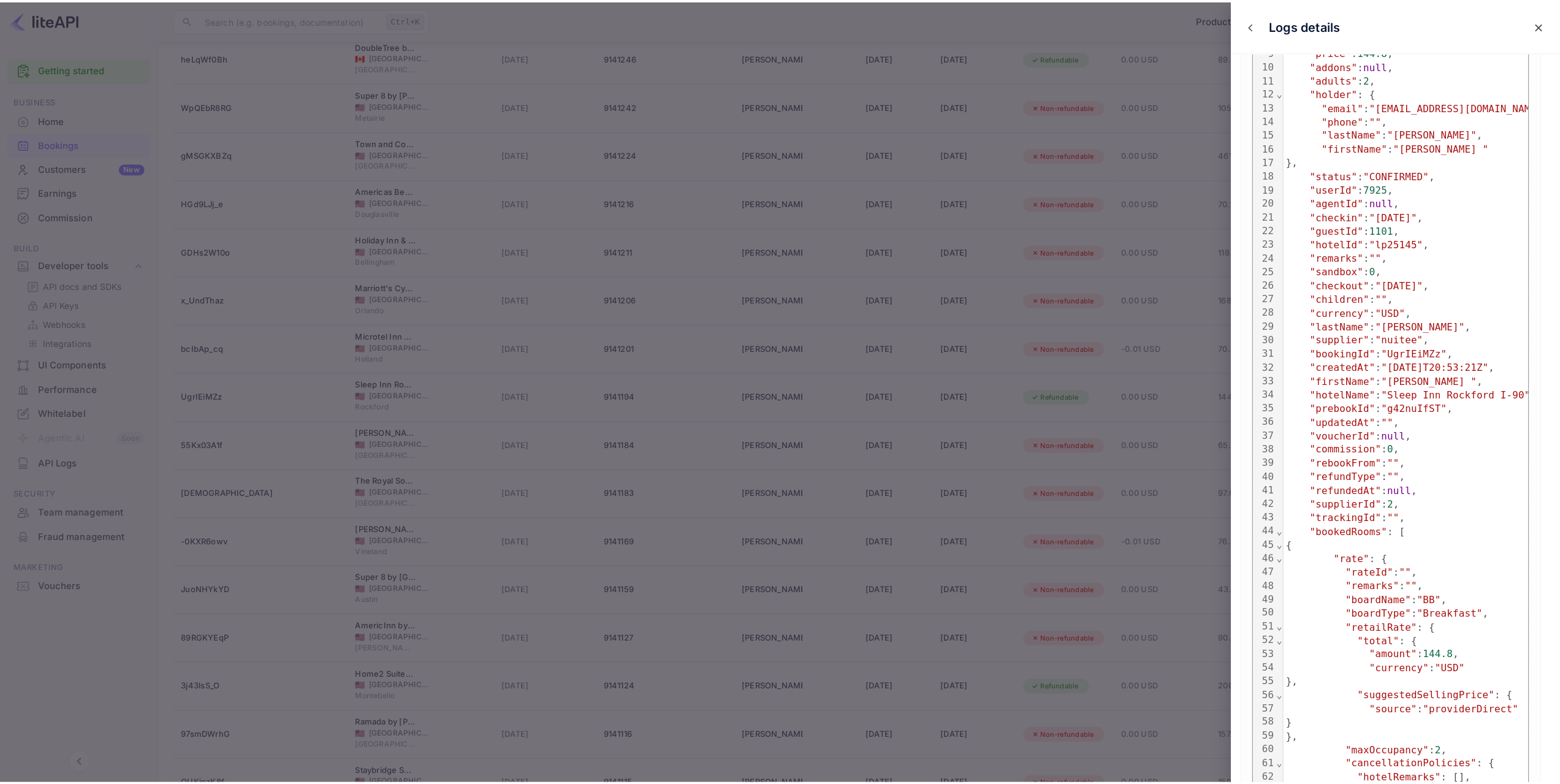
scroll to position [235, 0]
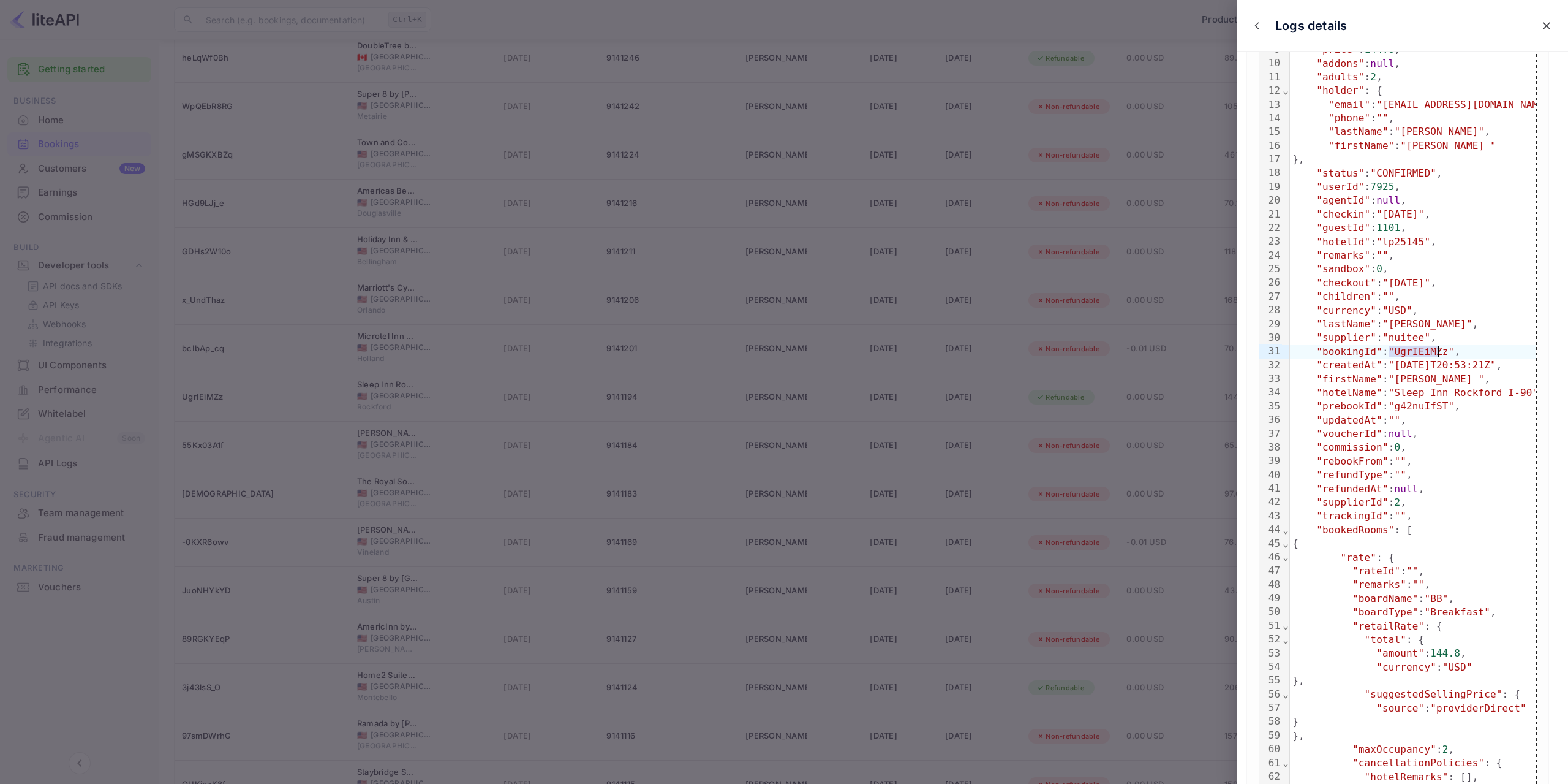
drag, startPoint x: 1390, startPoint y: 351, endPoint x: 1437, endPoint y: 352, distance: 47.0
click at [1437, 352] on span ""UgrIEiMZz"" at bounding box center [1421, 352] width 66 height 12
copy span "UgrIEiMZz"
click at [1197, 350] on div at bounding box center [784, 392] width 1568 height 784
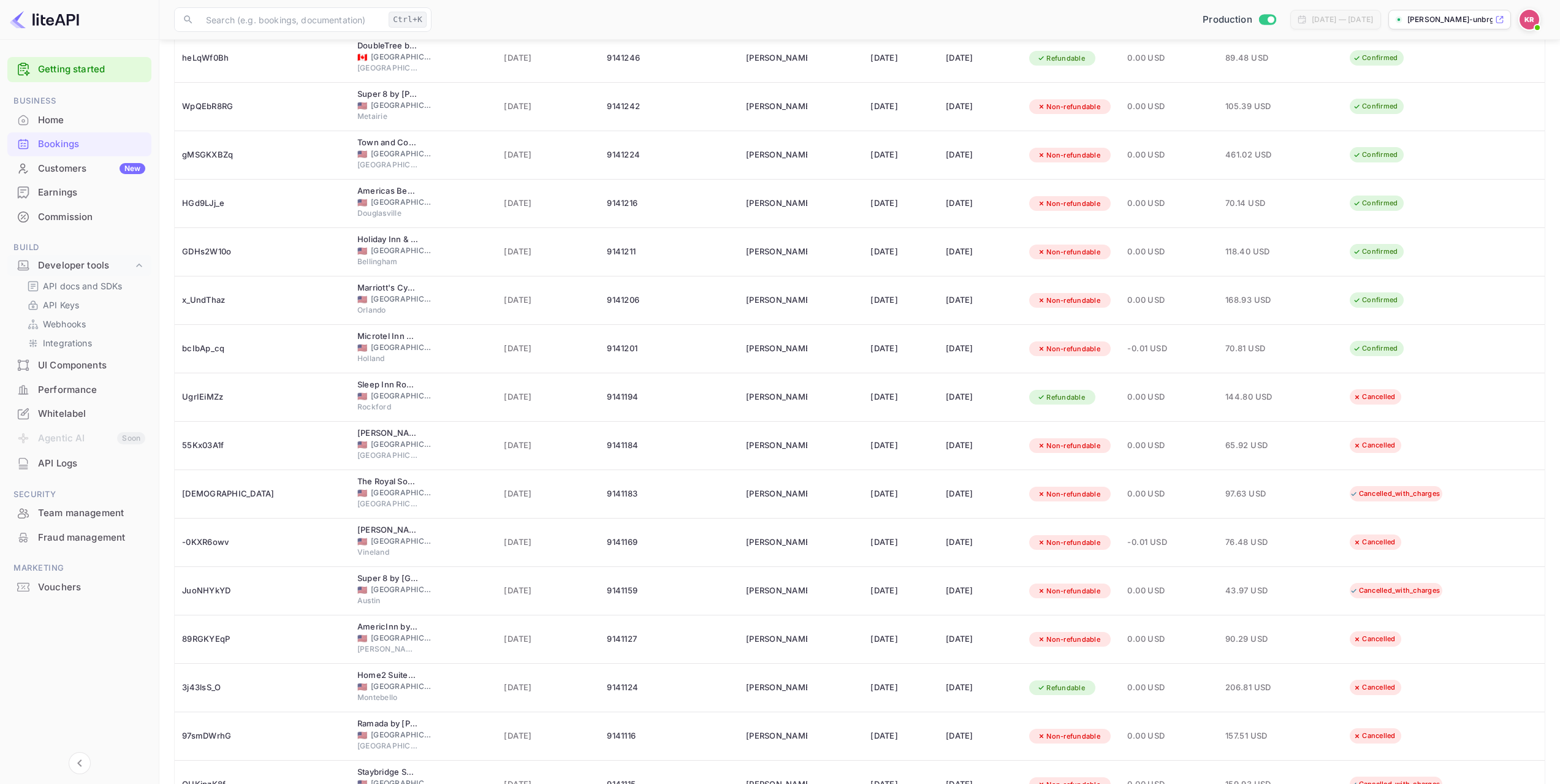
click at [39, 466] on div "API Logs" at bounding box center [92, 464] width 107 height 14
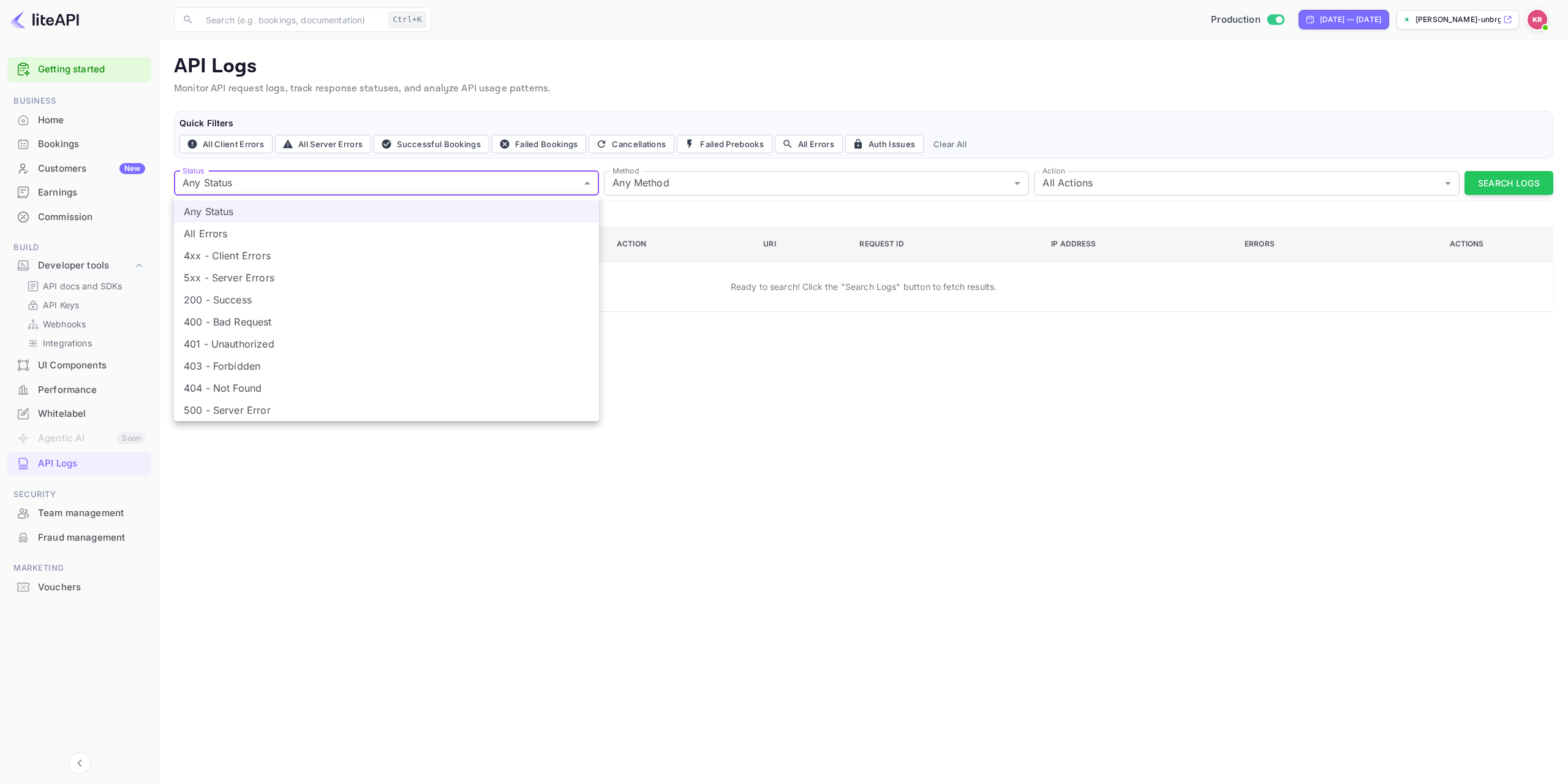
click at [586, 181] on body "Getting started Business Home Bookings Customers New Earnings Commission Build …" at bounding box center [784, 392] width 1568 height 784
click at [656, 186] on div at bounding box center [784, 392] width 1568 height 784
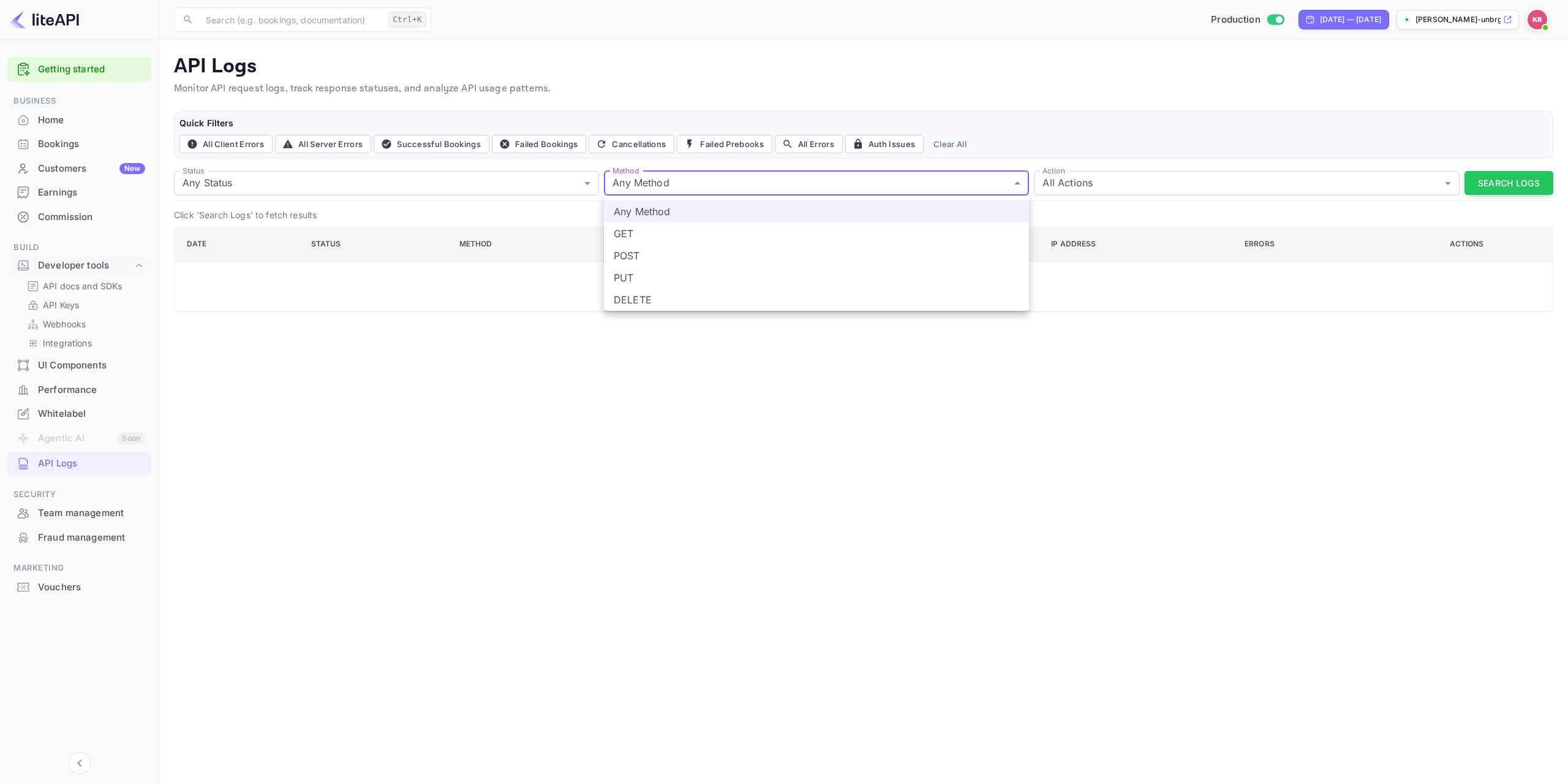
click at [658, 183] on body "Getting started Business Home Bookings Customers New Earnings Commission Build …" at bounding box center [784, 392] width 1568 height 784
click at [739, 409] on div at bounding box center [784, 392] width 1568 height 784
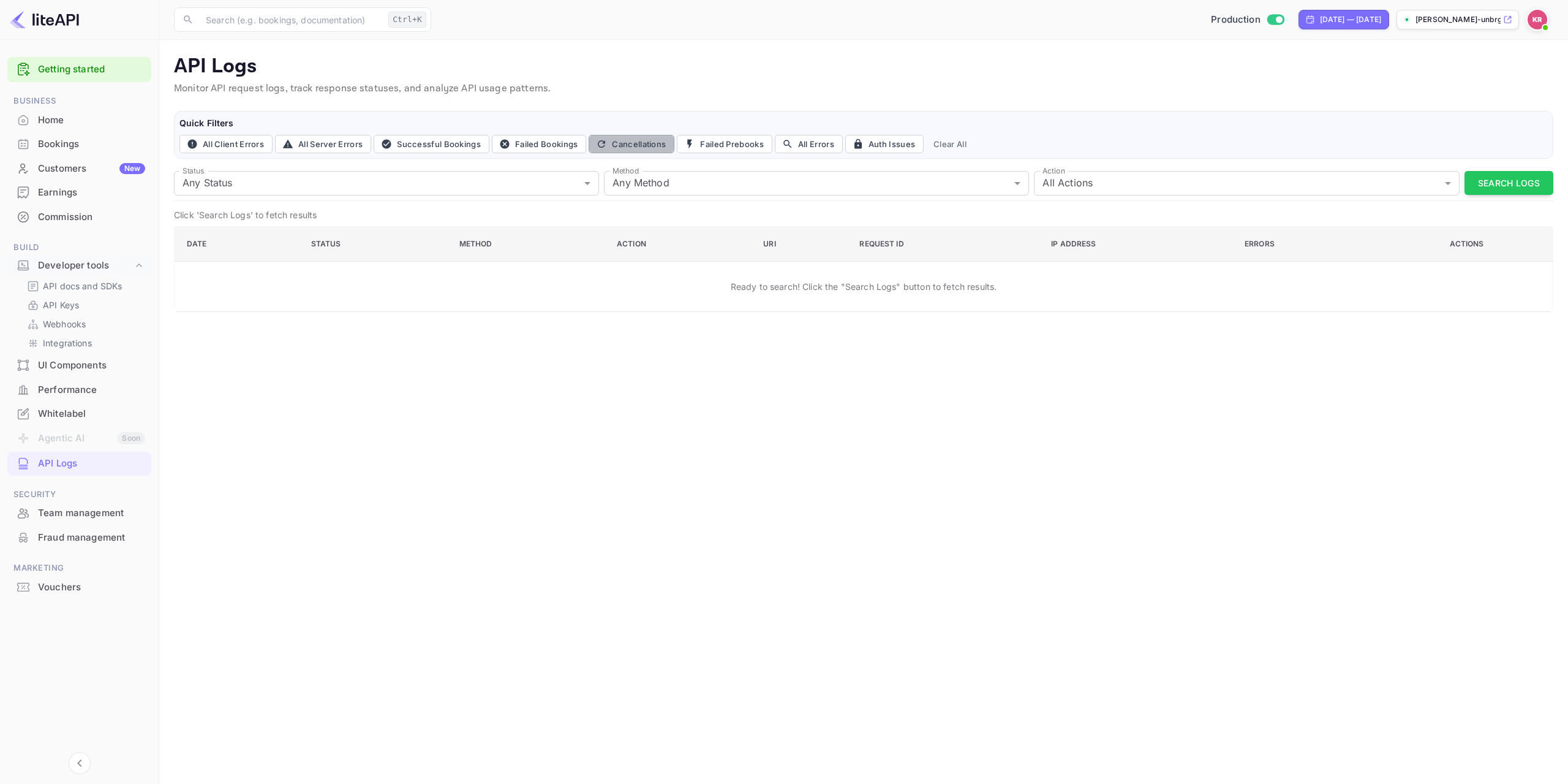
click at [651, 144] on button "Cancellations" at bounding box center [631, 144] width 86 height 18
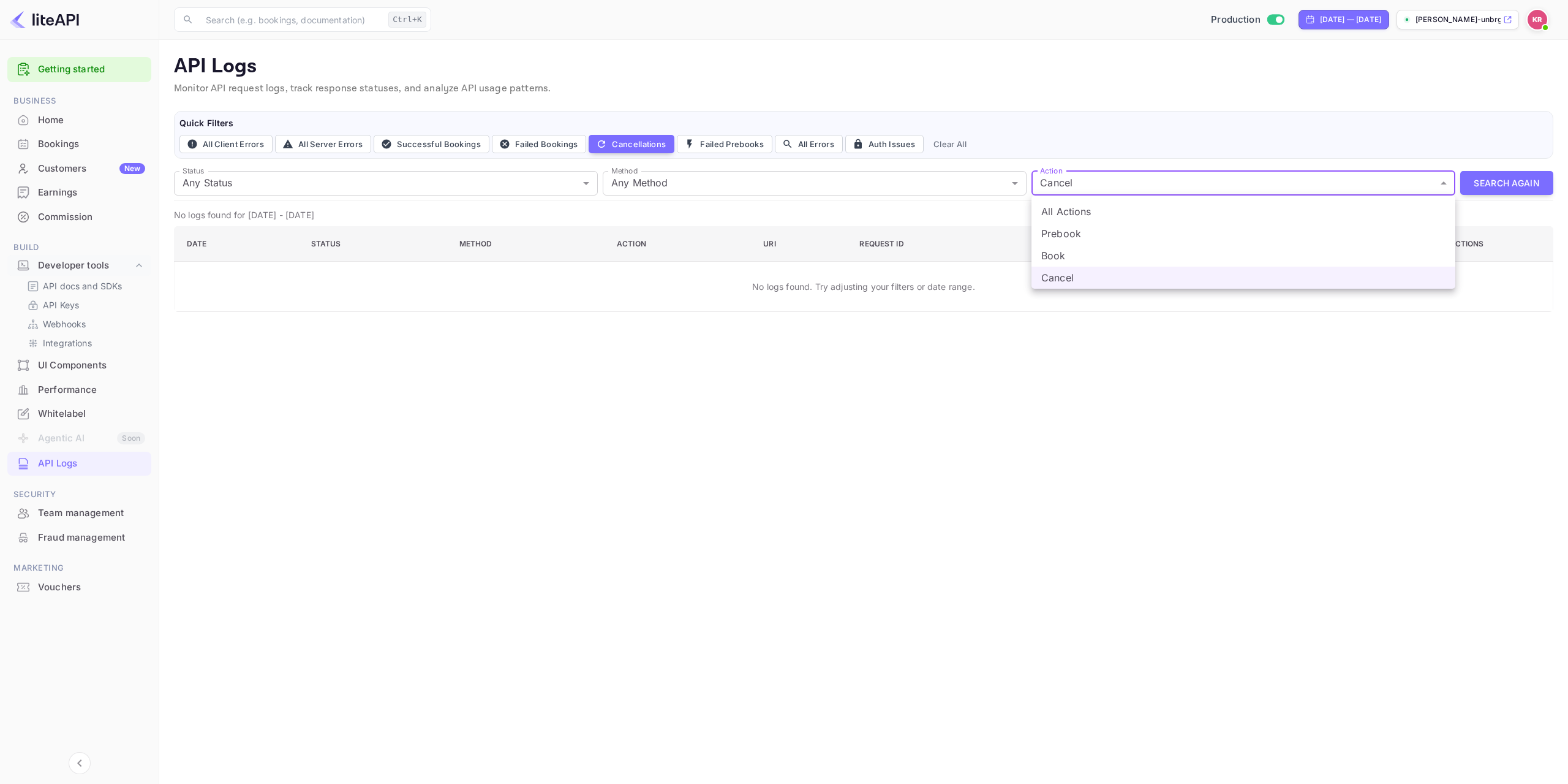
click at [1186, 188] on body "Getting started Business Home Bookings Customers New Earnings Commission Build …" at bounding box center [784, 392] width 1568 height 784
click at [1166, 209] on li "All Actions" at bounding box center [1243, 211] width 424 height 22
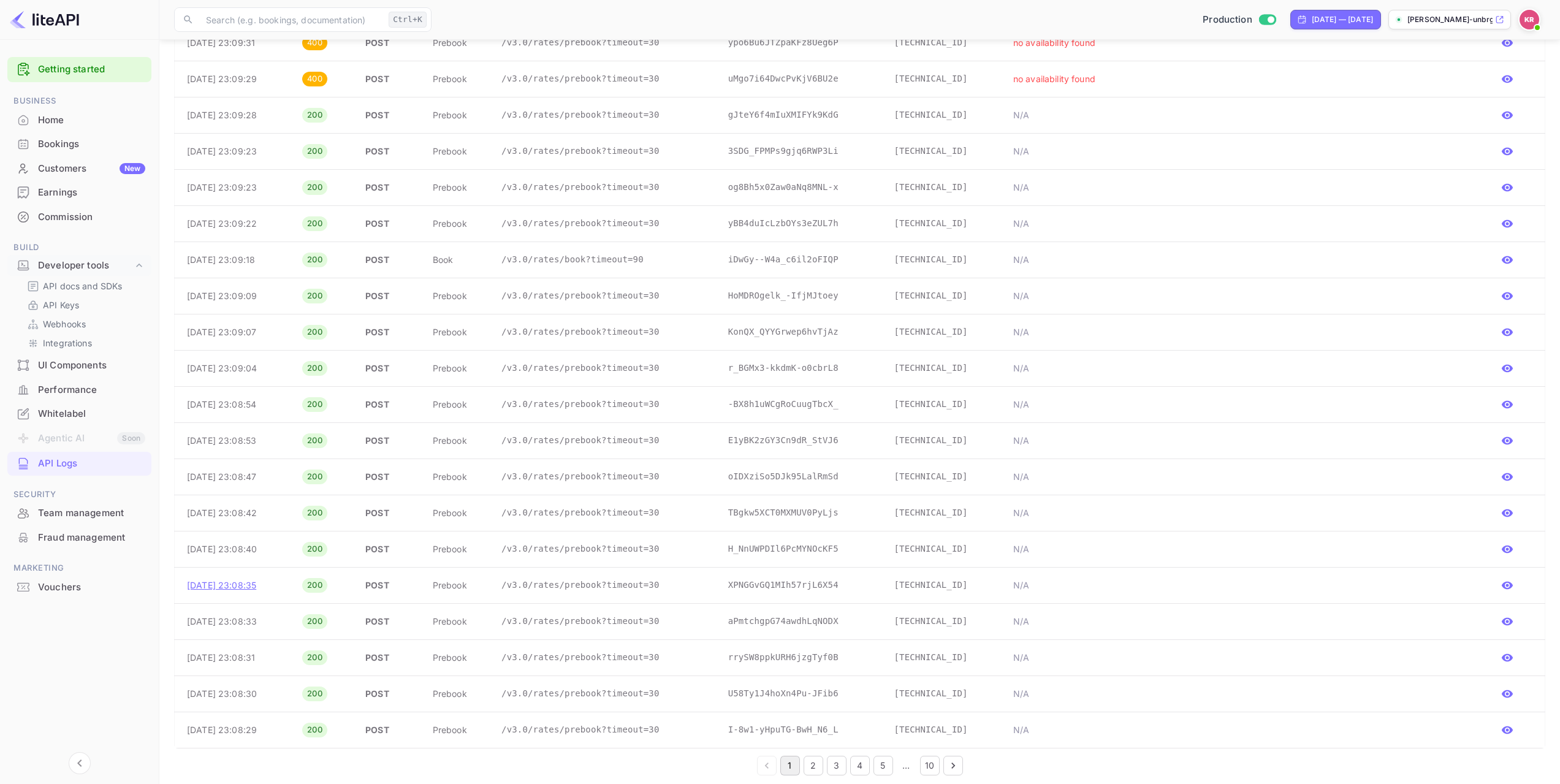
scroll to position [1327, 0]
click at [812, 762] on button "2" at bounding box center [814, 759] width 20 height 20
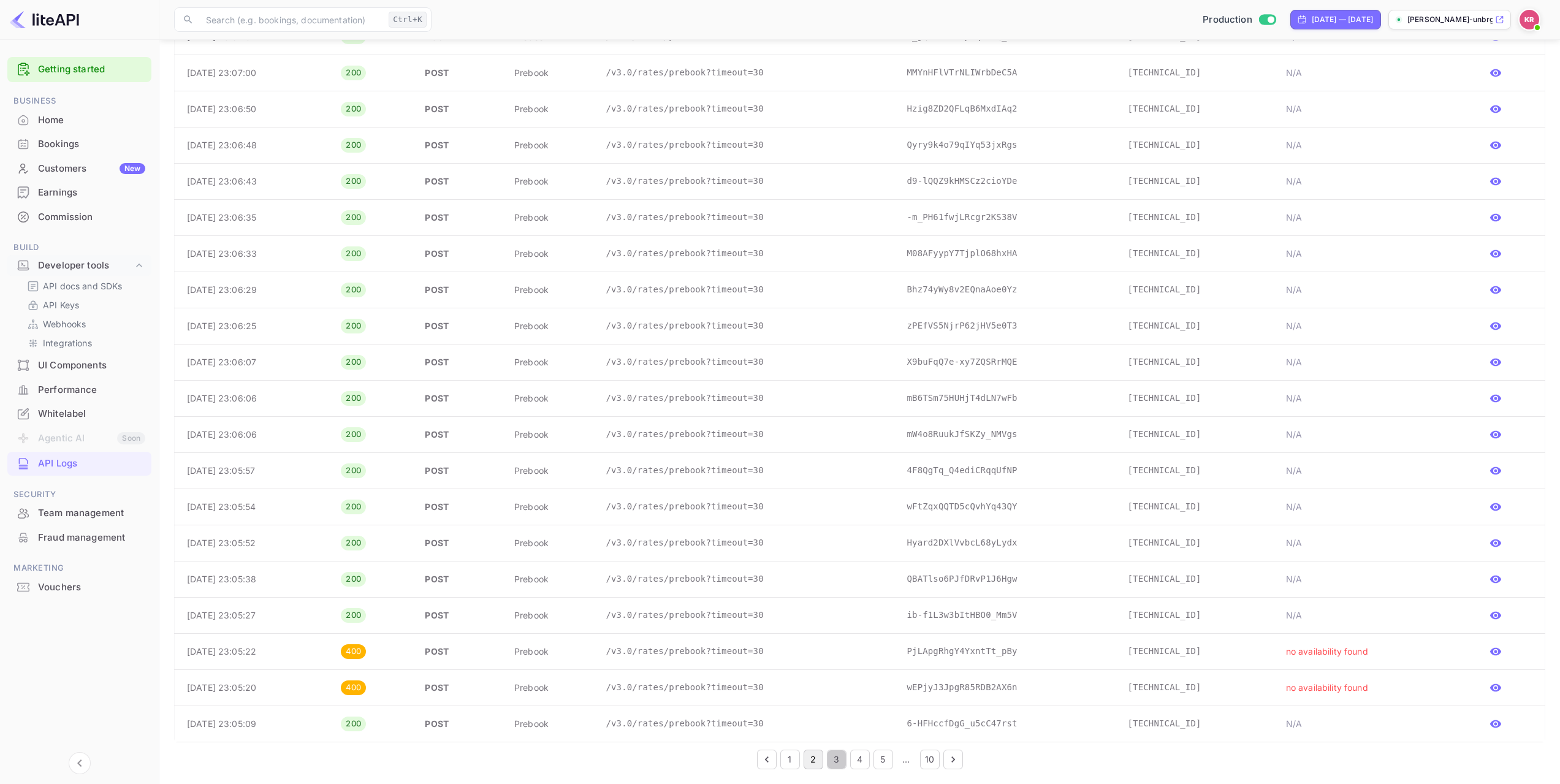
click at [837, 762] on button "3" at bounding box center [837, 759] width 20 height 20
click at [858, 762] on button "4" at bounding box center [860, 759] width 20 height 20
click at [882, 760] on button "5" at bounding box center [883, 759] width 20 height 20
click at [881, 757] on button "6" at bounding box center [883, 759] width 20 height 20
click at [882, 762] on button "7" at bounding box center [883, 759] width 20 height 20
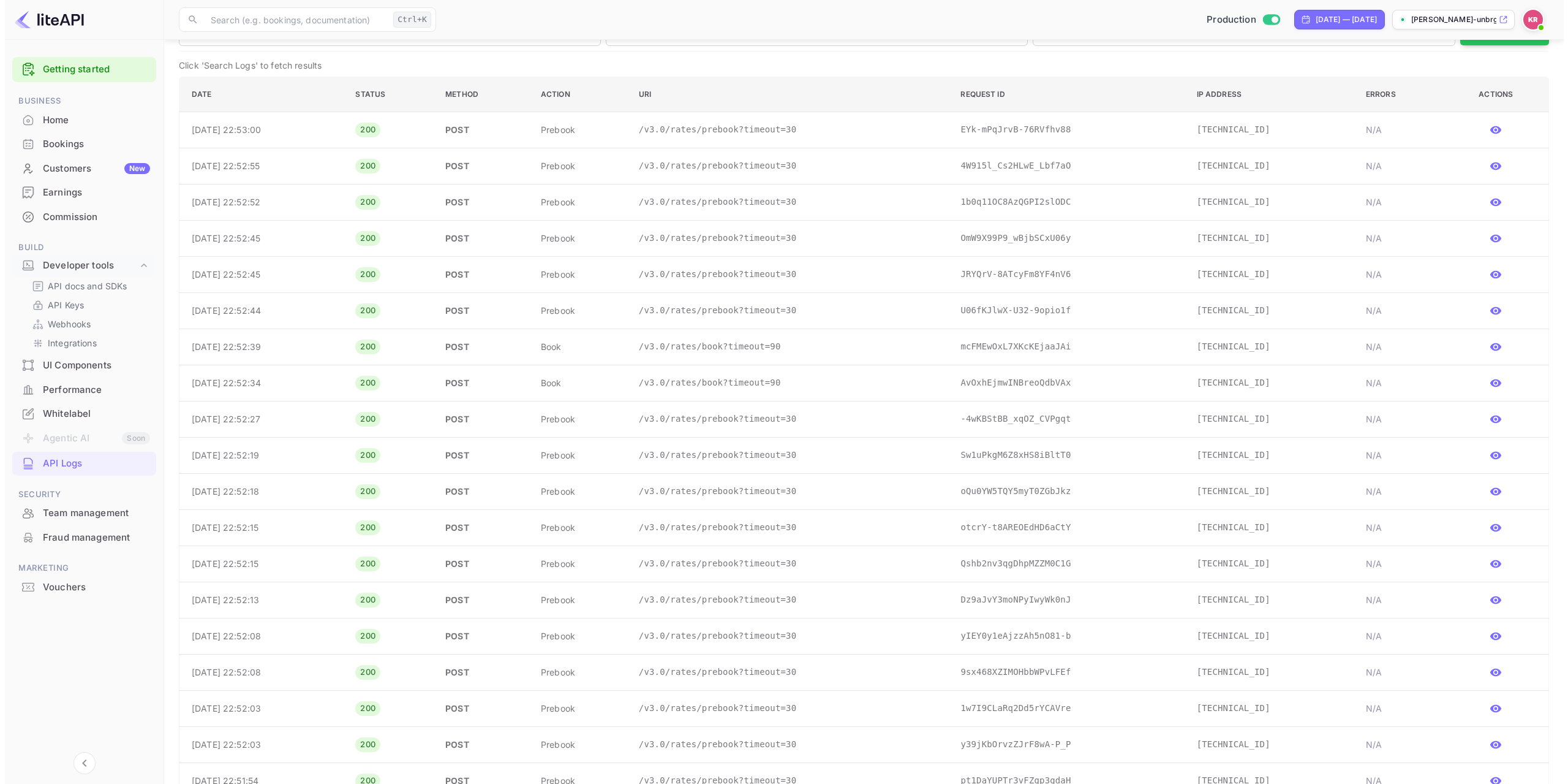
scroll to position [102, 0]
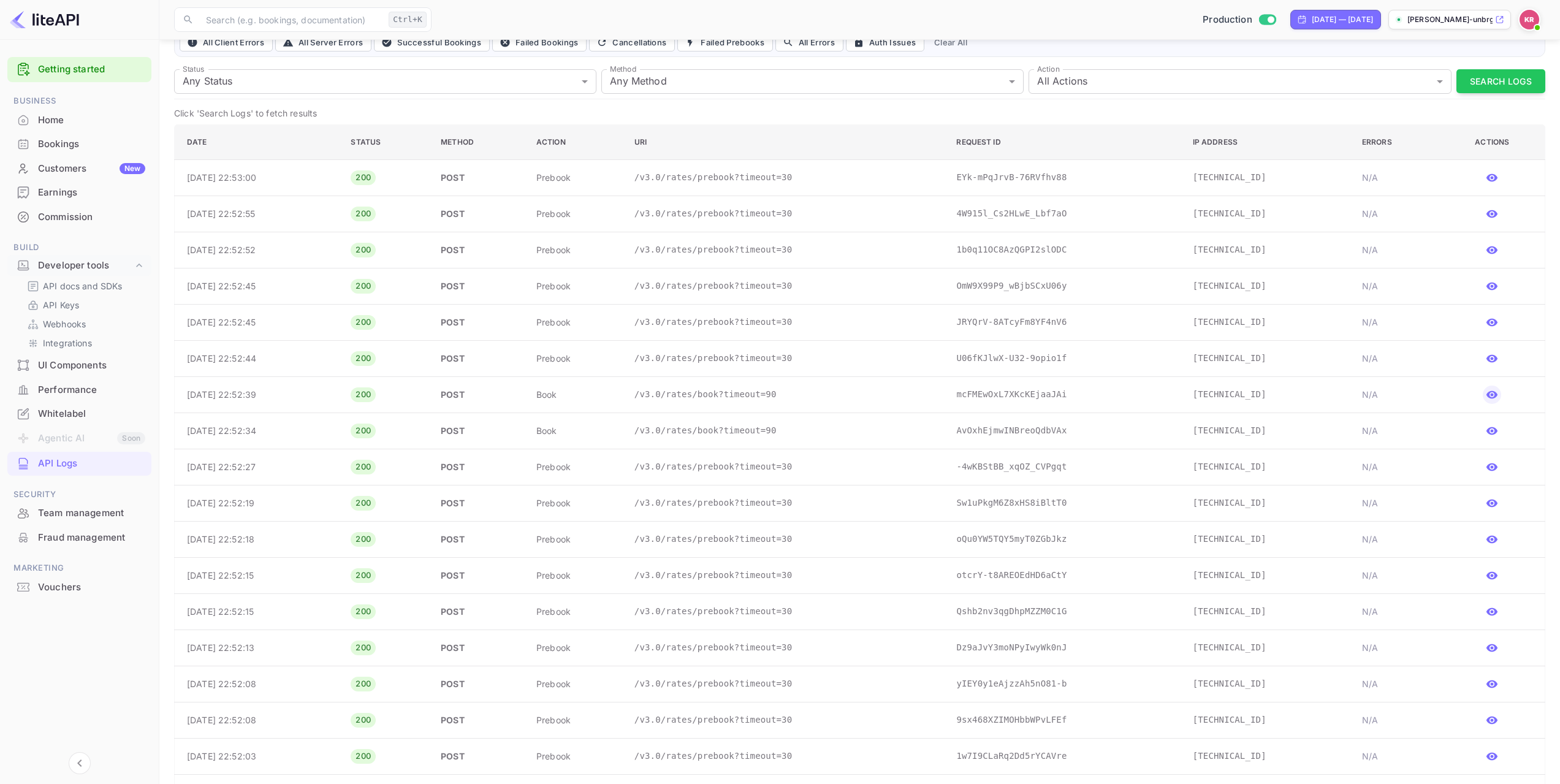
click at [1493, 396] on icon "button" at bounding box center [1491, 395] width 11 height 8
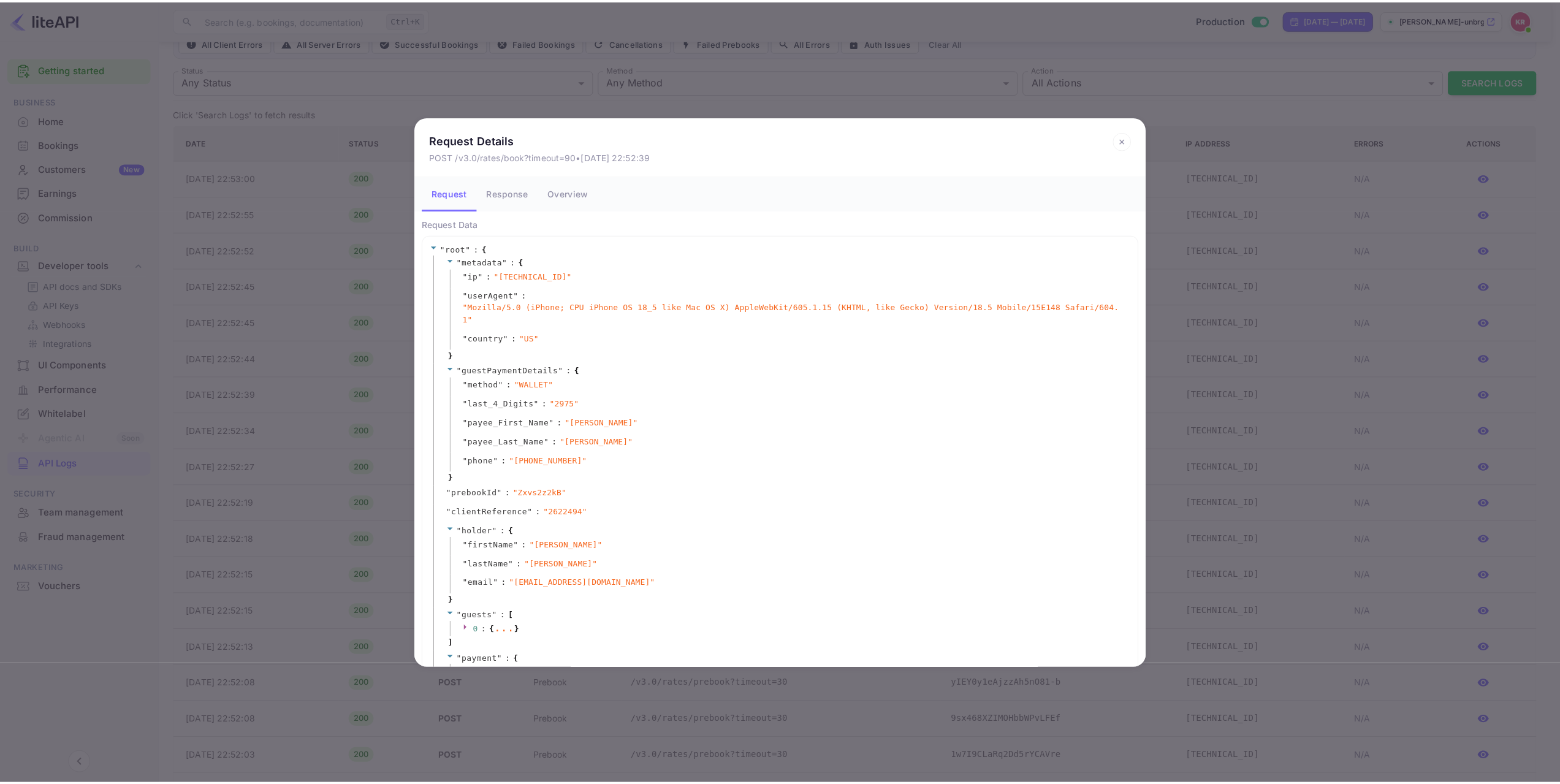
scroll to position [0, 0]
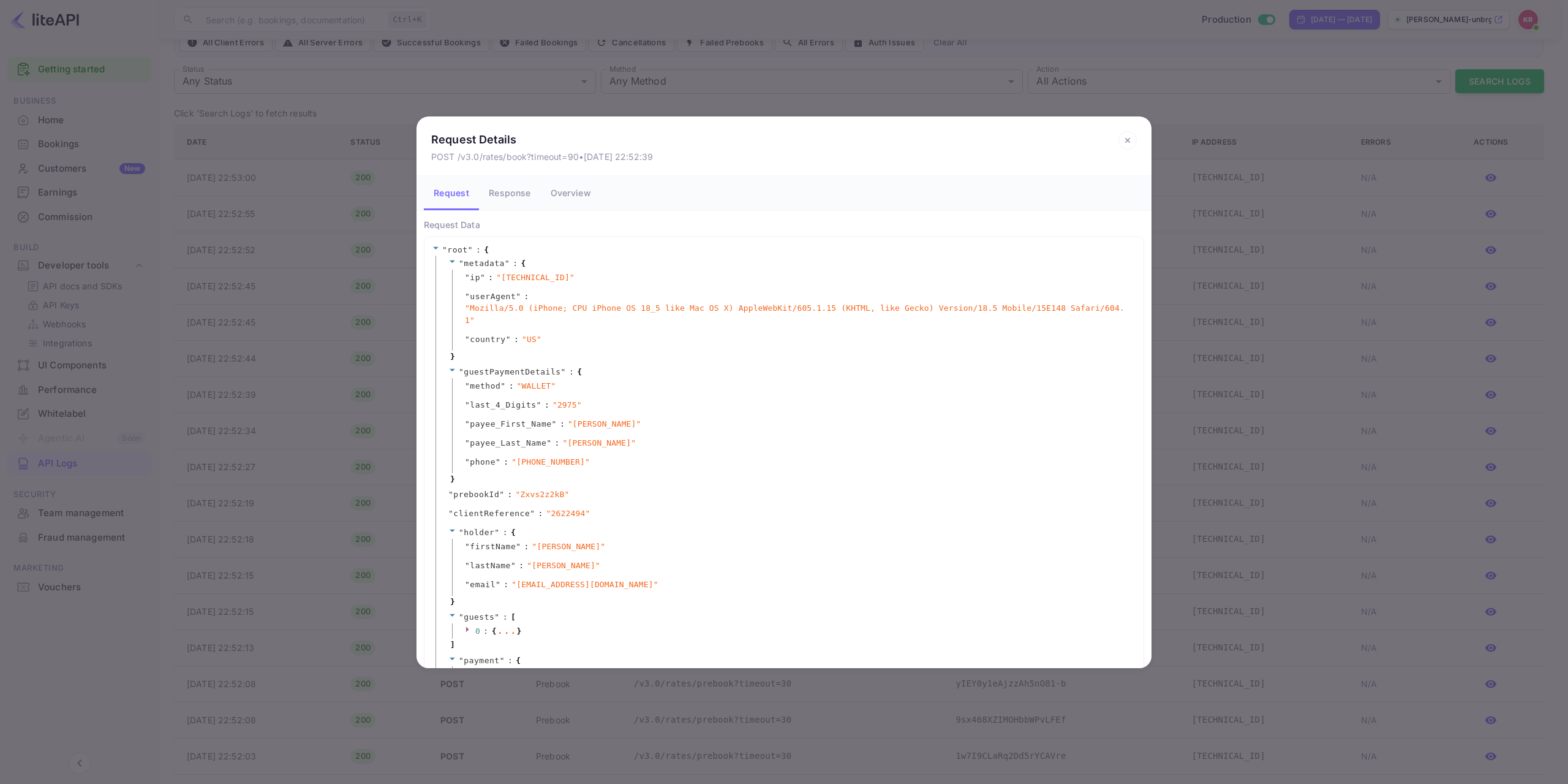
click at [516, 194] on button "Response" at bounding box center [510, 193] width 61 height 34
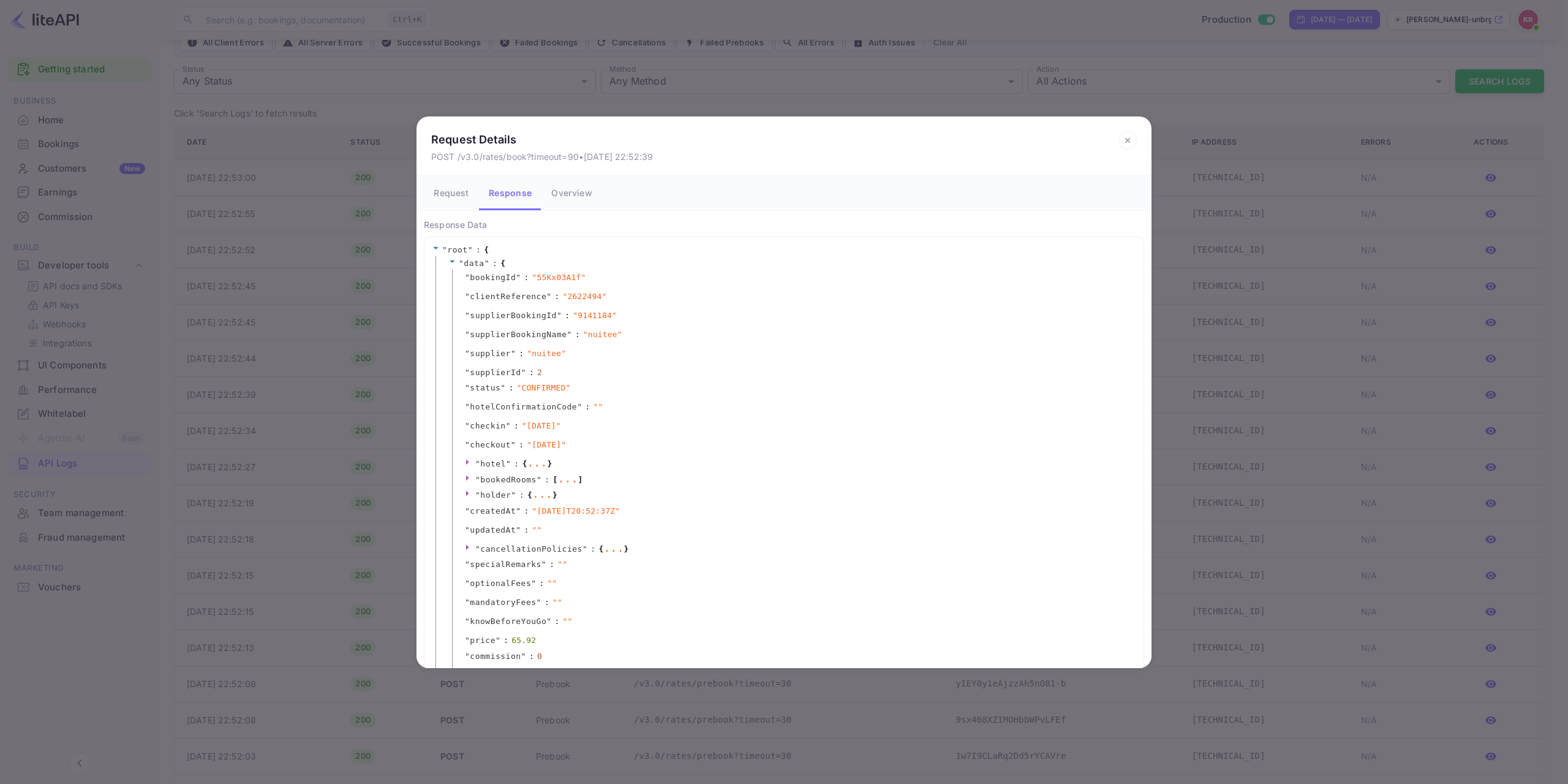
click at [574, 194] on button "Overview" at bounding box center [571, 193] width 60 height 34
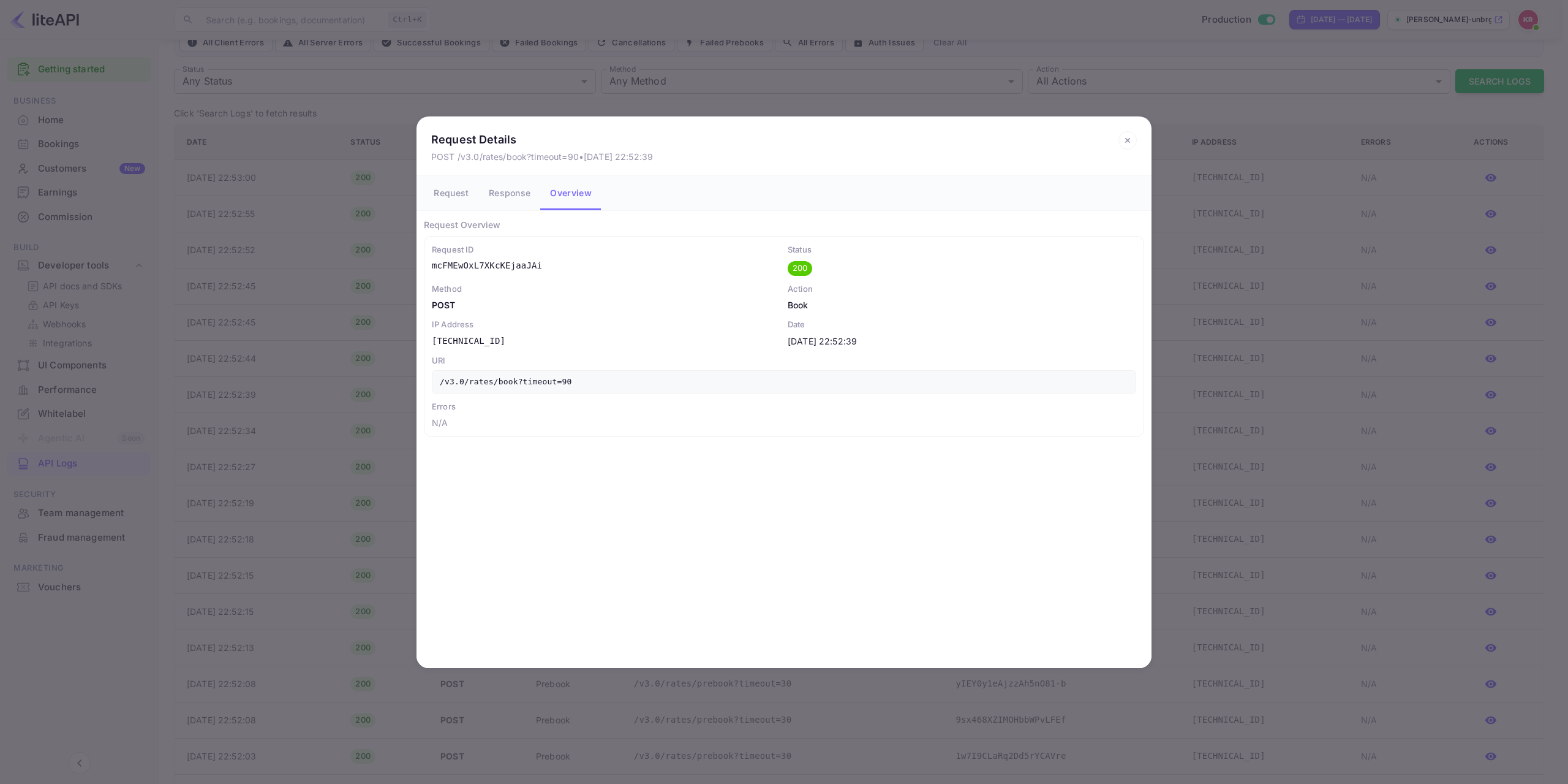
click at [1130, 139] on icon at bounding box center [1127, 141] width 18 height 18
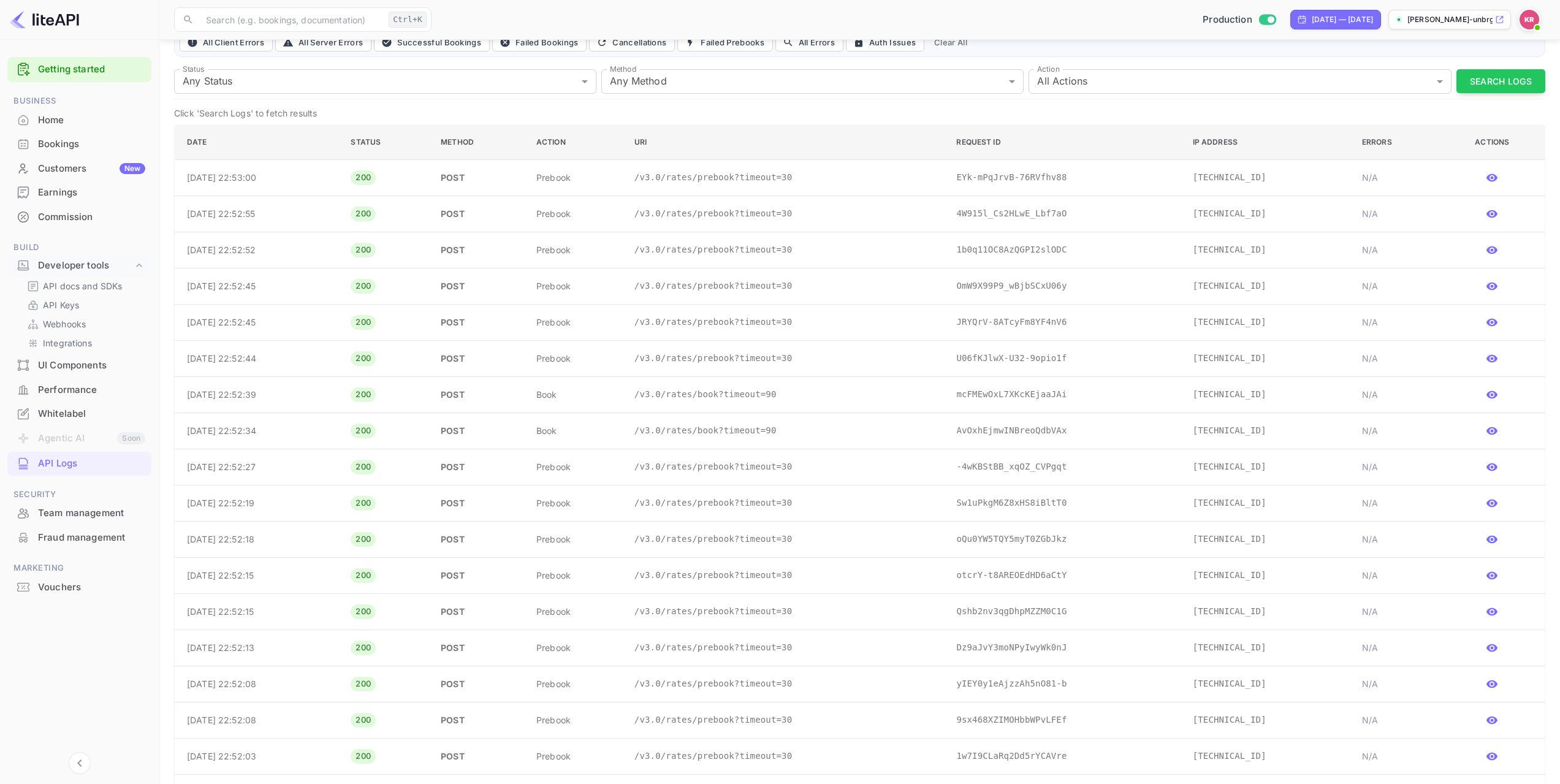
drag, startPoint x: 1425, startPoint y: 394, endPoint x: 315, endPoint y: 403, distance: 1110.0
click at [315, 403] on tr "[DATE] 22:52:39 200 POST book /v3.0/rates/book?timeout=90 mcFMEwOxL7XKcKEjaaJAi…" at bounding box center [859, 394] width 1370 height 36
click at [326, 398] on p "[DATE] 22:52:39" at bounding box center [259, 394] width 144 height 13
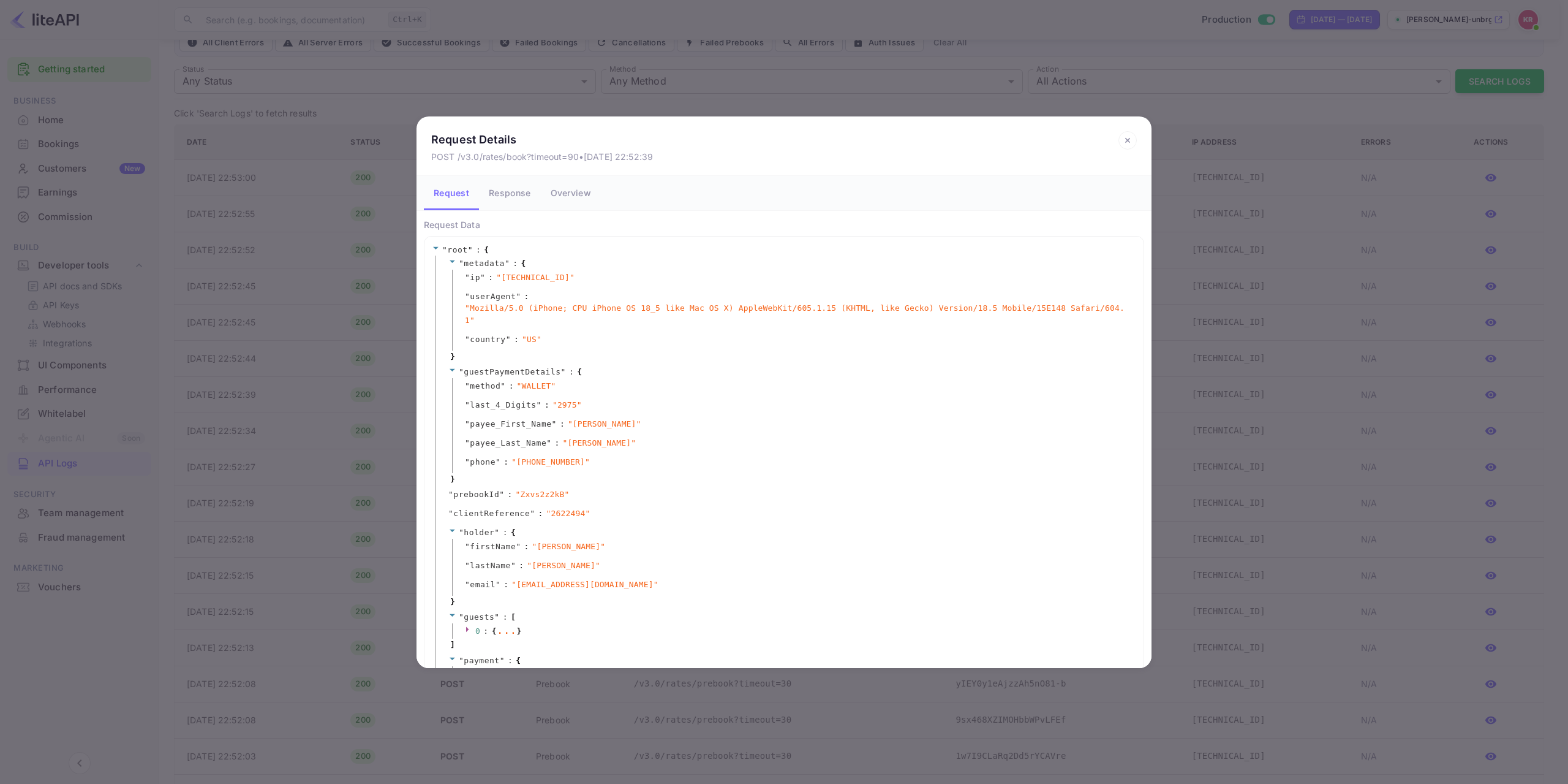
click at [1129, 140] on icon at bounding box center [1127, 141] width 18 height 18
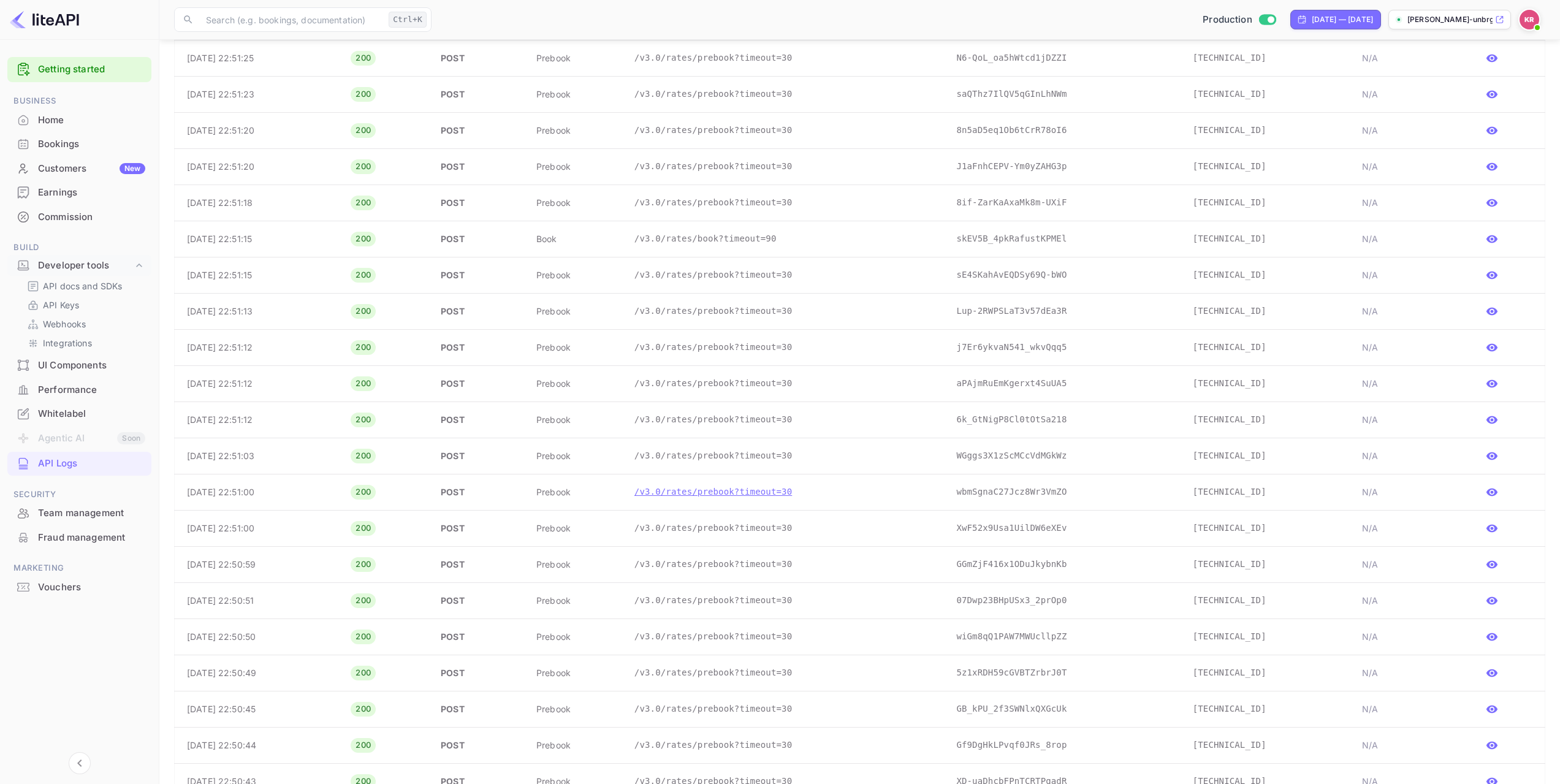
scroll to position [1327, 0]
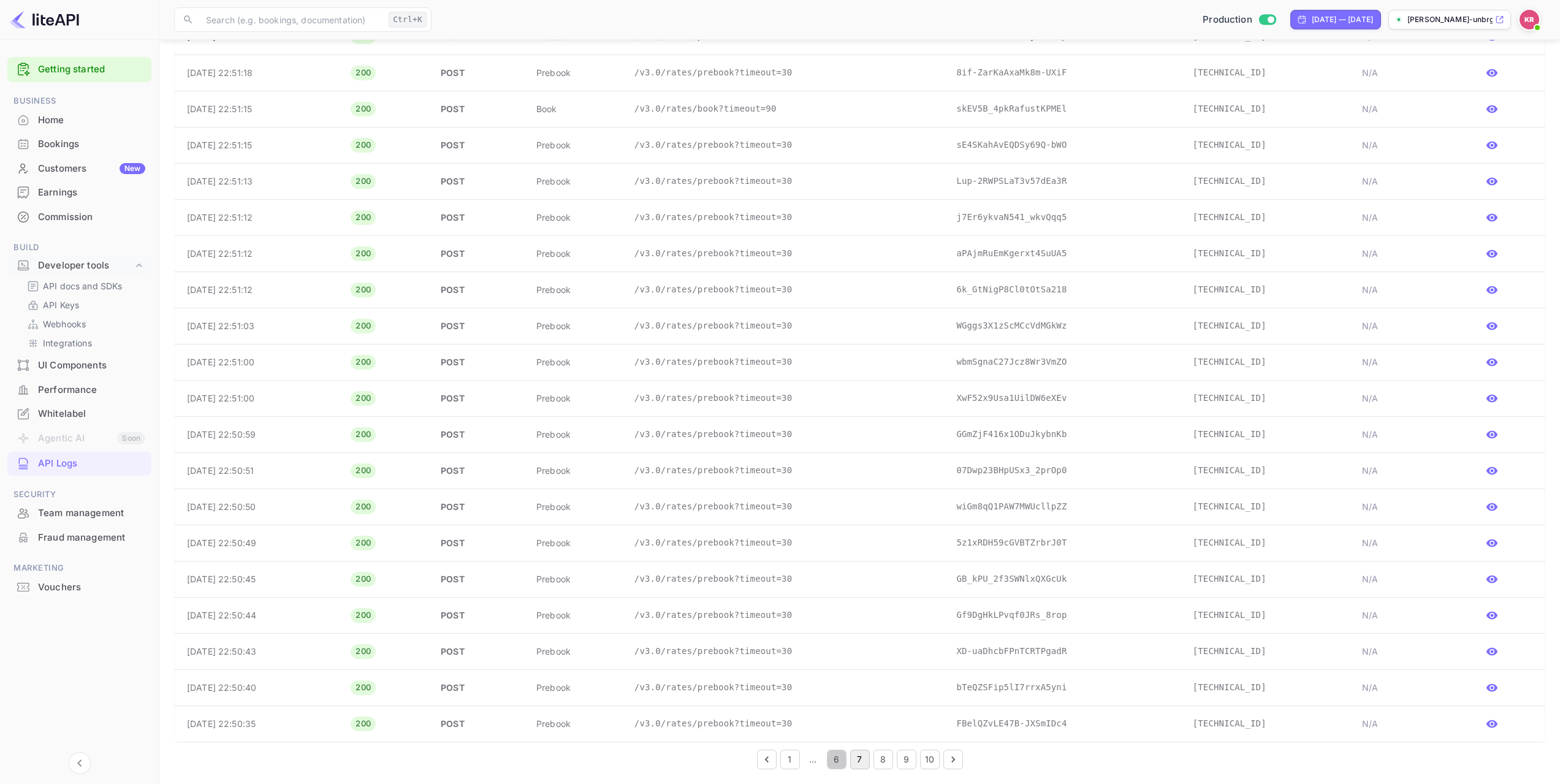
click at [841, 760] on button "6" at bounding box center [837, 759] width 20 height 20
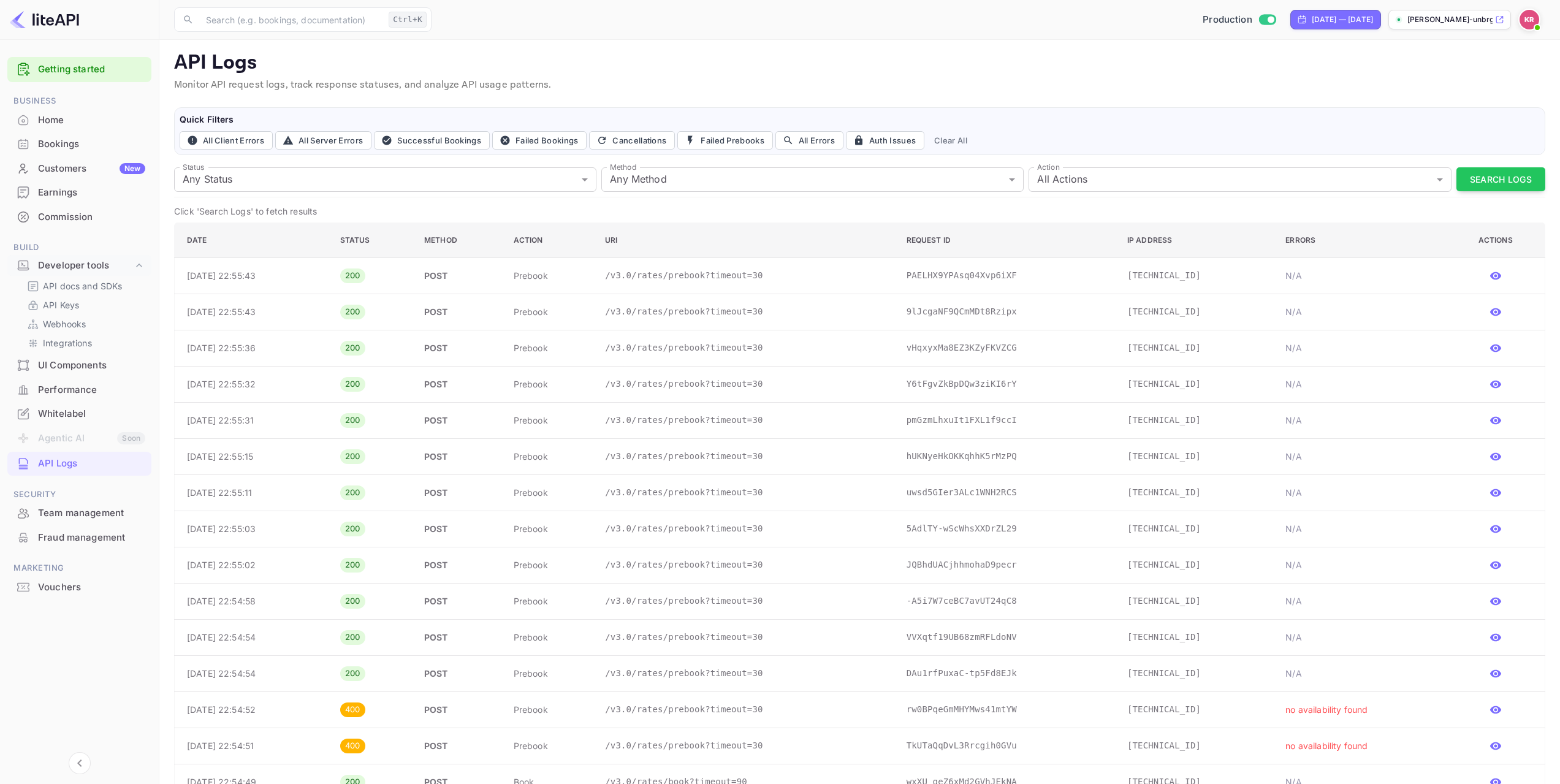
scroll to position [0, 0]
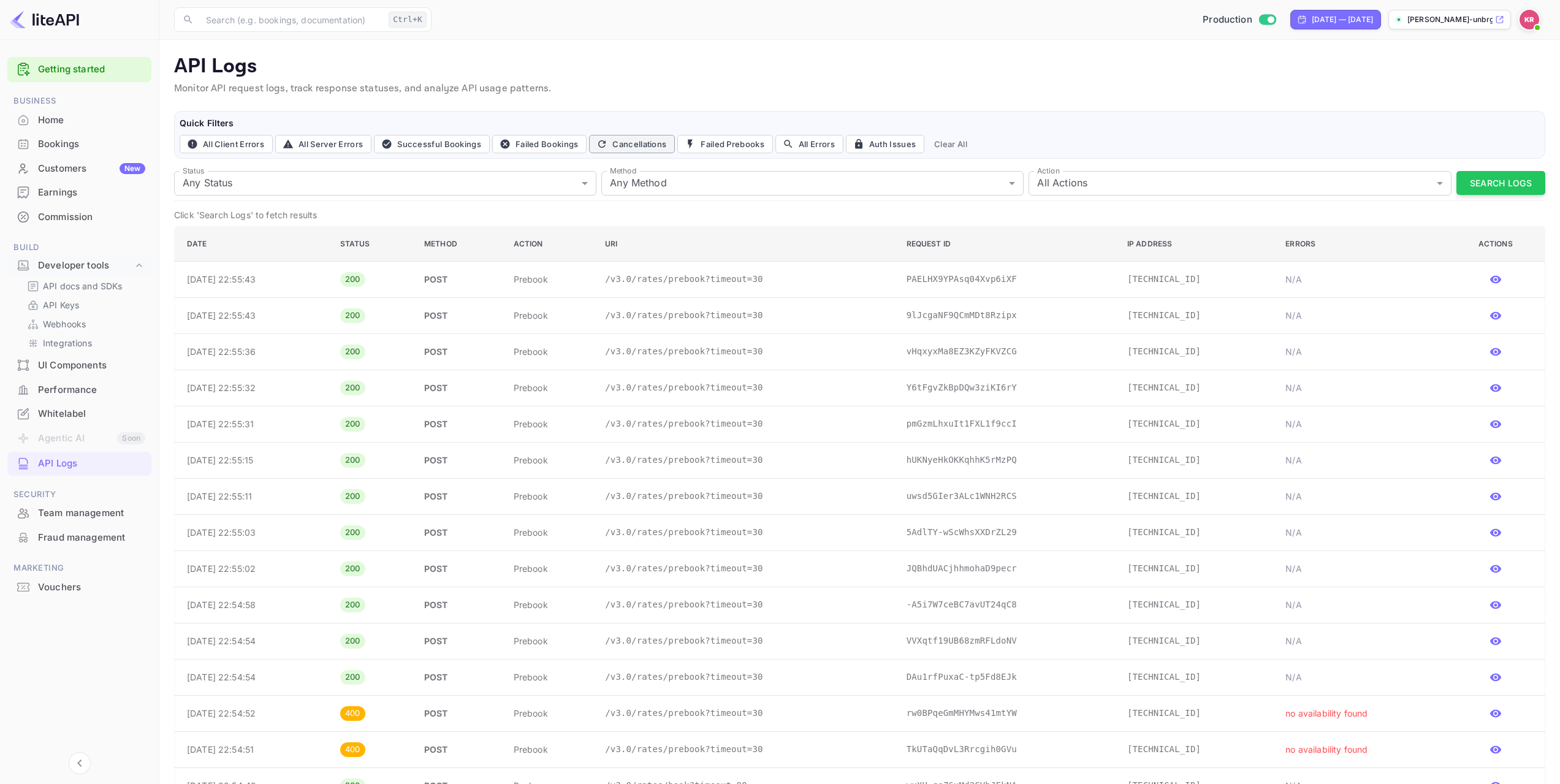
click at [633, 142] on button "Cancellations" at bounding box center [632, 144] width 86 height 18
type input "cancel"
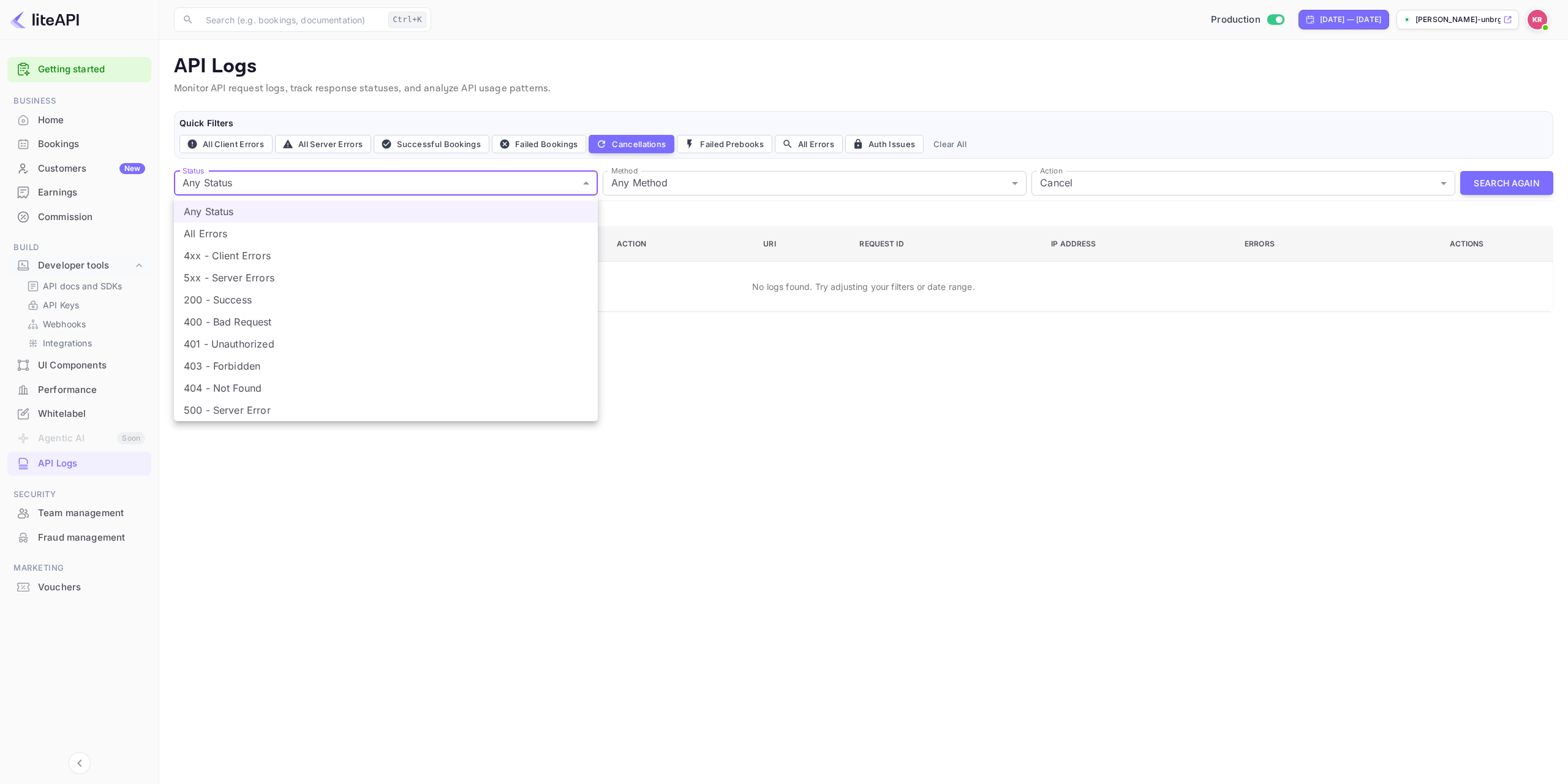
click at [586, 182] on body "Getting started Business Home Bookings Customers New Earnings Commission Build …" at bounding box center [784, 392] width 1568 height 784
click at [697, 302] on div at bounding box center [784, 392] width 1568 height 784
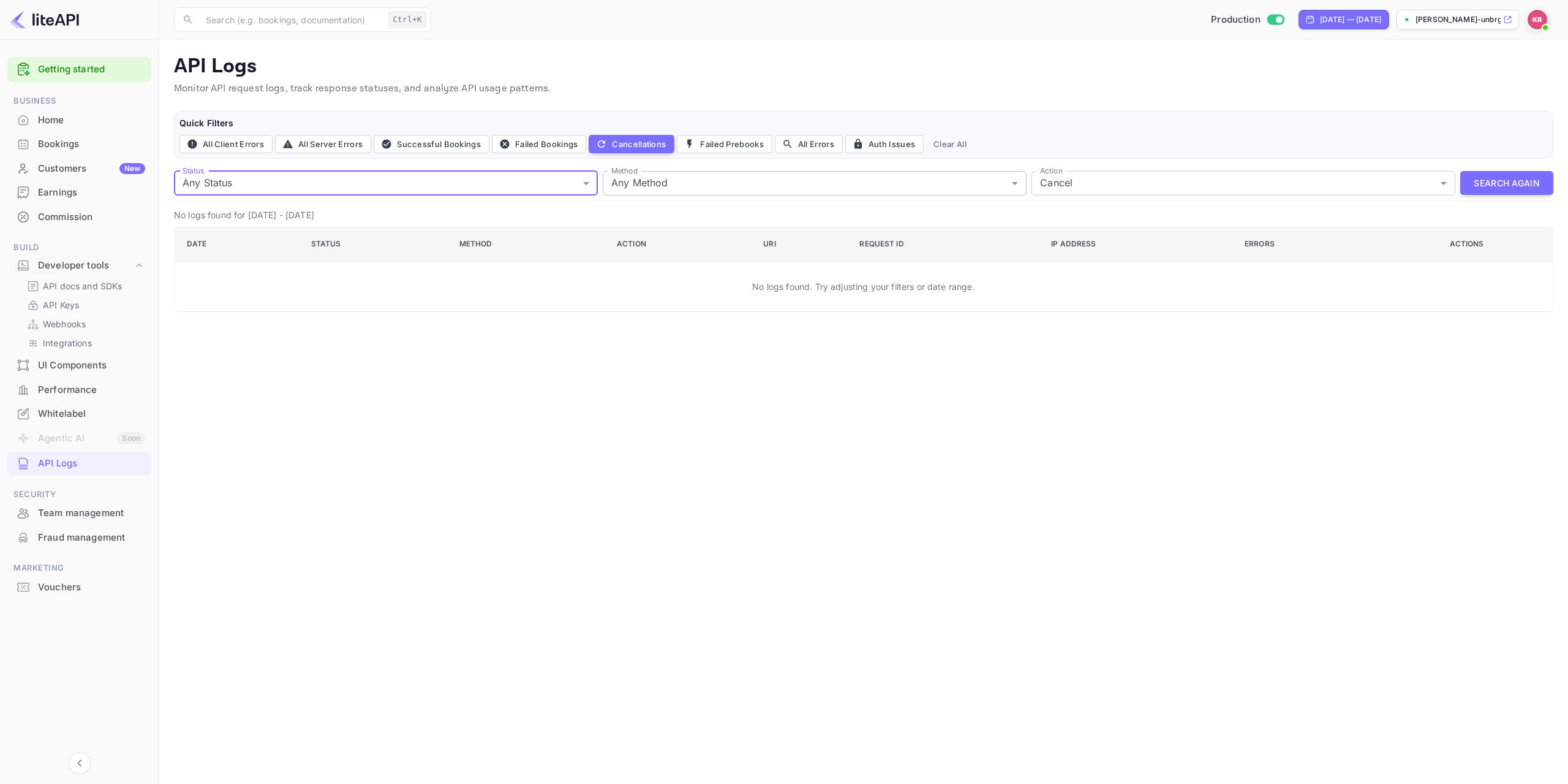
click at [770, 189] on body "Getting started Business Home Bookings Customers New Earnings Commission Build …" at bounding box center [784, 392] width 1568 height 784
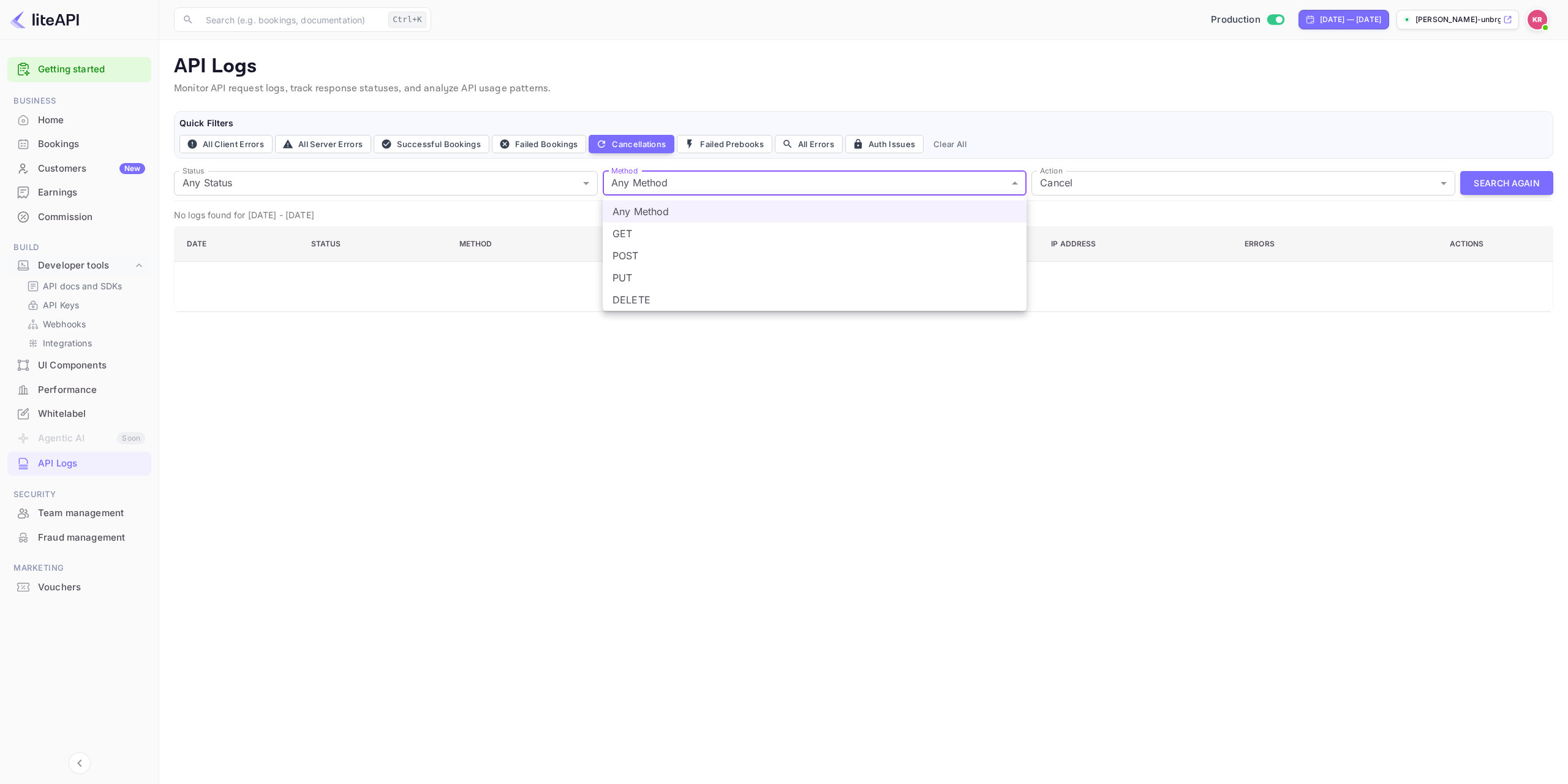
click at [1075, 377] on div at bounding box center [784, 392] width 1568 height 784
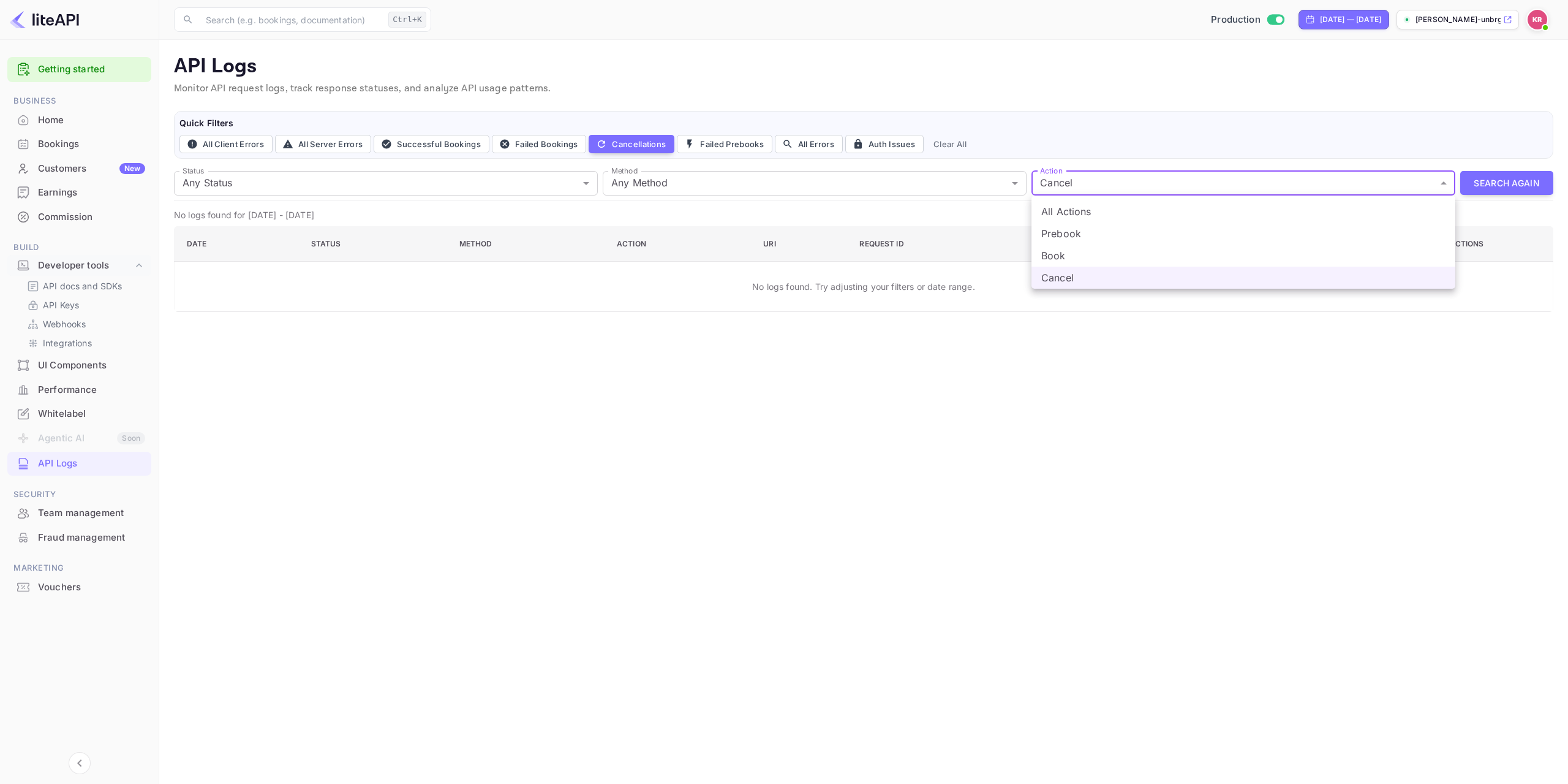
click at [1095, 185] on body "Getting started Business Home Bookings Customers New Earnings Commission Build …" at bounding box center [784, 392] width 1568 height 784
click at [845, 384] on div at bounding box center [784, 392] width 1568 height 784
click at [1520, 177] on button "Search Again" at bounding box center [1507, 182] width 93 height 24
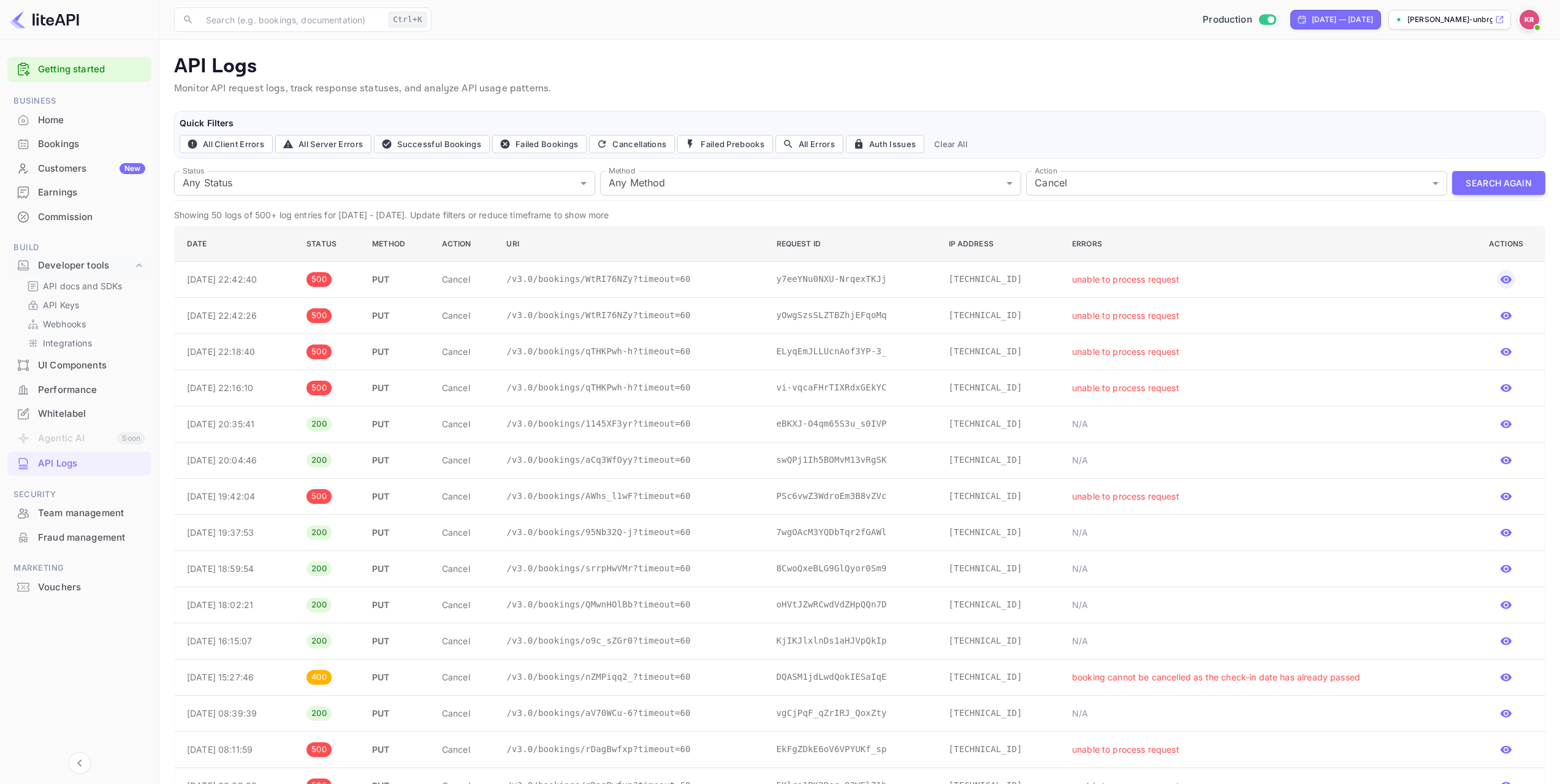
click at [1506, 281] on icon "button" at bounding box center [1506, 279] width 12 height 12
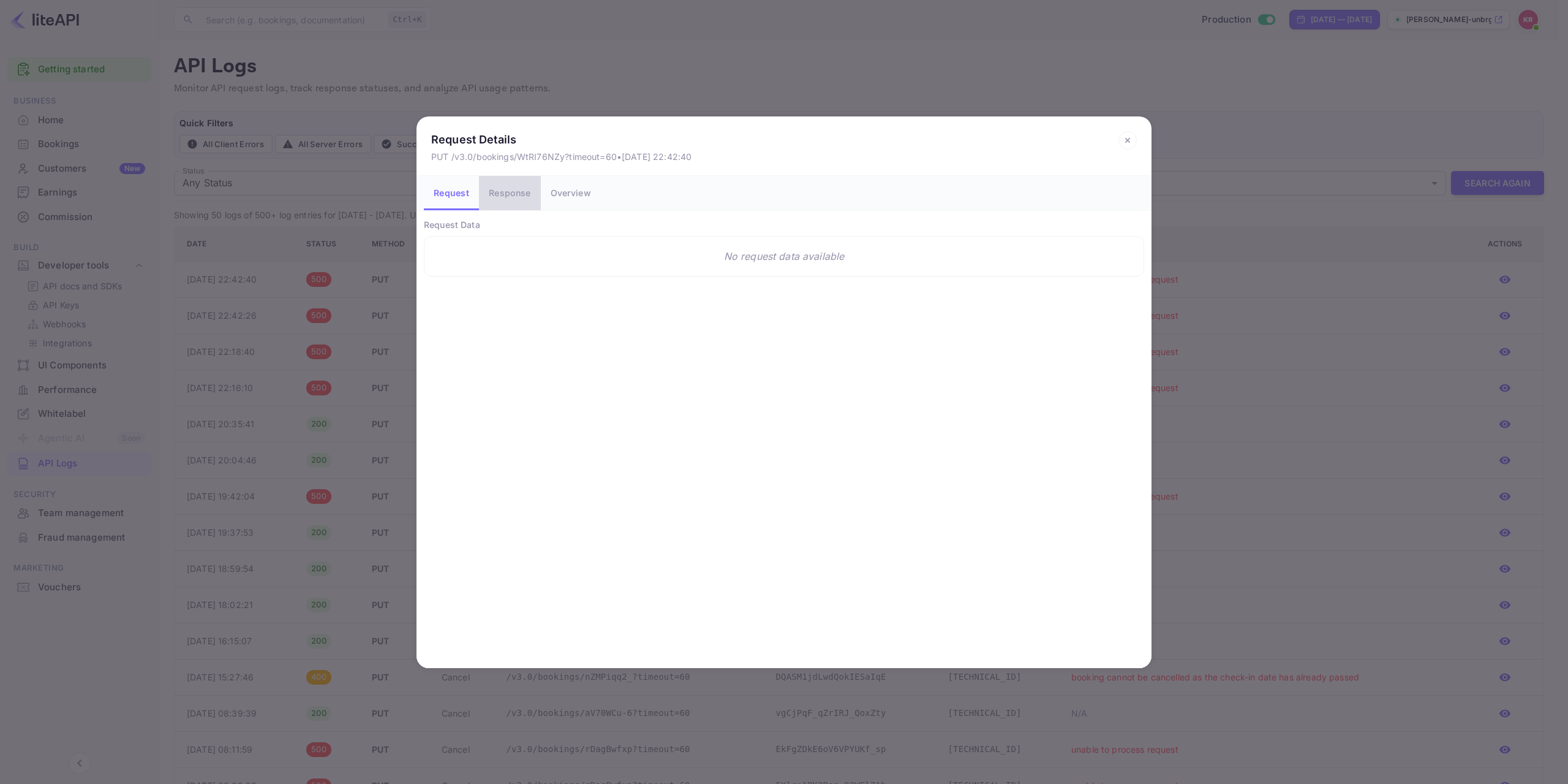
click at [518, 199] on button "Response" at bounding box center [510, 193] width 61 height 34
click at [581, 194] on button "Overview" at bounding box center [571, 193] width 60 height 34
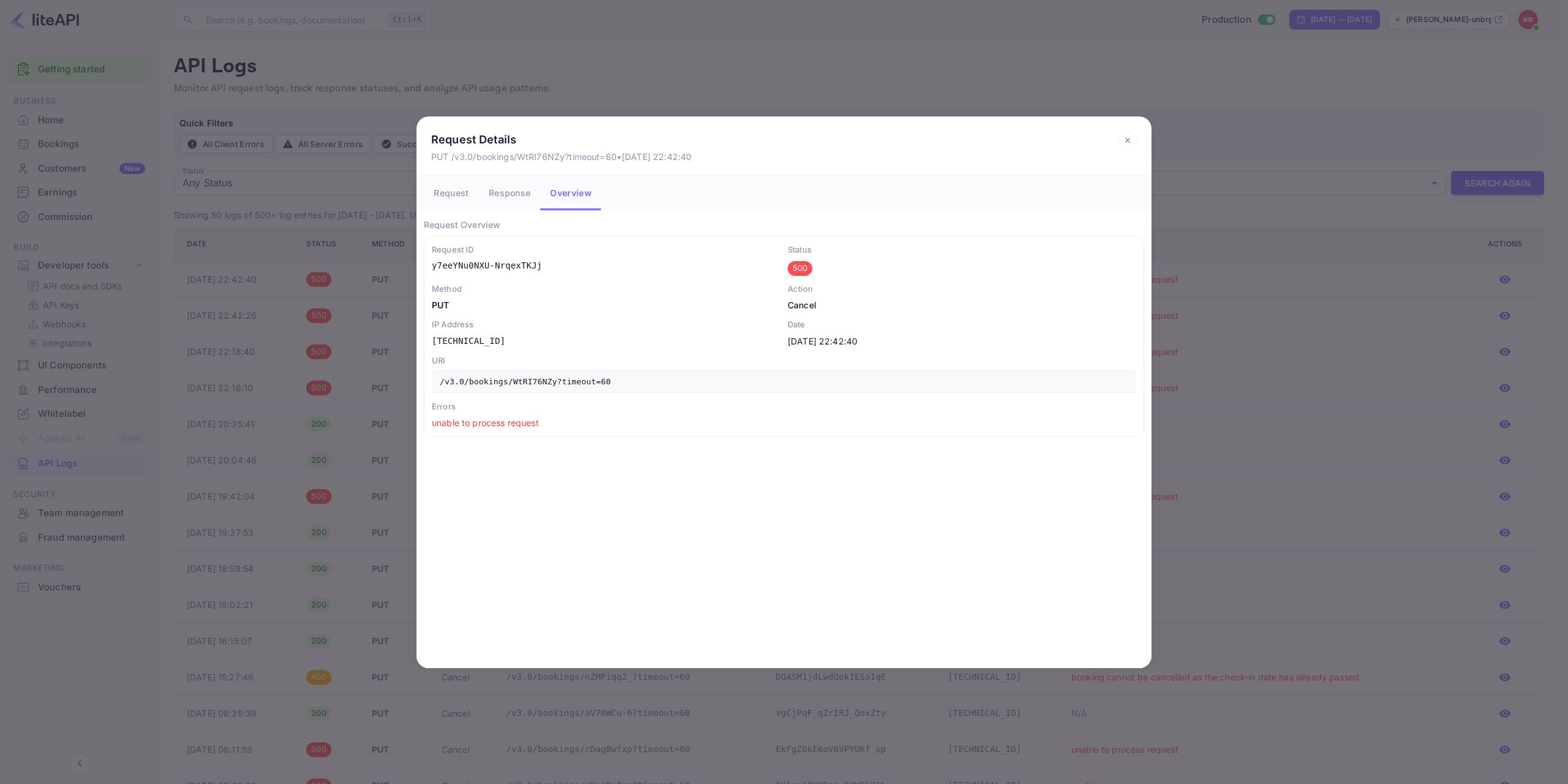
click at [1129, 143] on icon at bounding box center [1127, 141] width 18 height 18
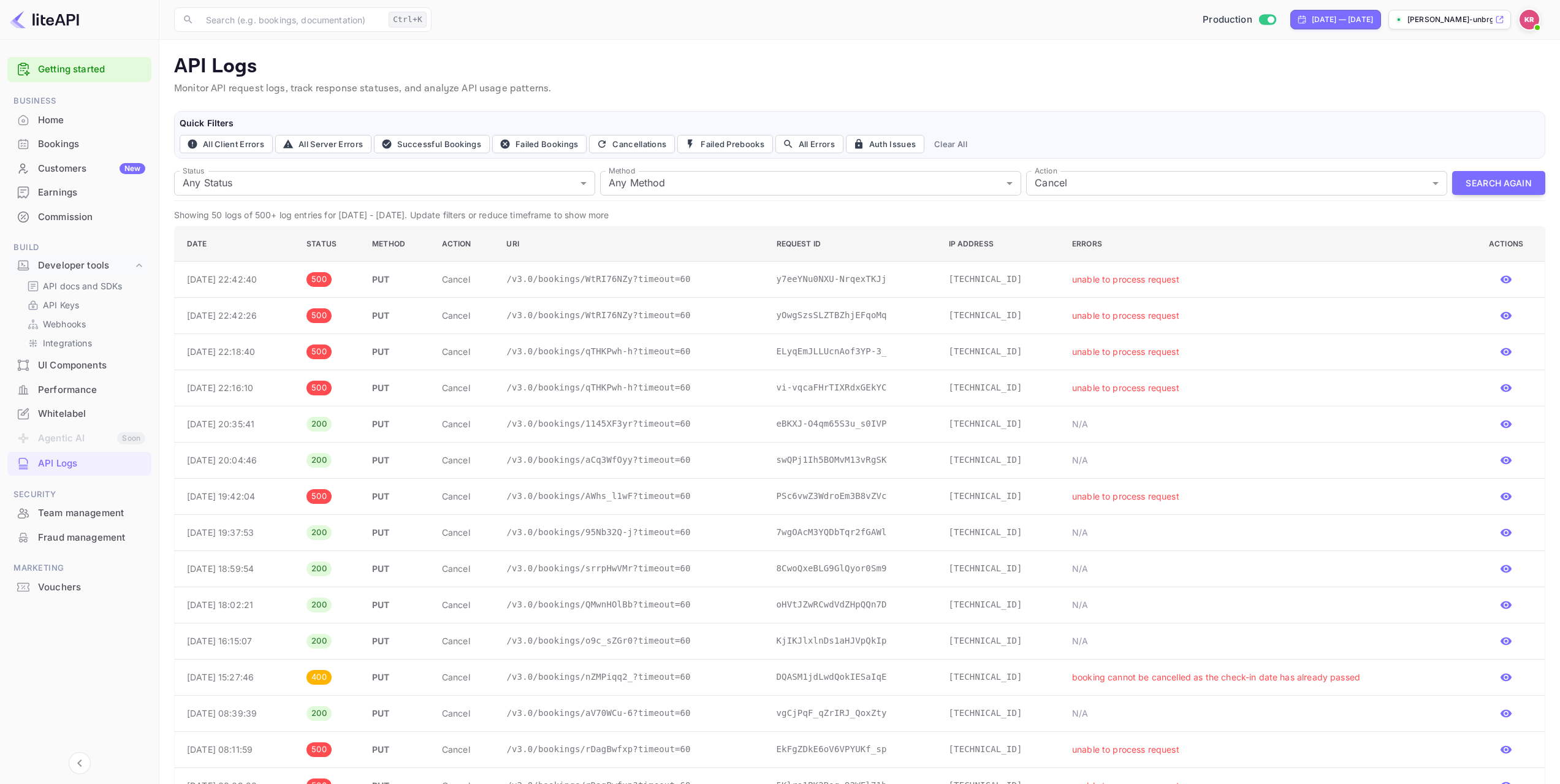
click at [1132, 122] on h6 "Quick Filters" at bounding box center [859, 123] width 1360 height 14
click at [52, 147] on div "Bookings" at bounding box center [92, 145] width 107 height 14
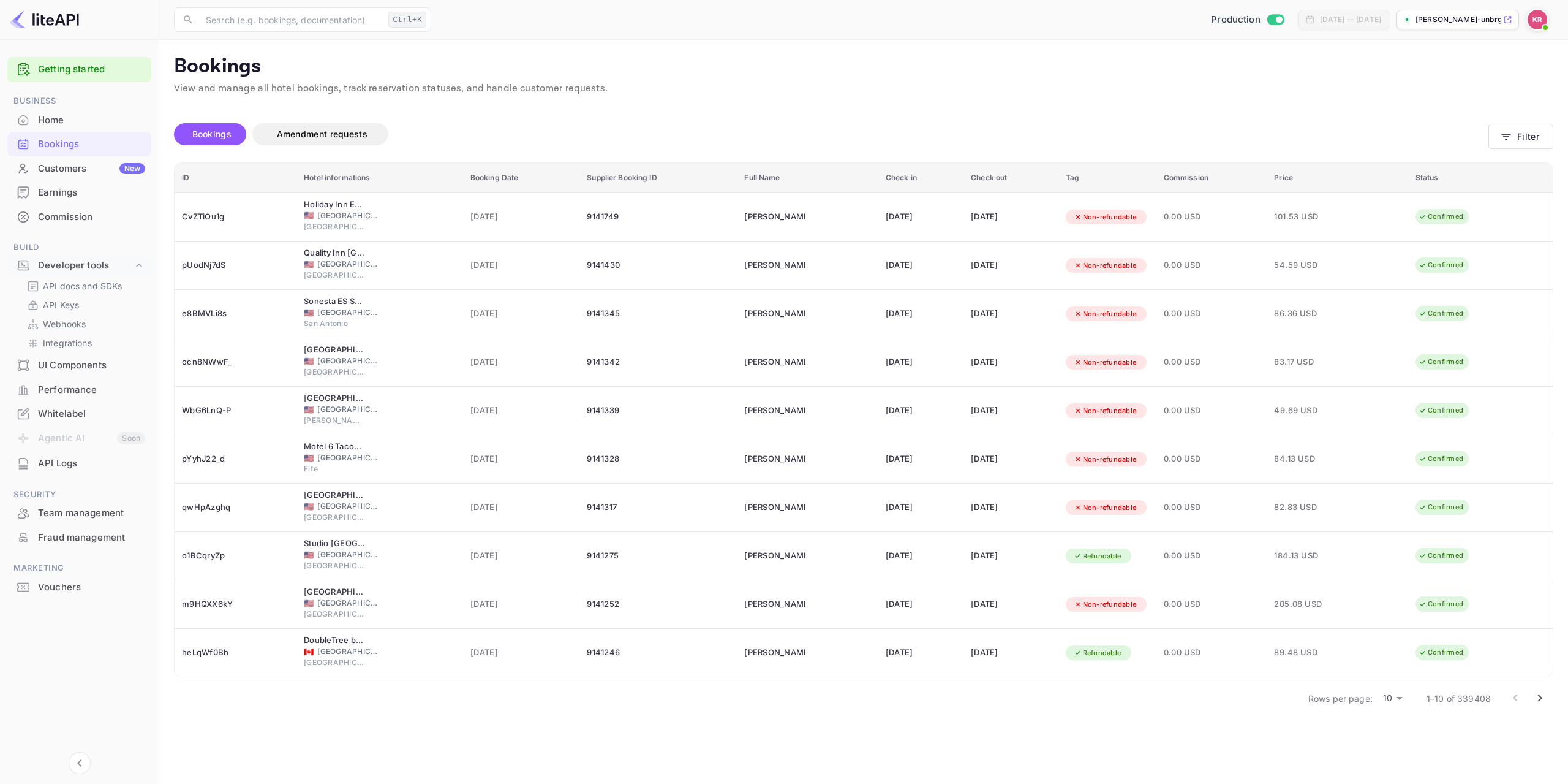
click at [1065, 74] on p "Bookings" at bounding box center [863, 66] width 1379 height 24
click at [1405, 700] on body "Getting started Business Home Bookings Customers New Earnings Commission Build …" at bounding box center [784, 392] width 1568 height 784
click at [1392, 765] on li "50" at bounding box center [1393, 763] width 32 height 22
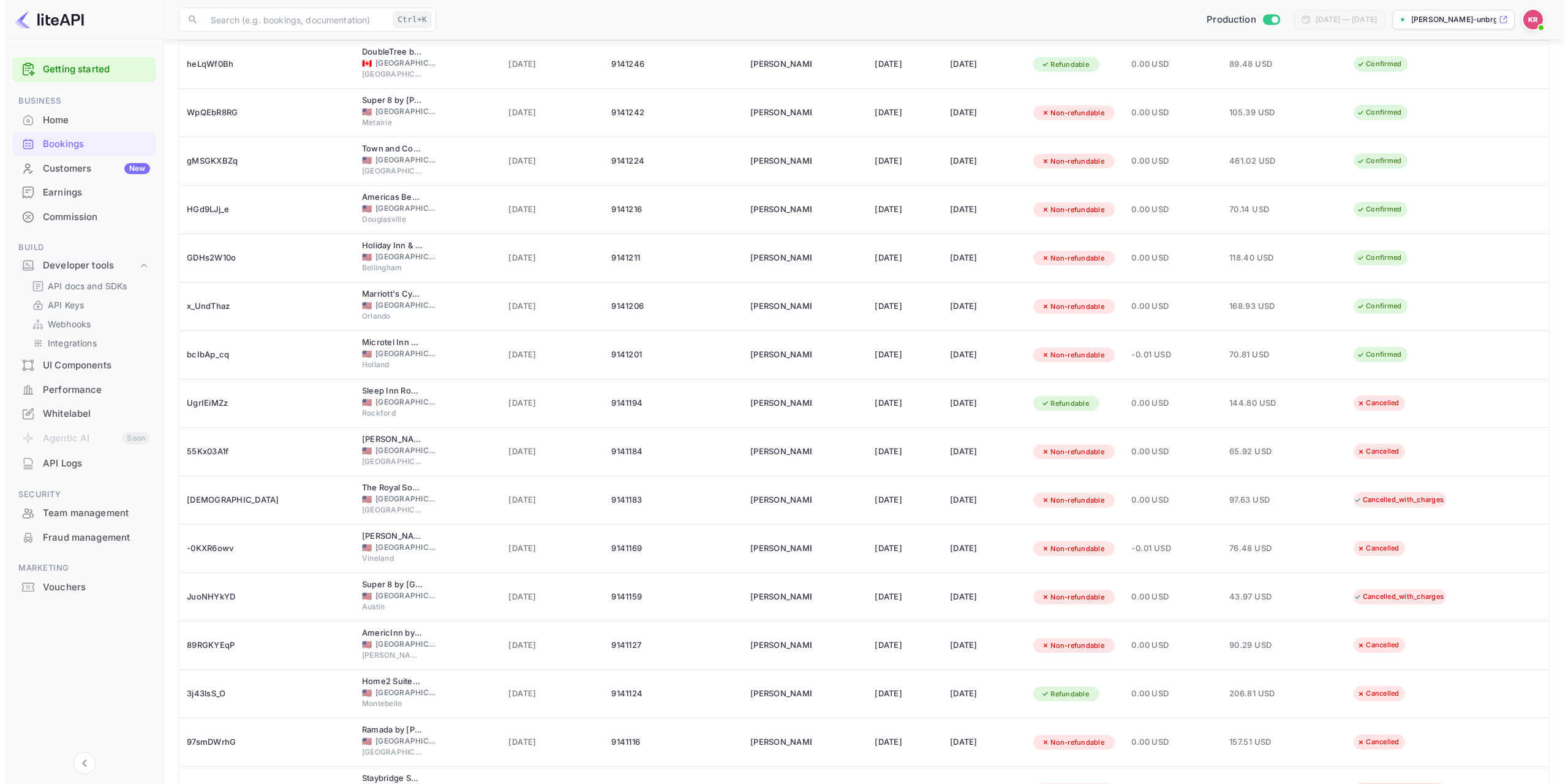
scroll to position [613, 0]
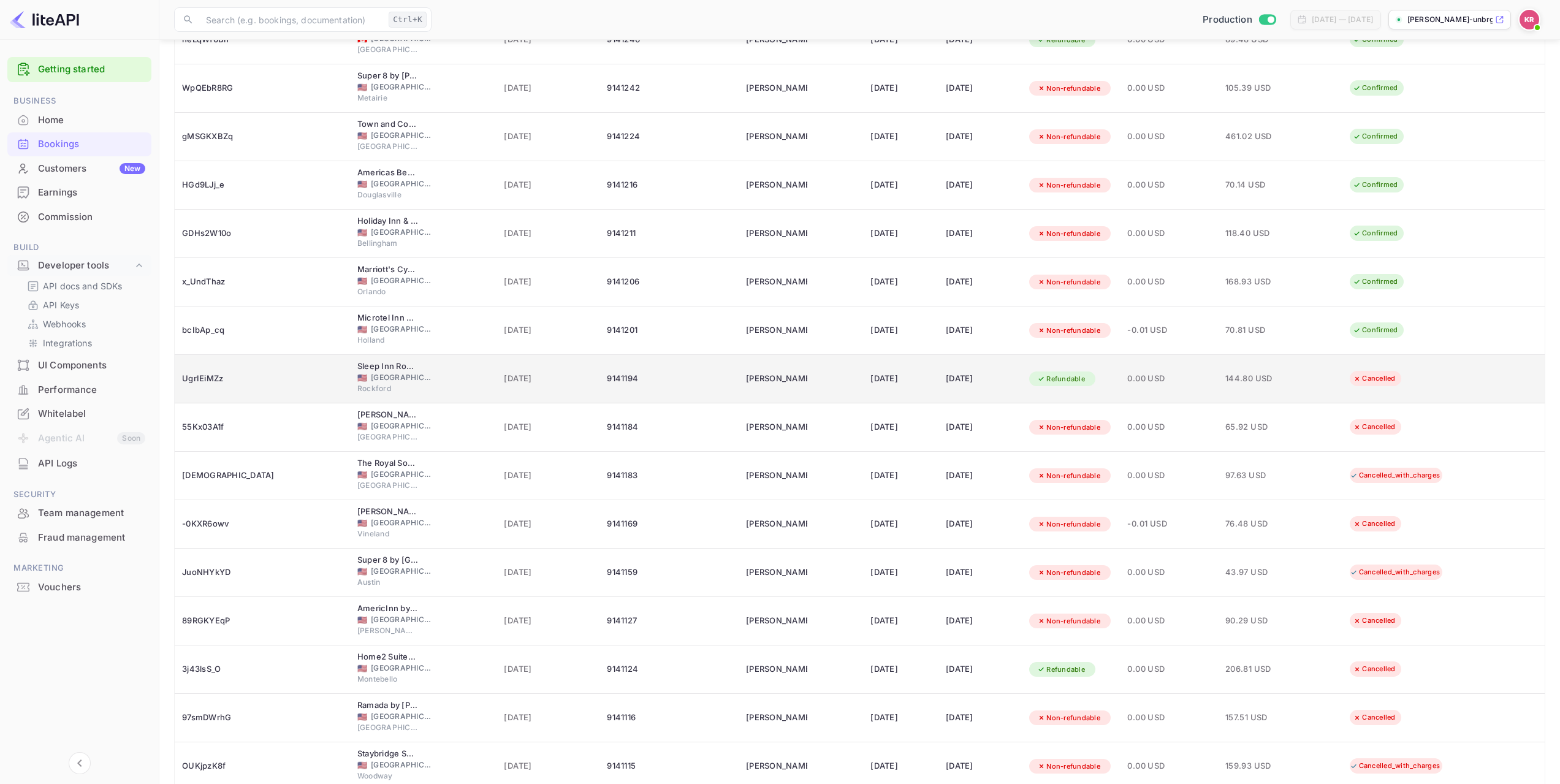
click at [754, 377] on td "[PERSON_NAME]" at bounding box center [801, 379] width 124 height 48
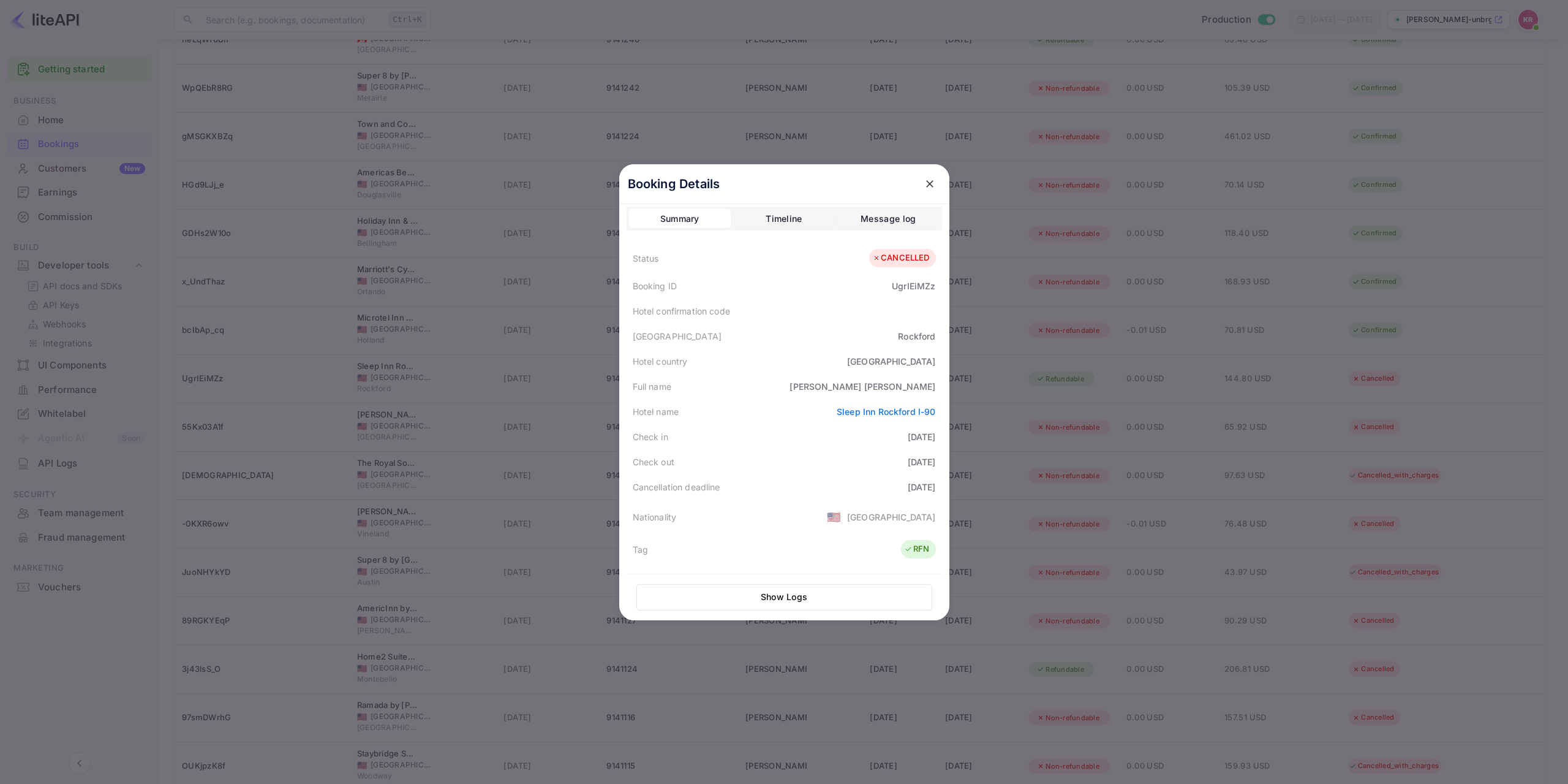
scroll to position [0, 0]
click at [782, 226] on div "Timeline" at bounding box center [783, 224] width 36 height 14
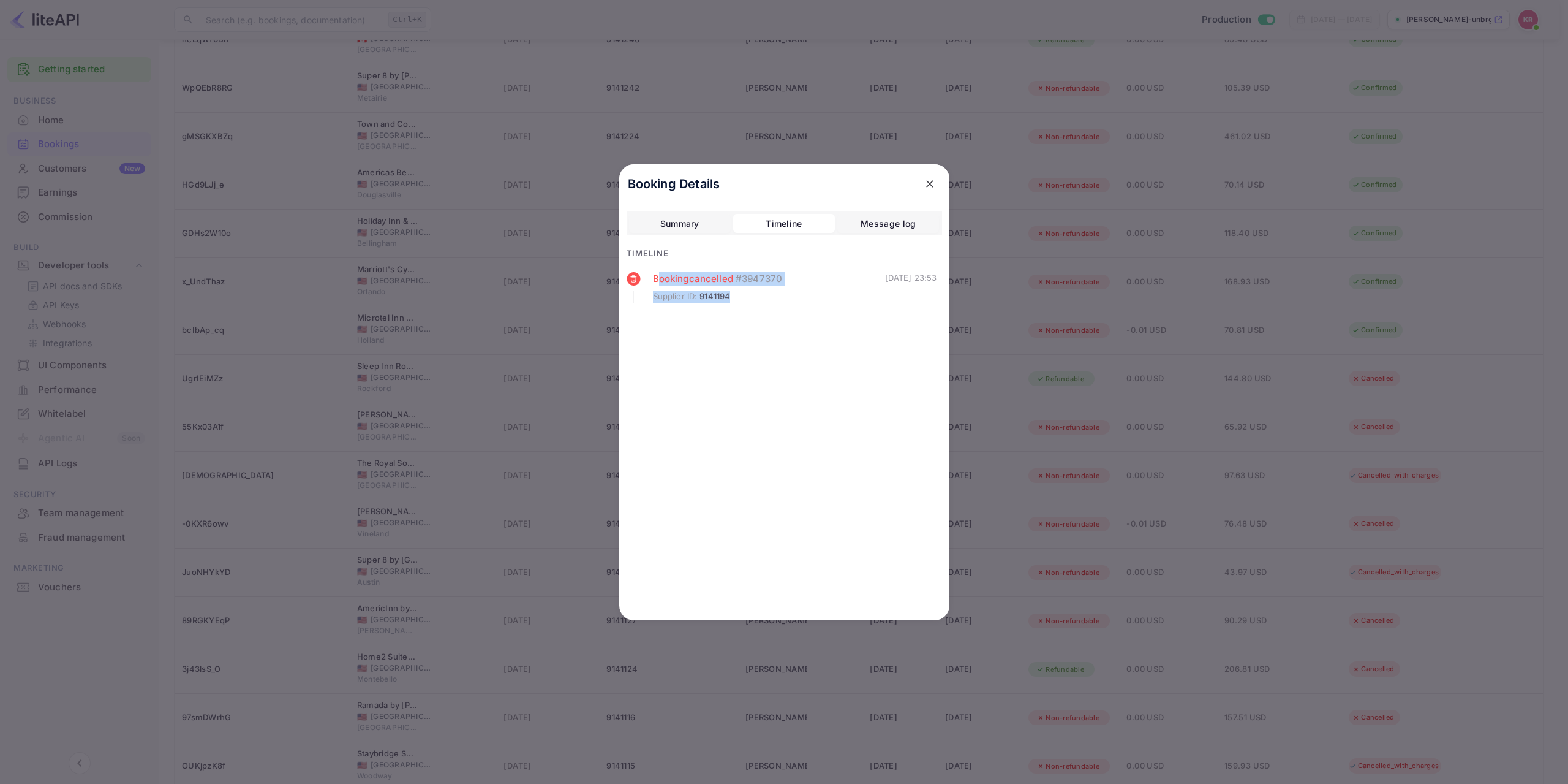
drag, startPoint x: 658, startPoint y: 277, endPoint x: 812, endPoint y: 322, distance: 160.4
click at [812, 322] on div "Booking cancelled # 3947370 Supplier ID : 9141194 [DATE] 23:53" at bounding box center [784, 301] width 316 height 58
click at [886, 220] on div "Message log" at bounding box center [888, 224] width 55 height 14
click at [786, 226] on div "Timeline" at bounding box center [783, 224] width 36 height 14
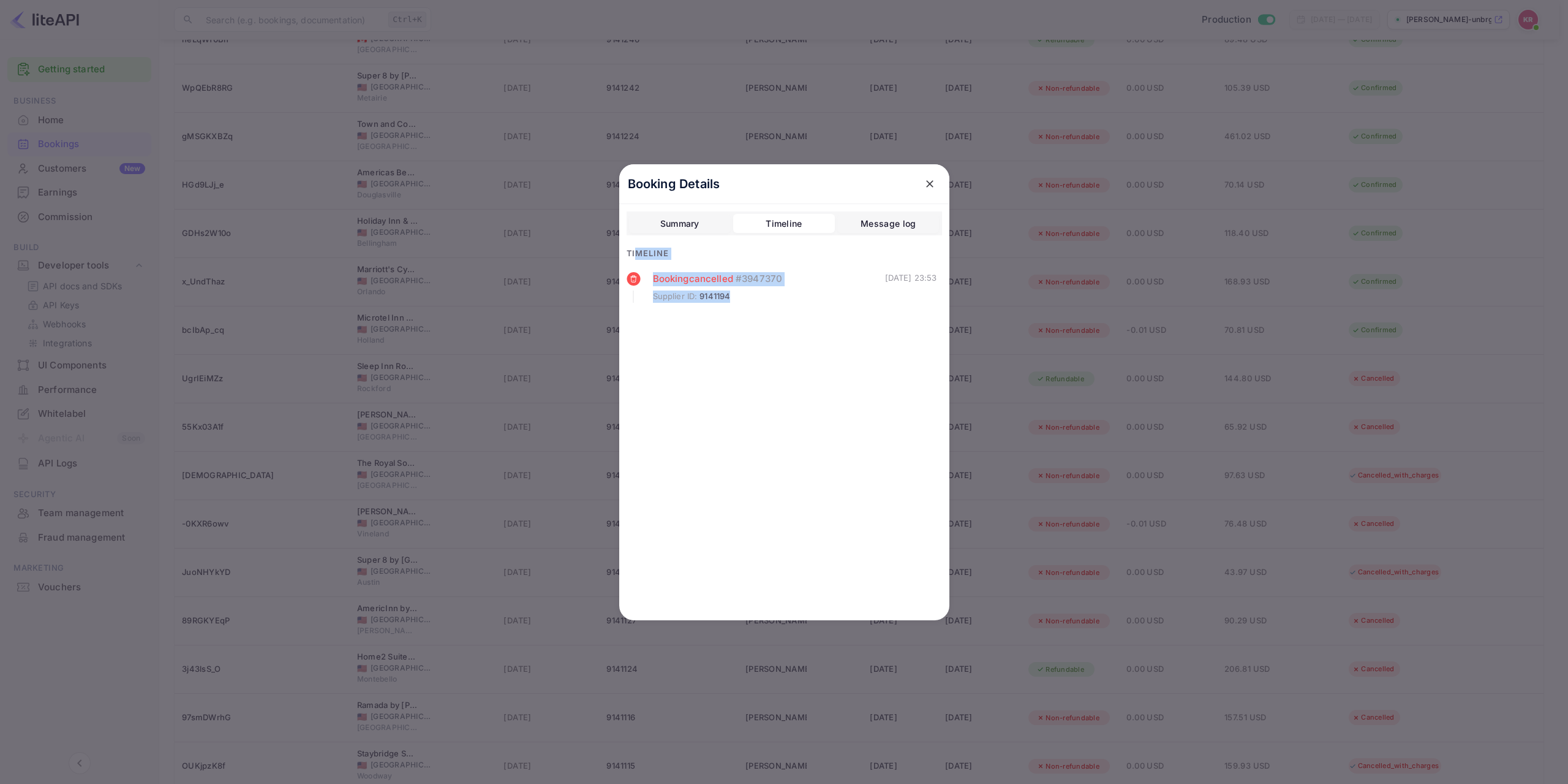
drag, startPoint x: 638, startPoint y: 250, endPoint x: 811, endPoint y: 307, distance: 182.1
click at [811, 307] on div "Summary Timeline Message log Timeline Booking cancelled # 3947370 Supplier ID :…" at bounding box center [784, 270] width 316 height 118
click at [812, 307] on div "Booking cancelled # 3947370 Supplier ID : 9141194 [DATE] 23:53" at bounding box center [784, 301] width 316 height 58
drag, startPoint x: 640, startPoint y: 252, endPoint x: 850, endPoint y: 315, distance: 219.2
click at [848, 315] on div "Summary Timeline Message log Timeline Booking cancelled # 3947370 Supplier ID :…" at bounding box center [784, 270] width 316 height 118
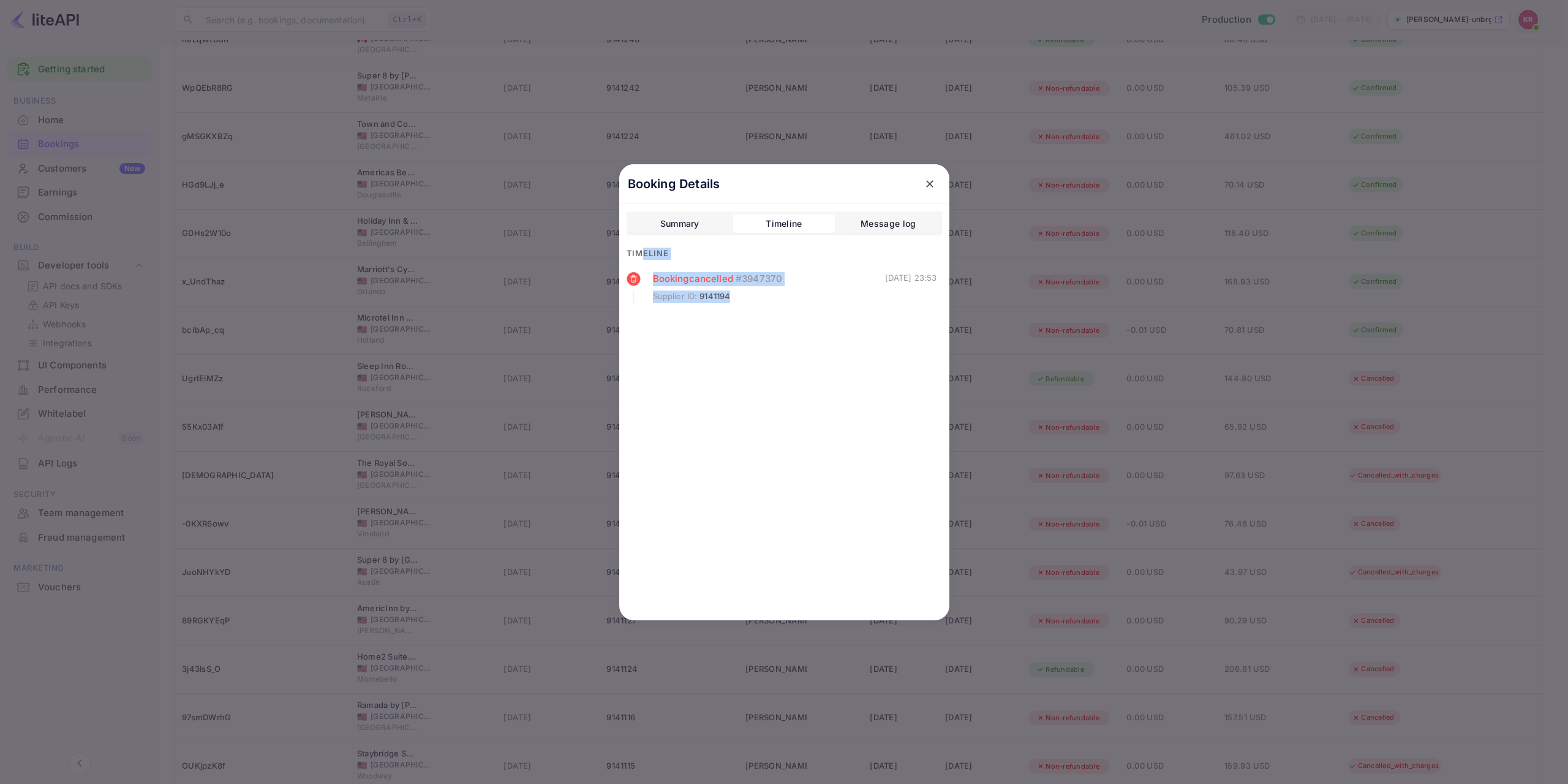
click at [850, 315] on div "Booking cancelled # 3947370 Supplier ID : 9141194 [DATE] 23:53" at bounding box center [784, 301] width 316 height 58
click at [686, 226] on div "Summary" at bounding box center [680, 224] width 39 height 14
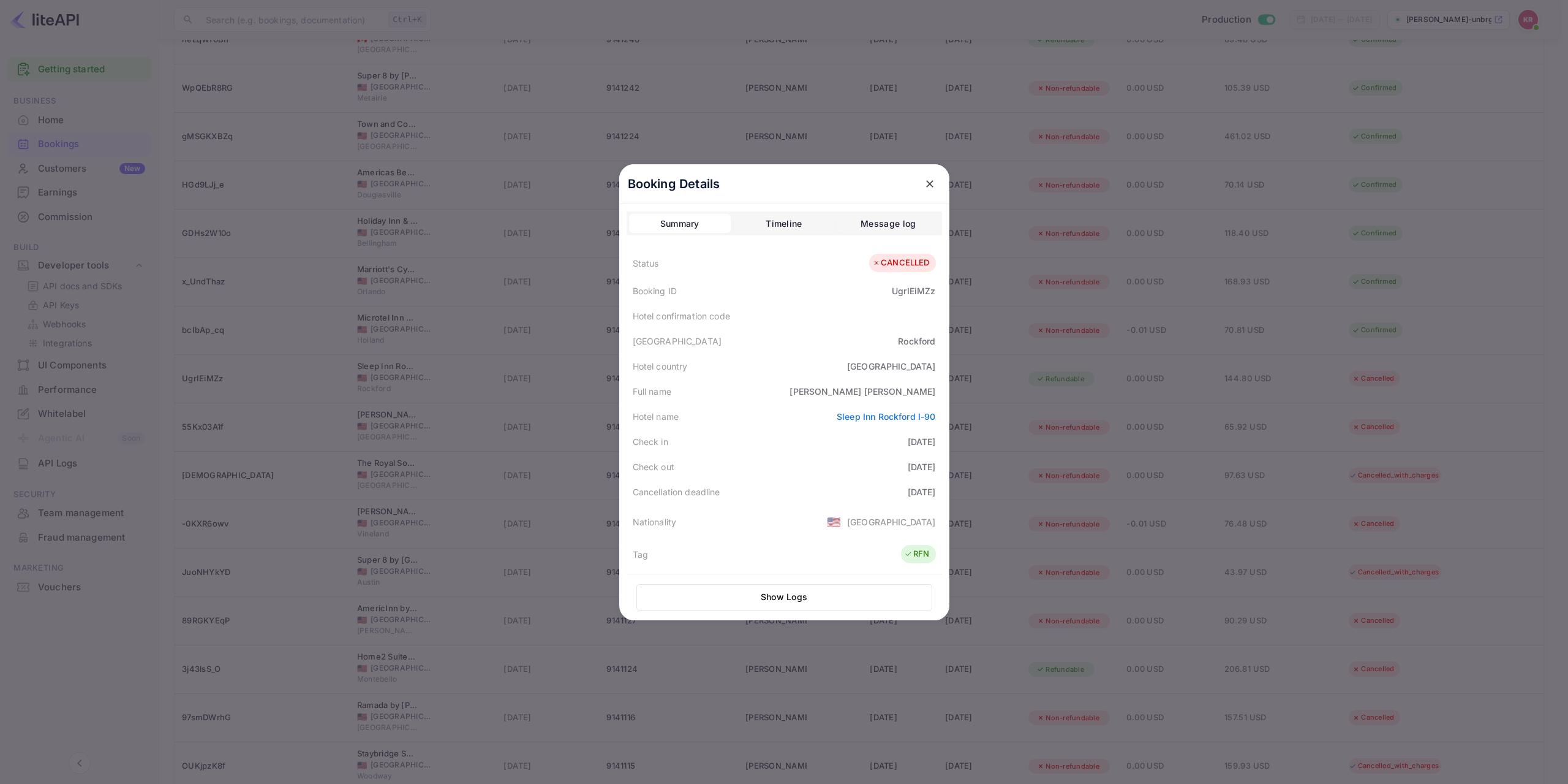
click at [873, 180] on div "Booking Details" at bounding box center [784, 184] width 330 height 40
click at [812, 178] on div "Booking Details" at bounding box center [784, 184] width 330 height 40
